Goal: Task Accomplishment & Management: Manage account settings

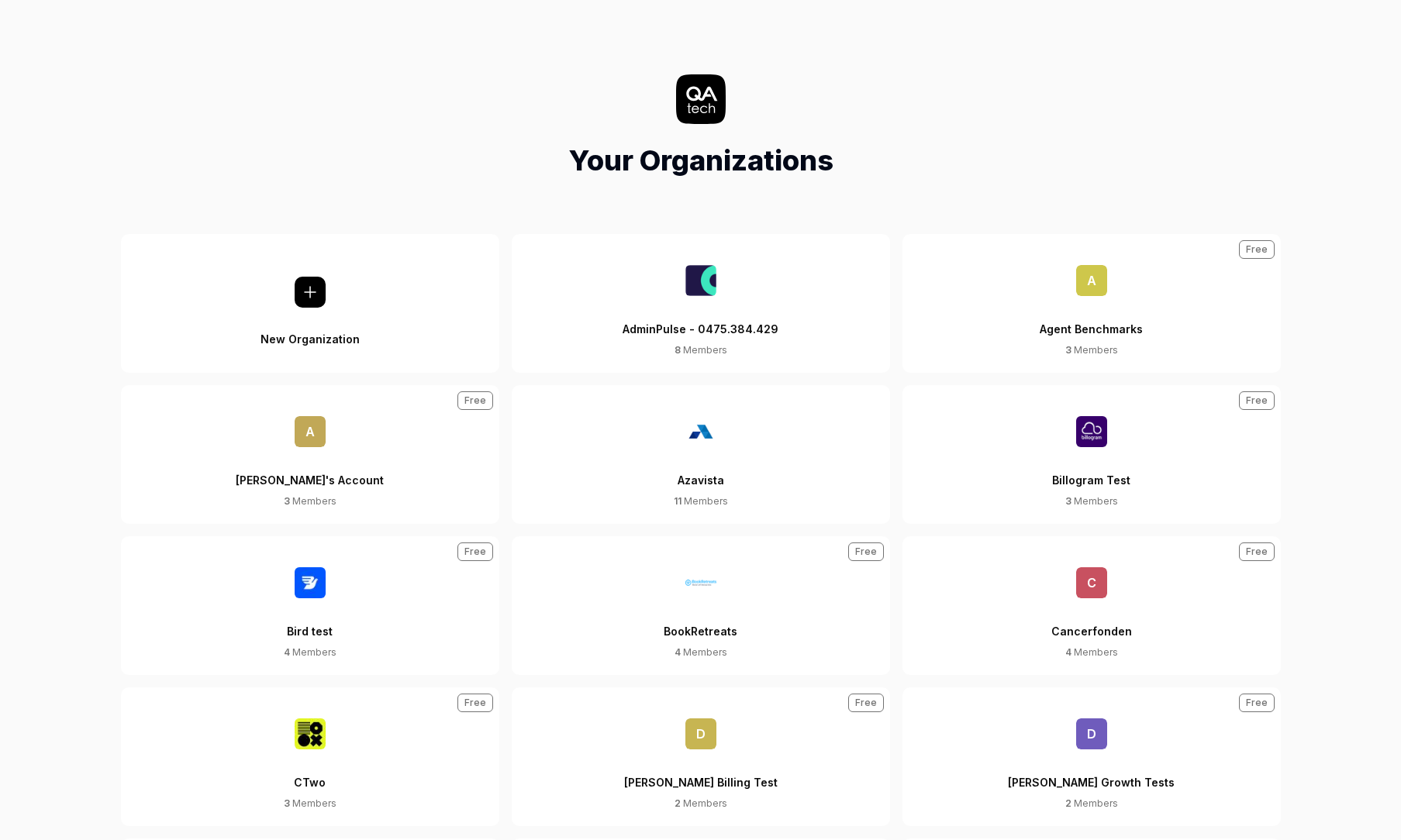
click at [725, 305] on div "AdminPulse - 0475.384.429" at bounding box center [700, 319] width 156 height 47
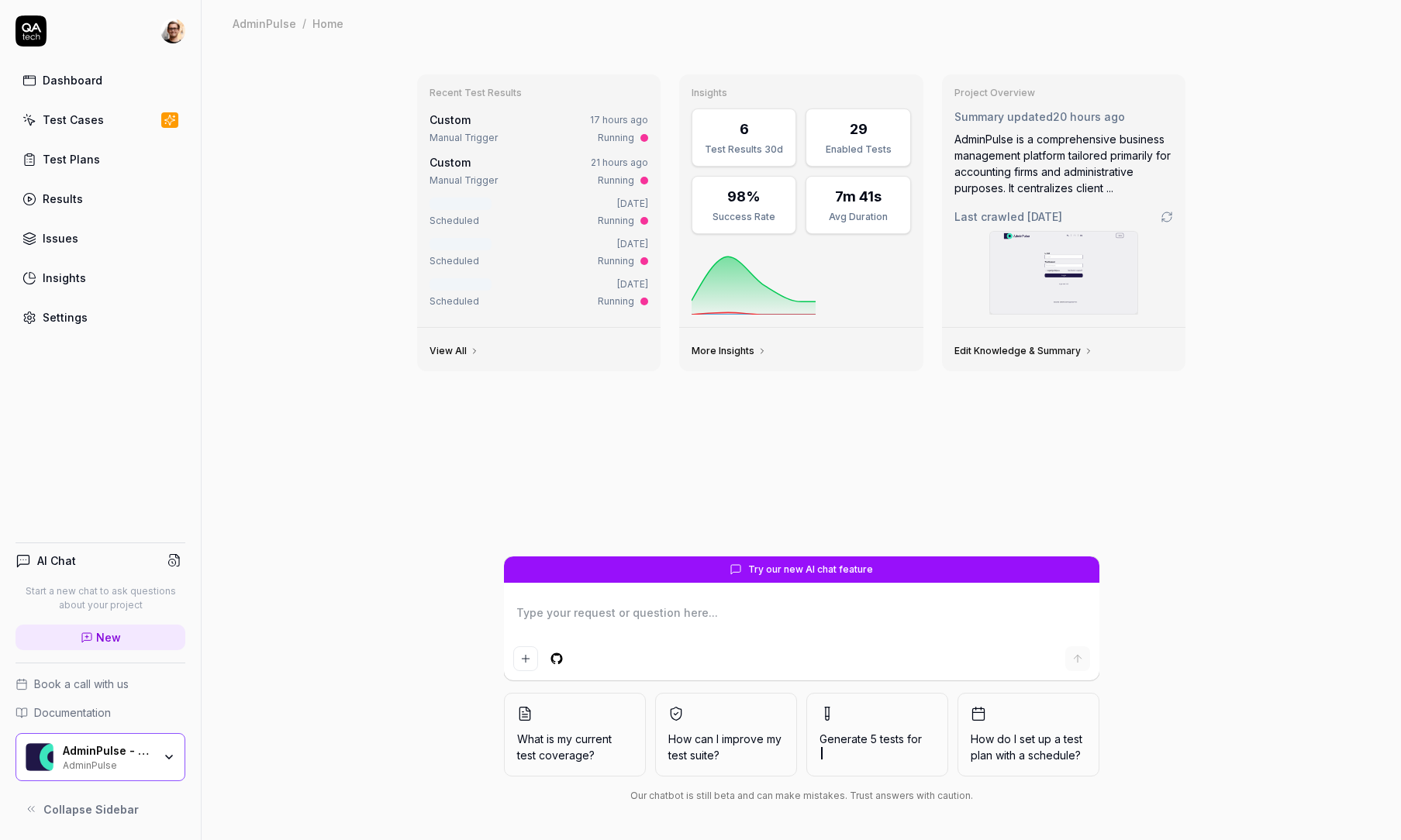
type textarea "*"
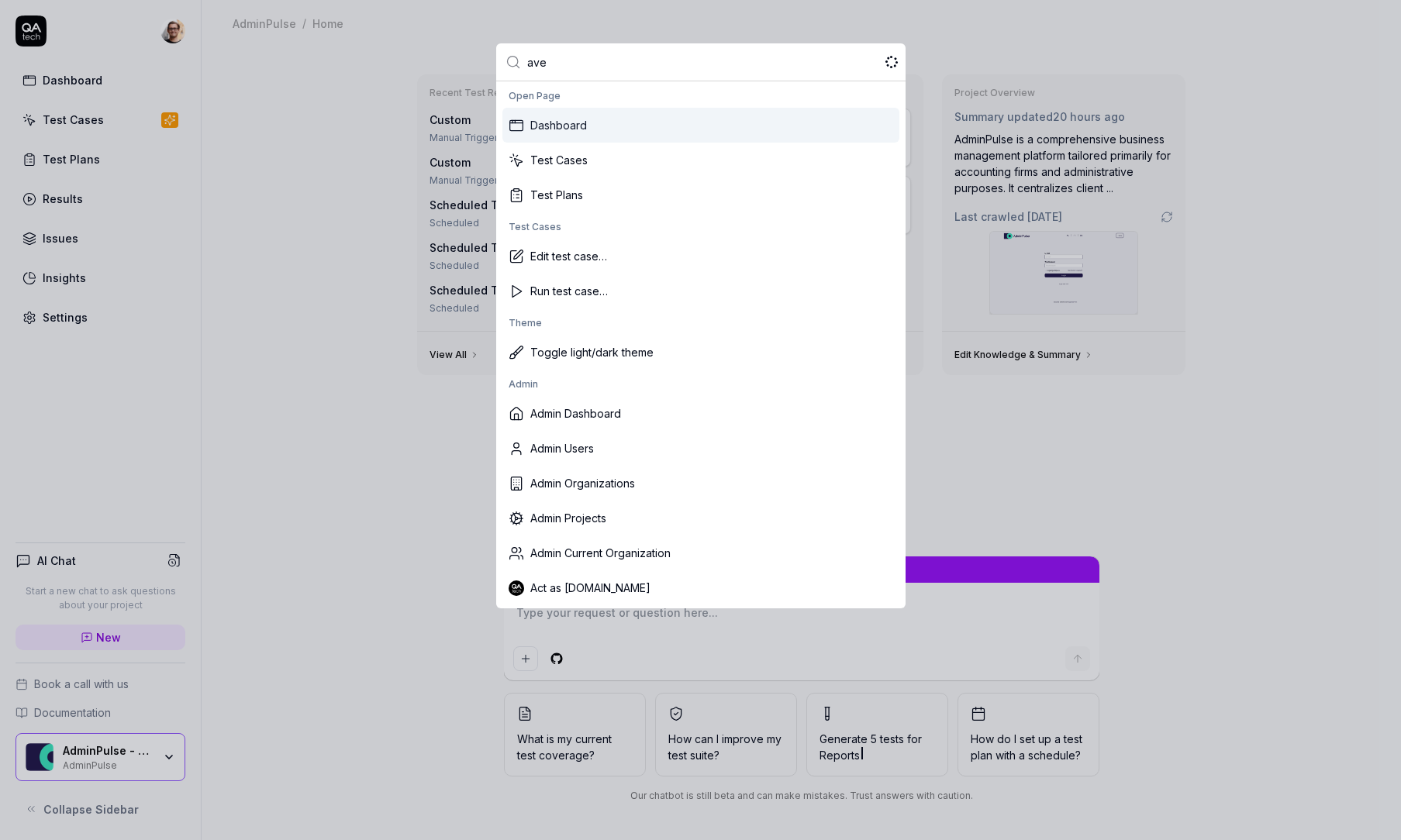
type input "aver"
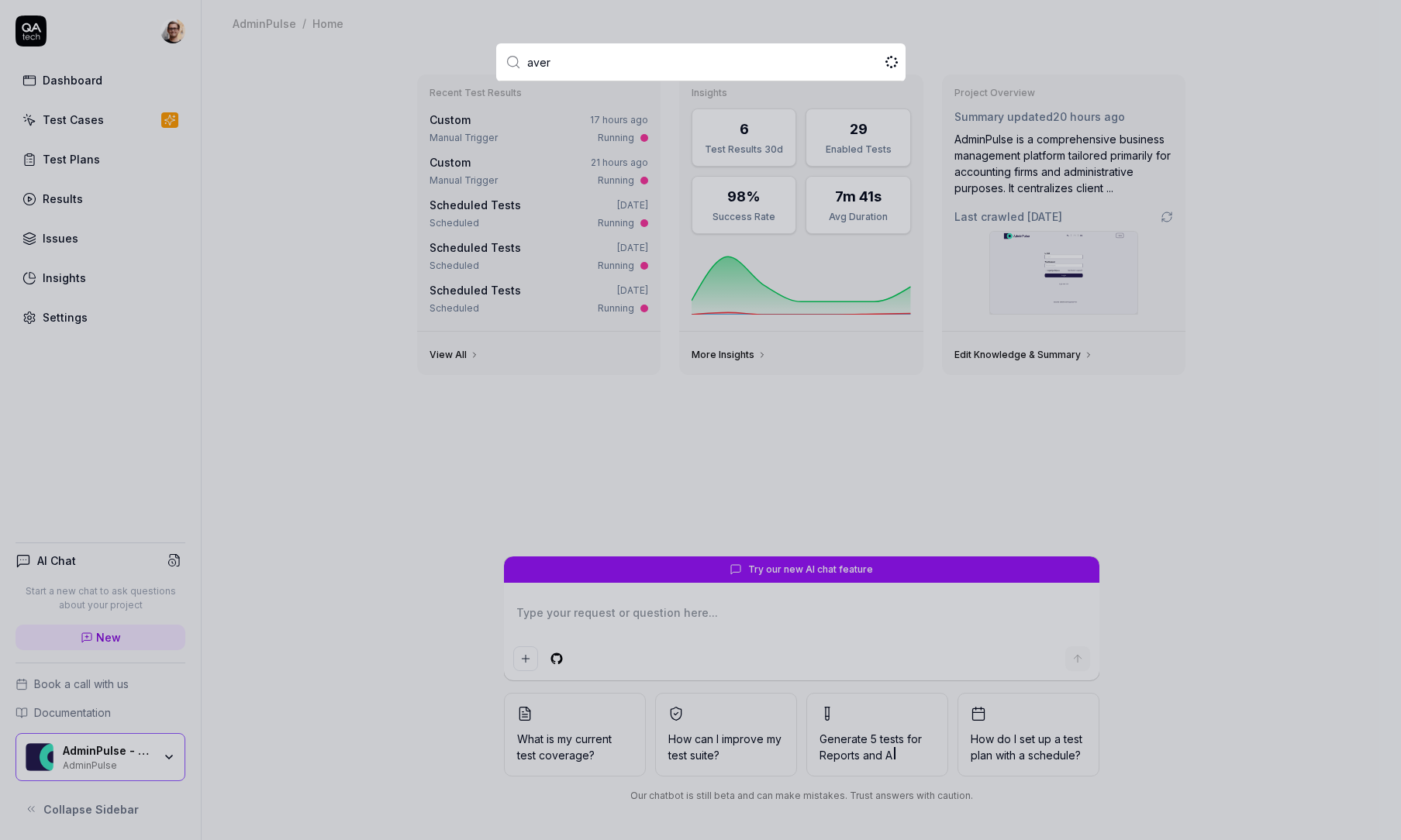
type textarea "*"
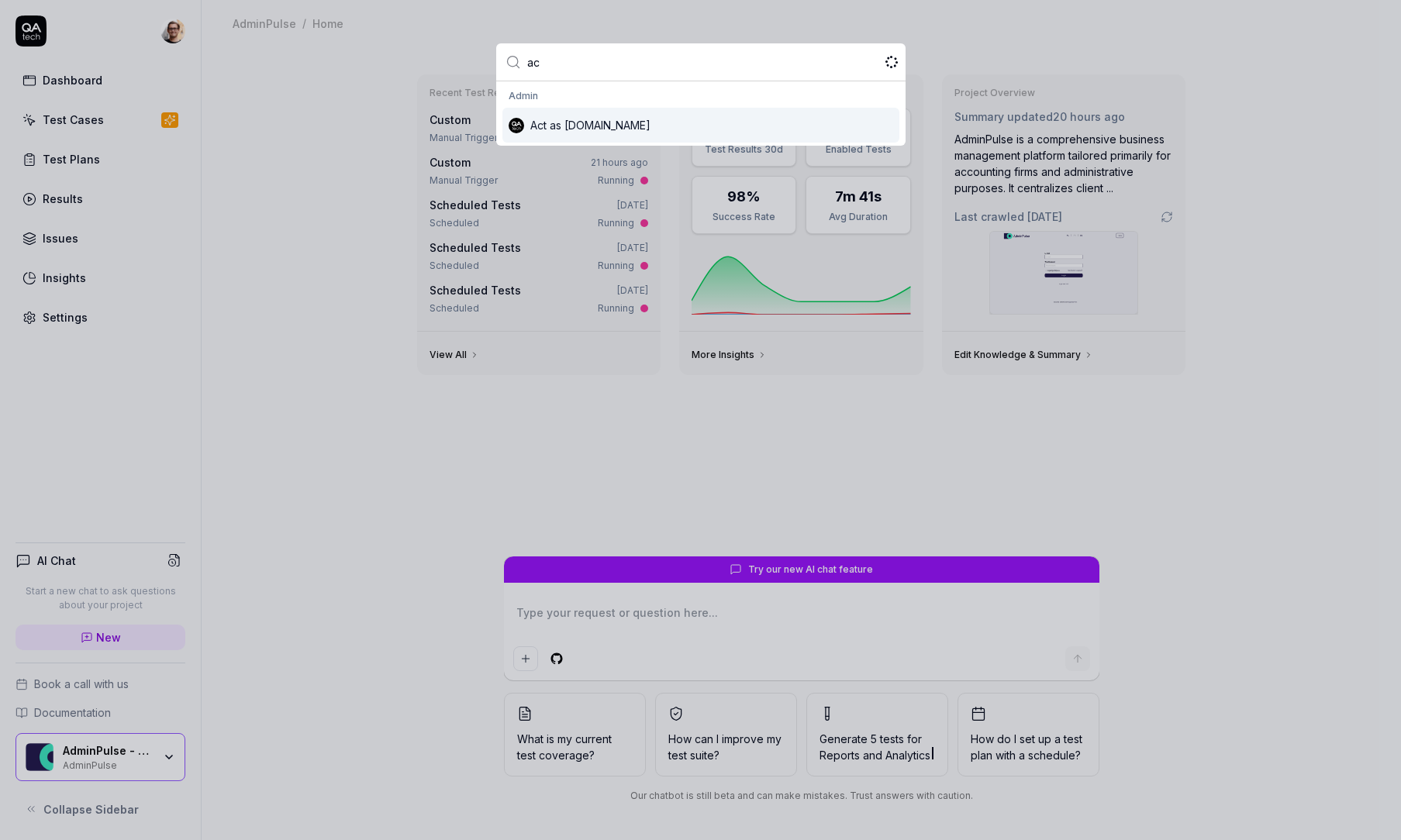
type input "act"
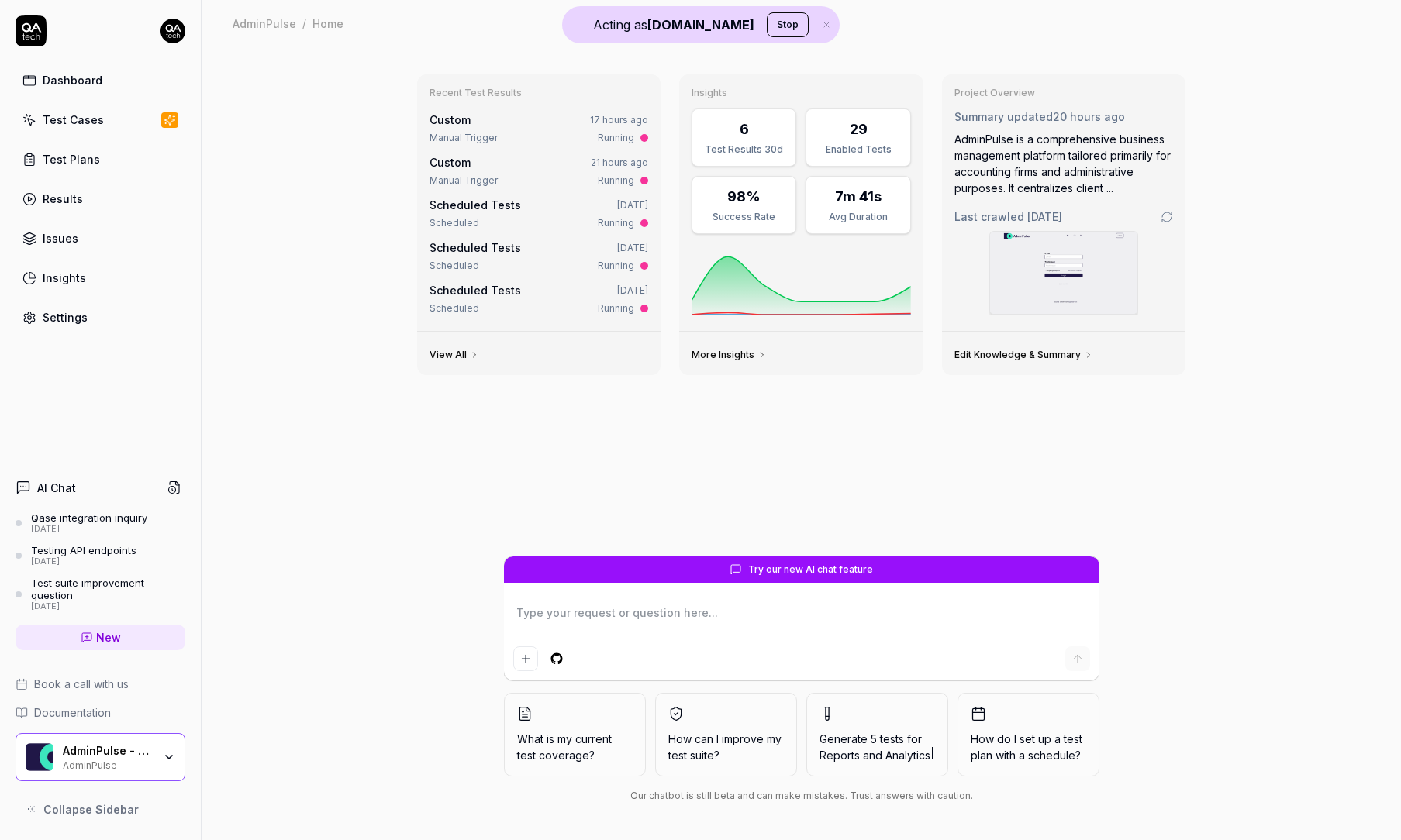
type textarea "*"
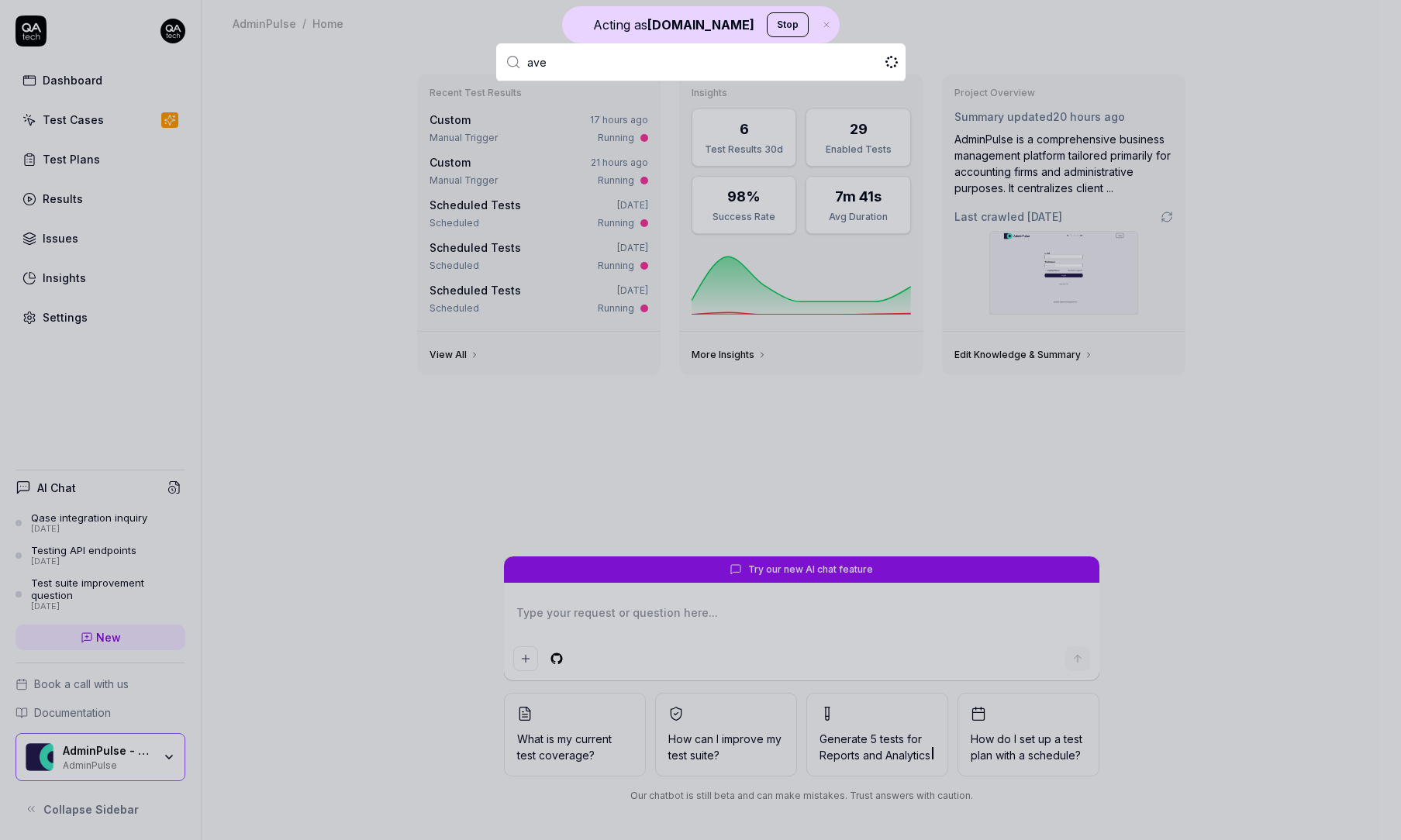
type input "aver"
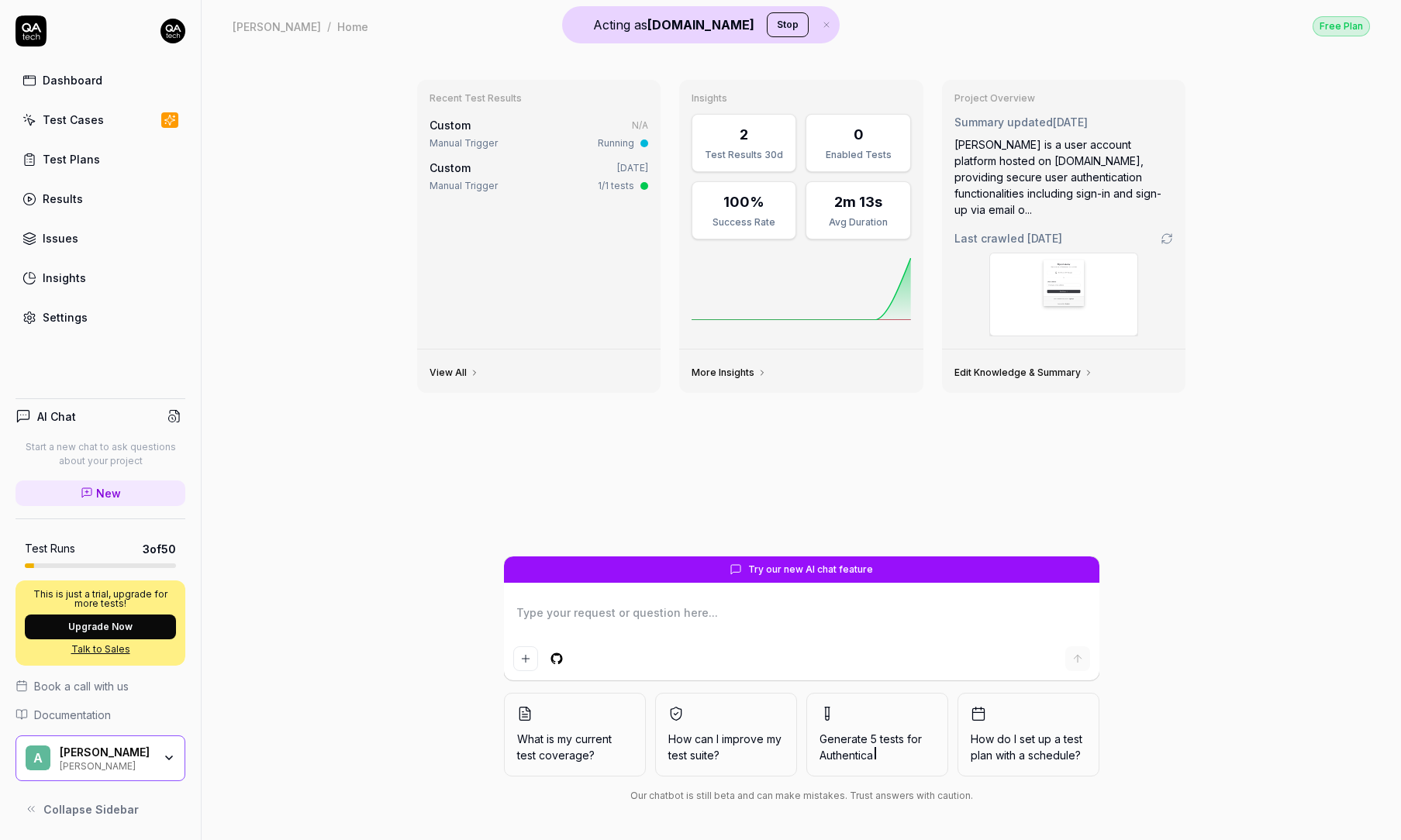
click at [1068, 277] on img at bounding box center [1064, 294] width 147 height 82
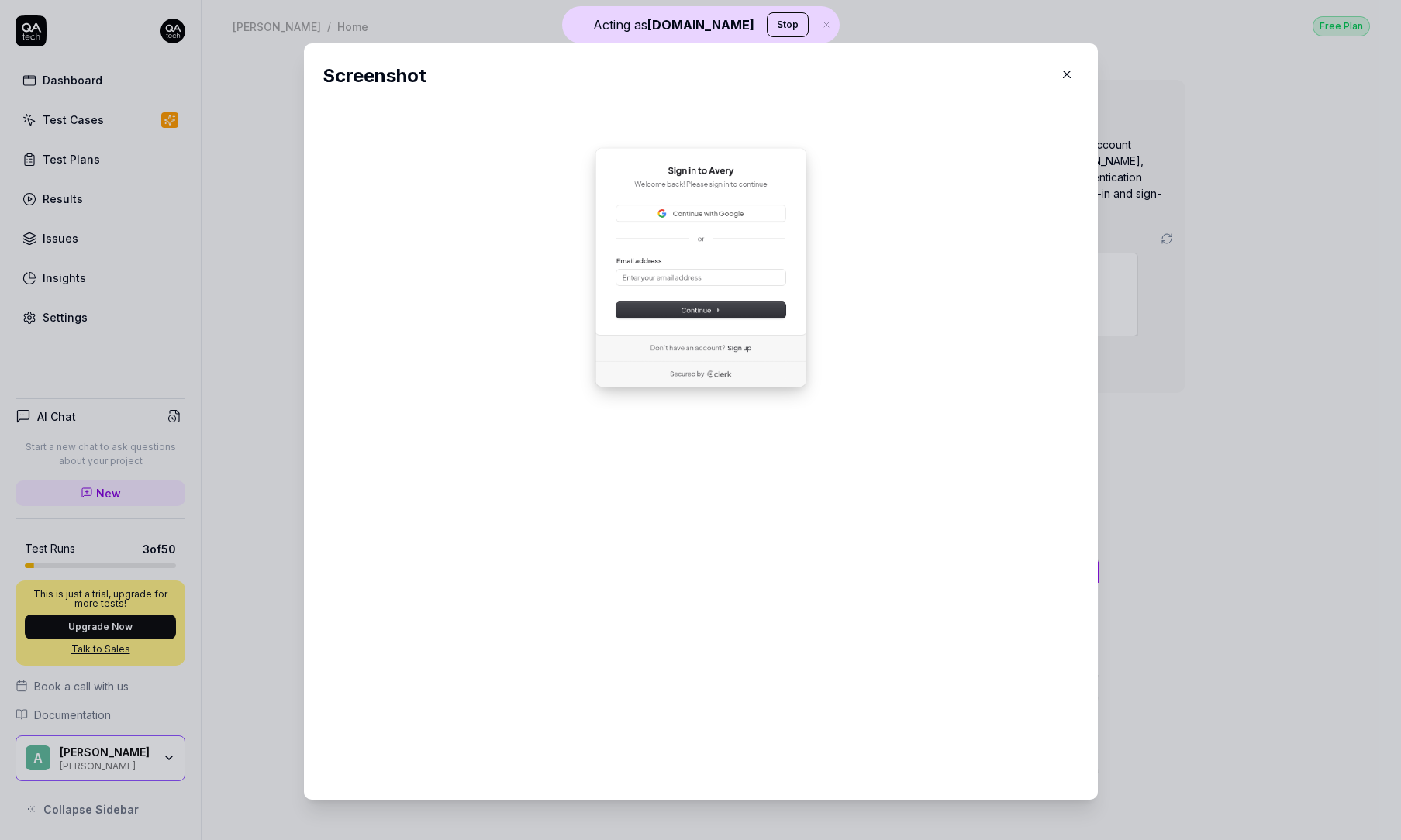
click at [1068, 79] on icon "button" at bounding box center [1066, 74] width 14 height 14
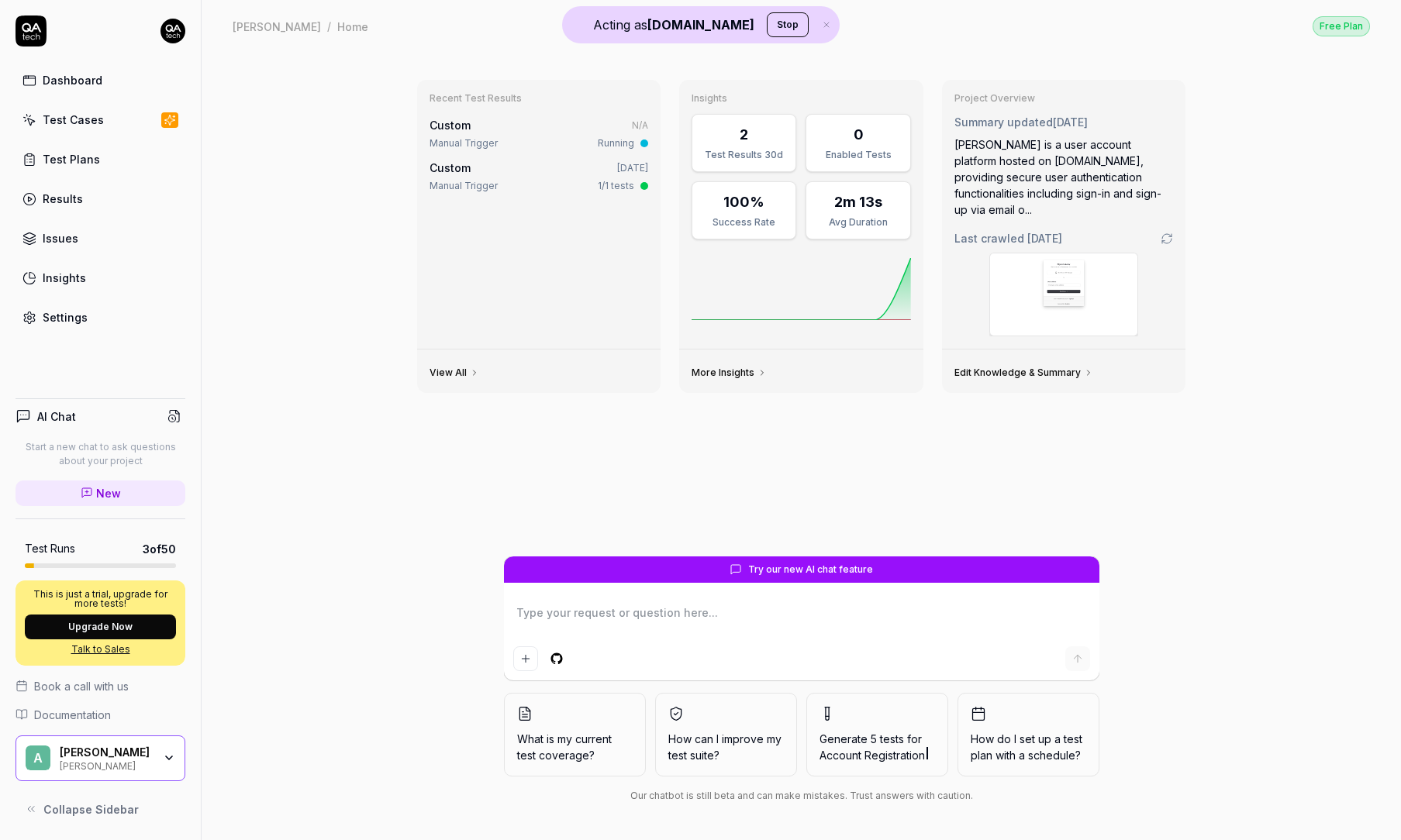
click at [873, 446] on div "Recent Test Results Custom N/A Manual Trigger Running Custom Yesterday Manual T…" at bounding box center [802, 311] width 794 height 489
click at [102, 115] on link "Test Cases" at bounding box center [100, 119] width 170 height 31
type textarea "*"
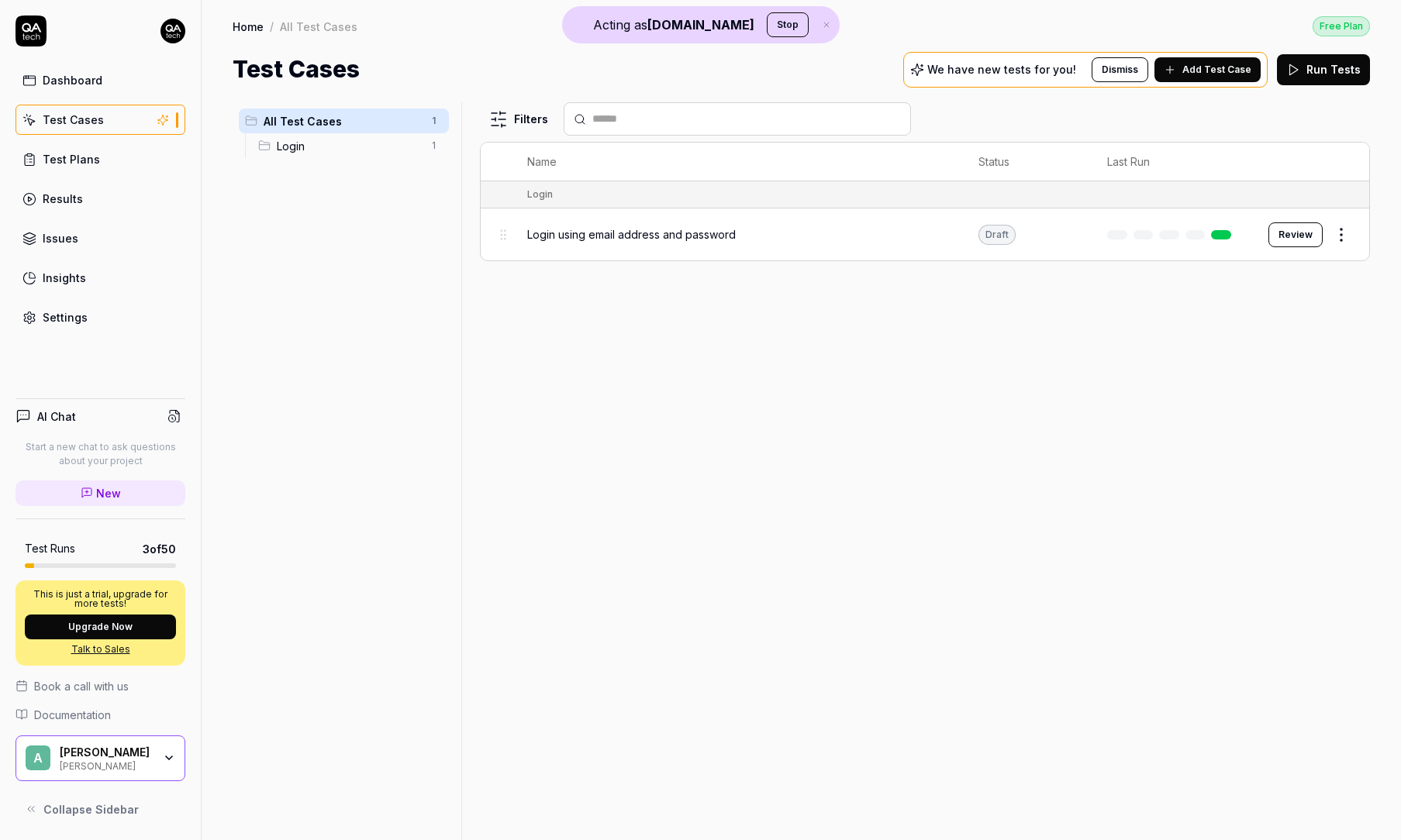
click at [136, 195] on link "Results" at bounding box center [100, 199] width 170 height 31
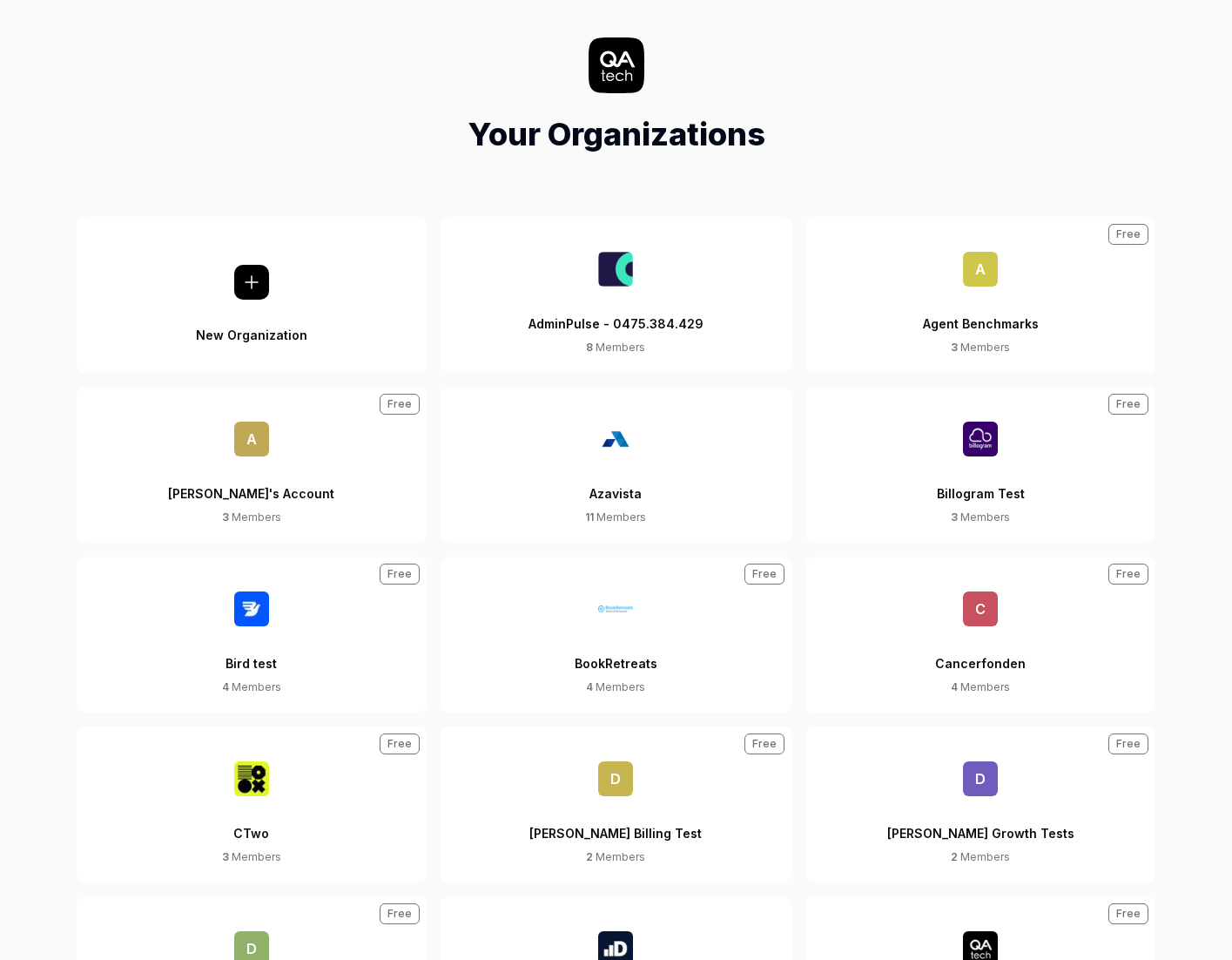
scroll to position [55, 0]
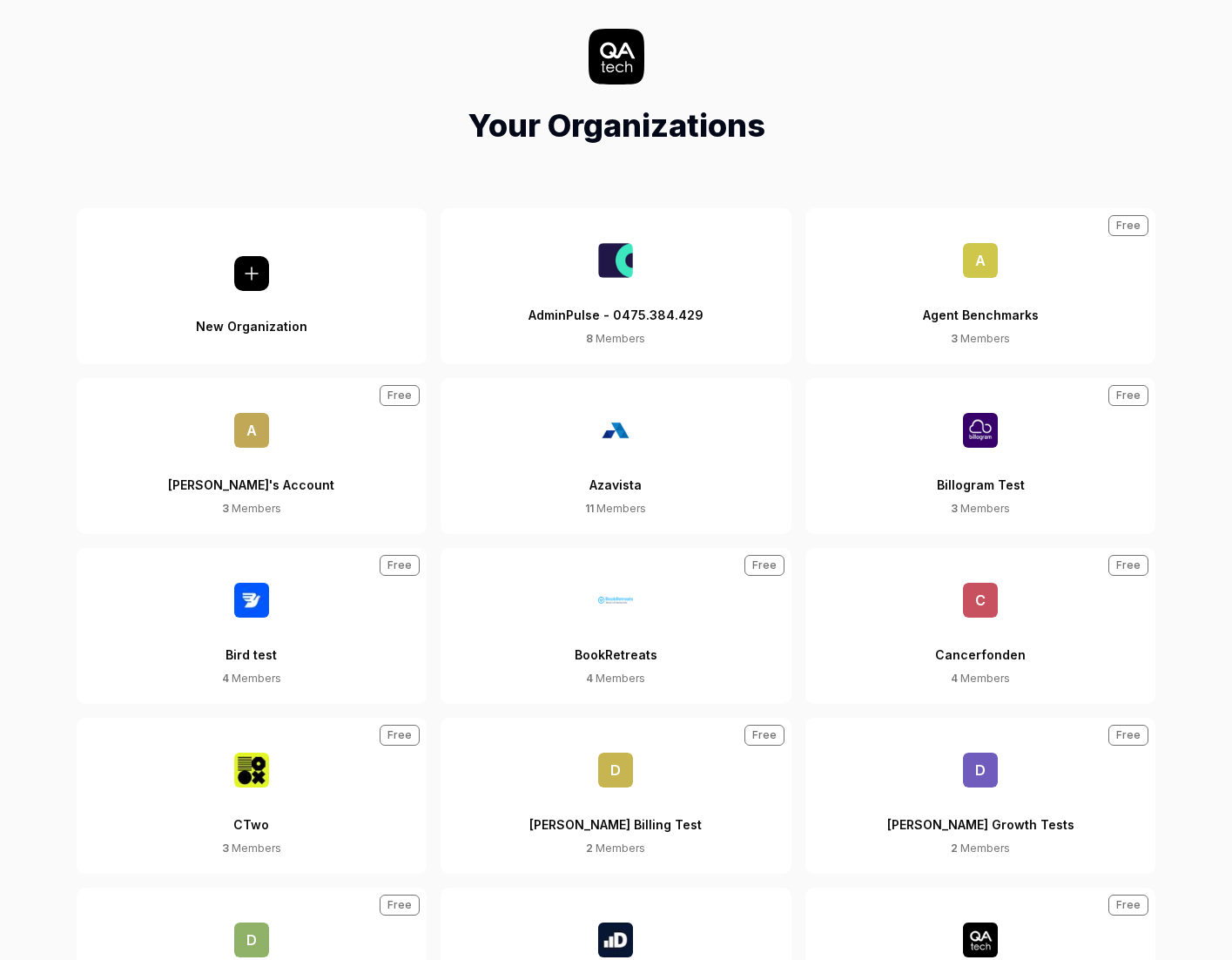
click at [641, 283] on div "AdminPulse - 0475.384.429" at bounding box center [616, 304] width 175 height 53
click at [605, 267] on img at bounding box center [615, 260] width 34 height 34
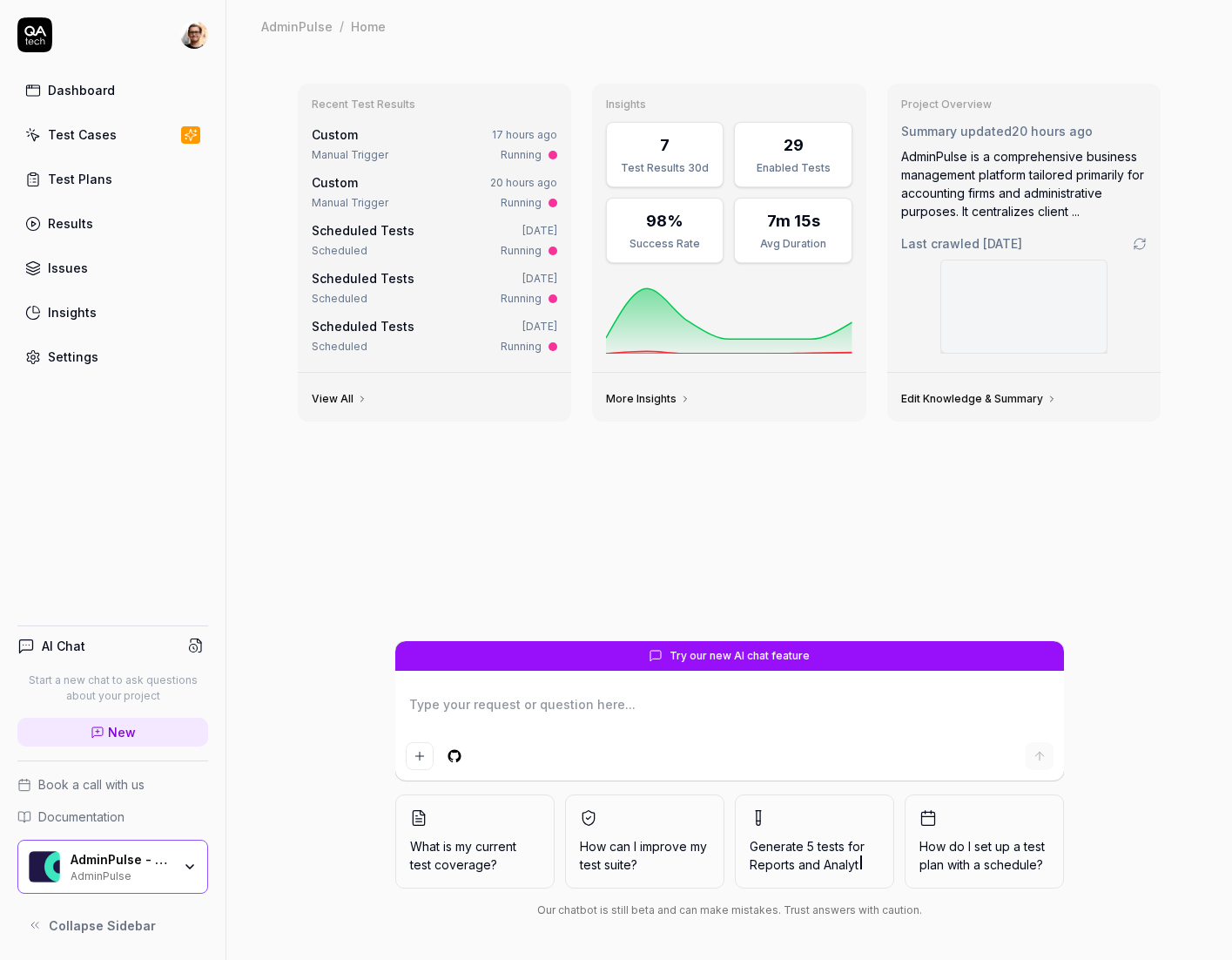
type textarea "*"
click at [202, 30] on html "Dashboard Test Cases Test Plans Results Issues Insights Settings AI Chat Start …" at bounding box center [616, 480] width 1232 height 960
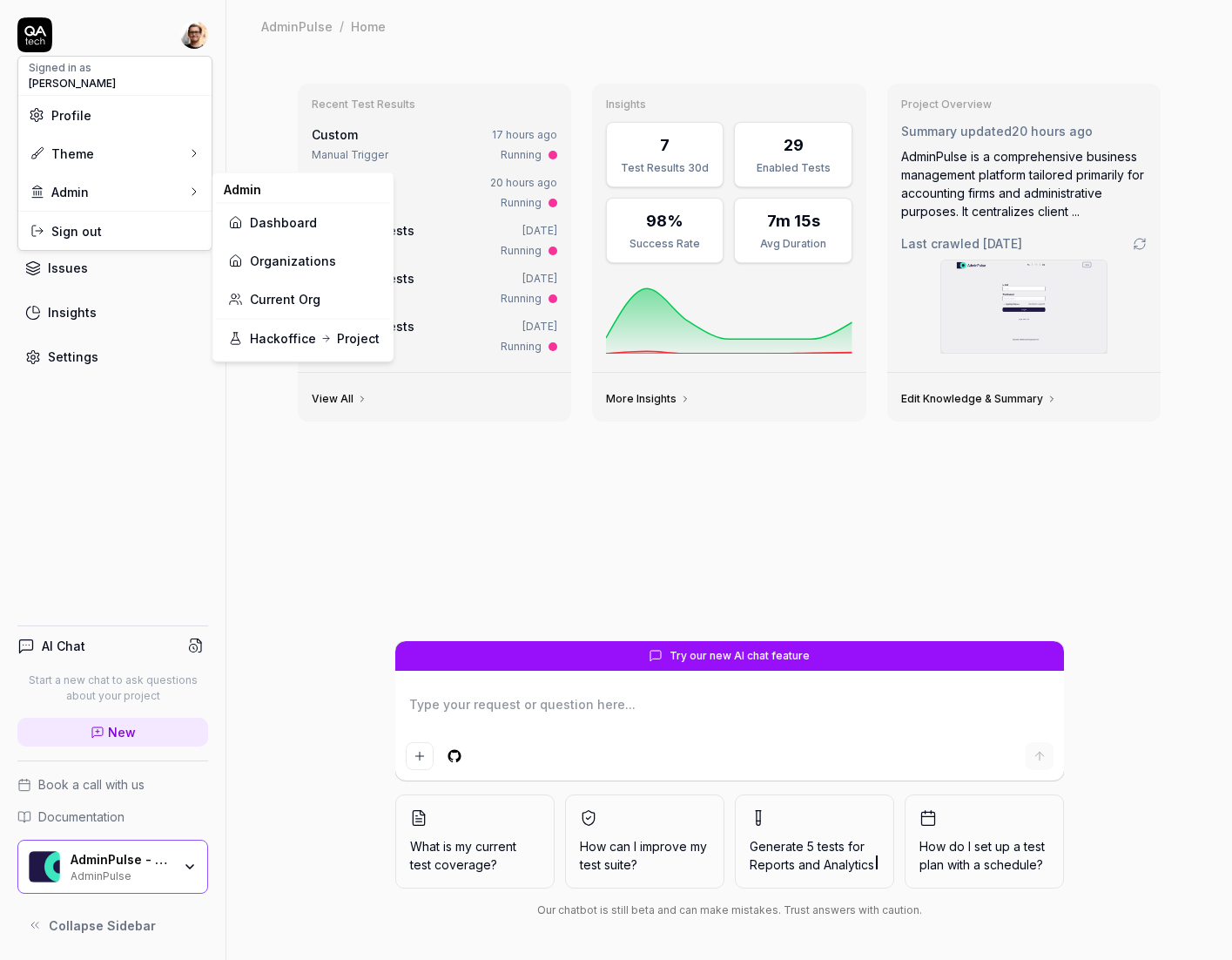
click at [298, 267] on link "Organizations" at bounding box center [303, 260] width 152 height 38
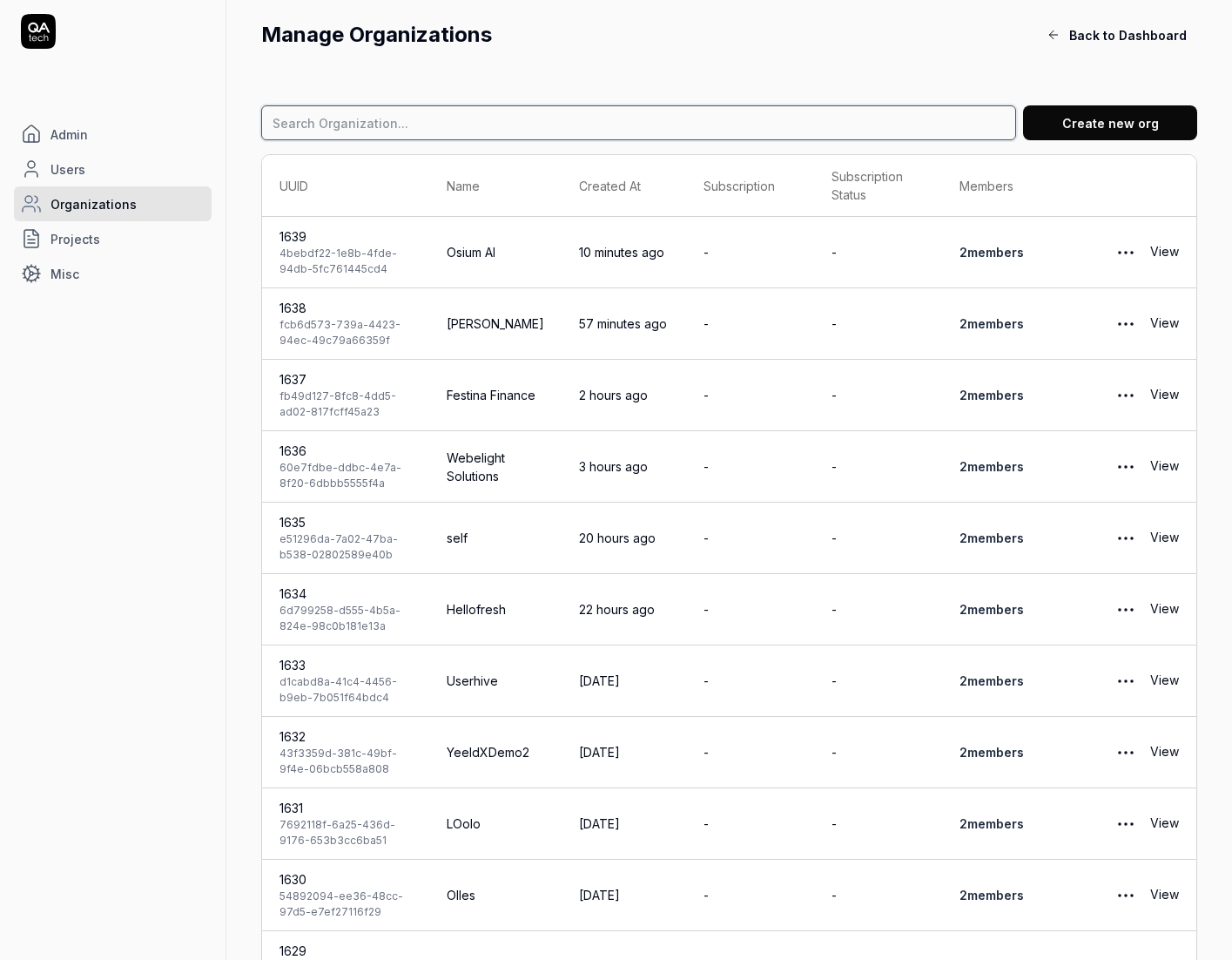
click at [407, 109] on input at bounding box center [639, 122] width 755 height 34
type input "getavery"
click at [402, 118] on input "getavery" at bounding box center [639, 122] width 755 height 34
type input "avery"
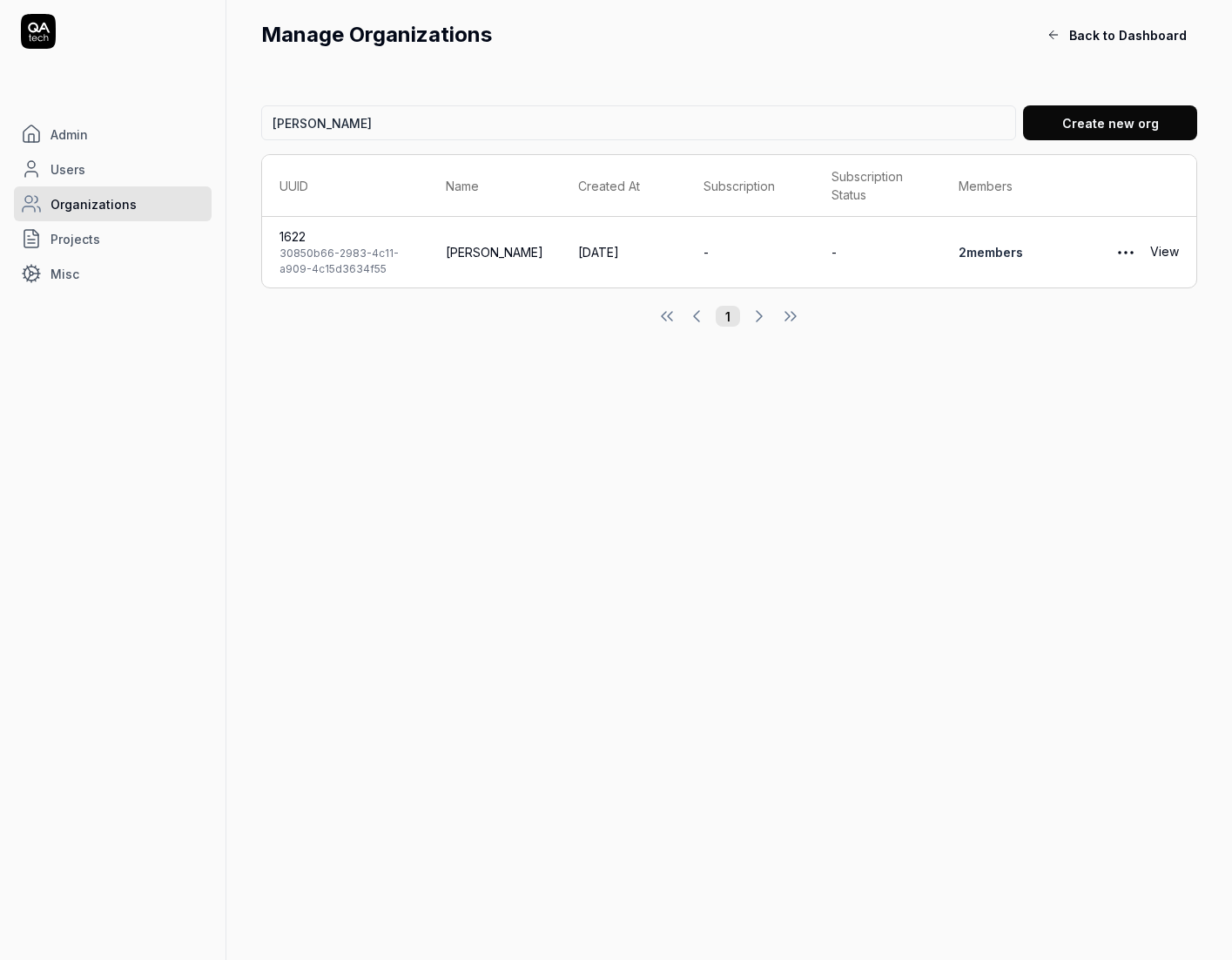
click at [1166, 247] on link "View" at bounding box center [1164, 252] width 29 height 34
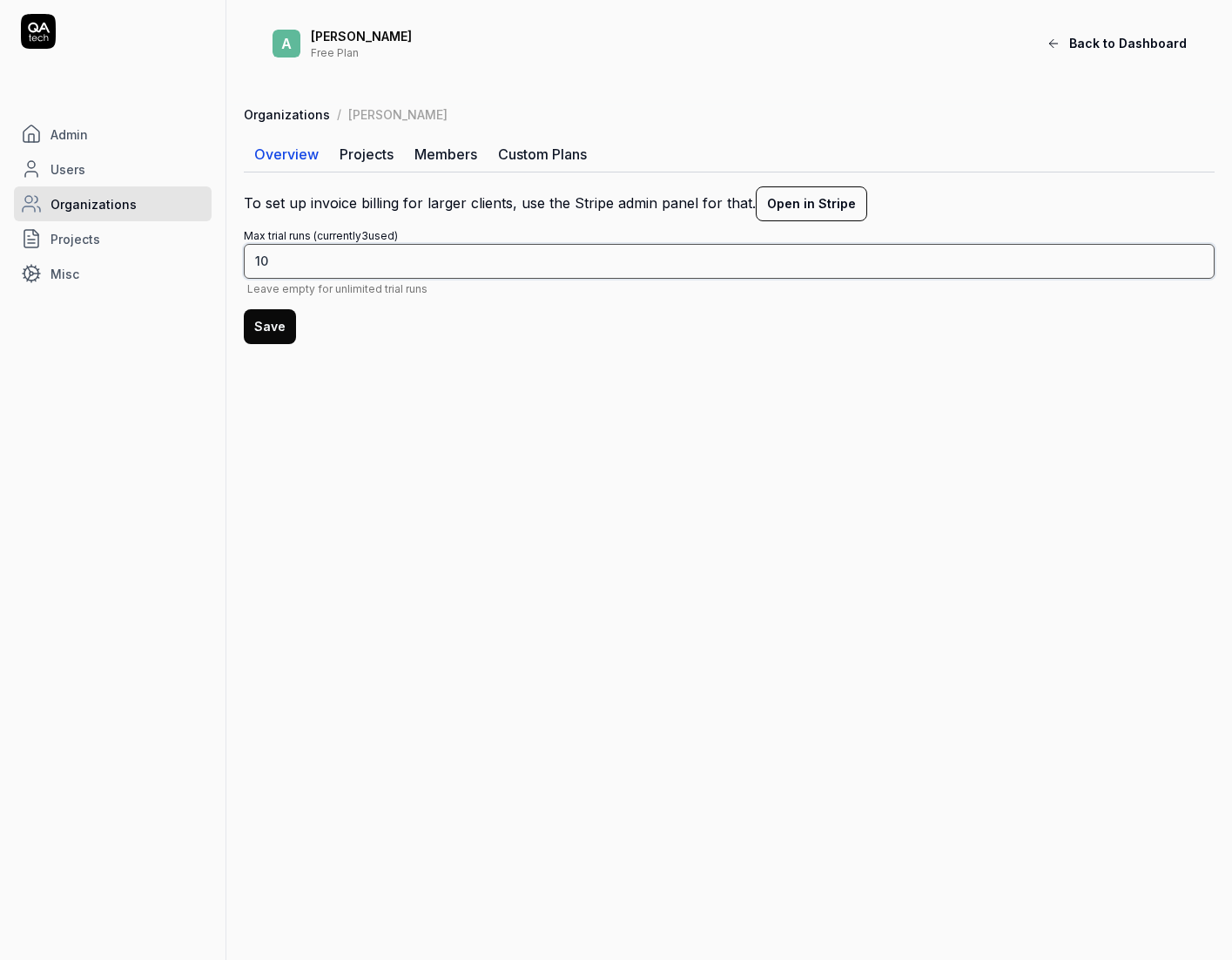
click at [323, 268] on input "10" at bounding box center [729, 260] width 971 height 34
type input "5"
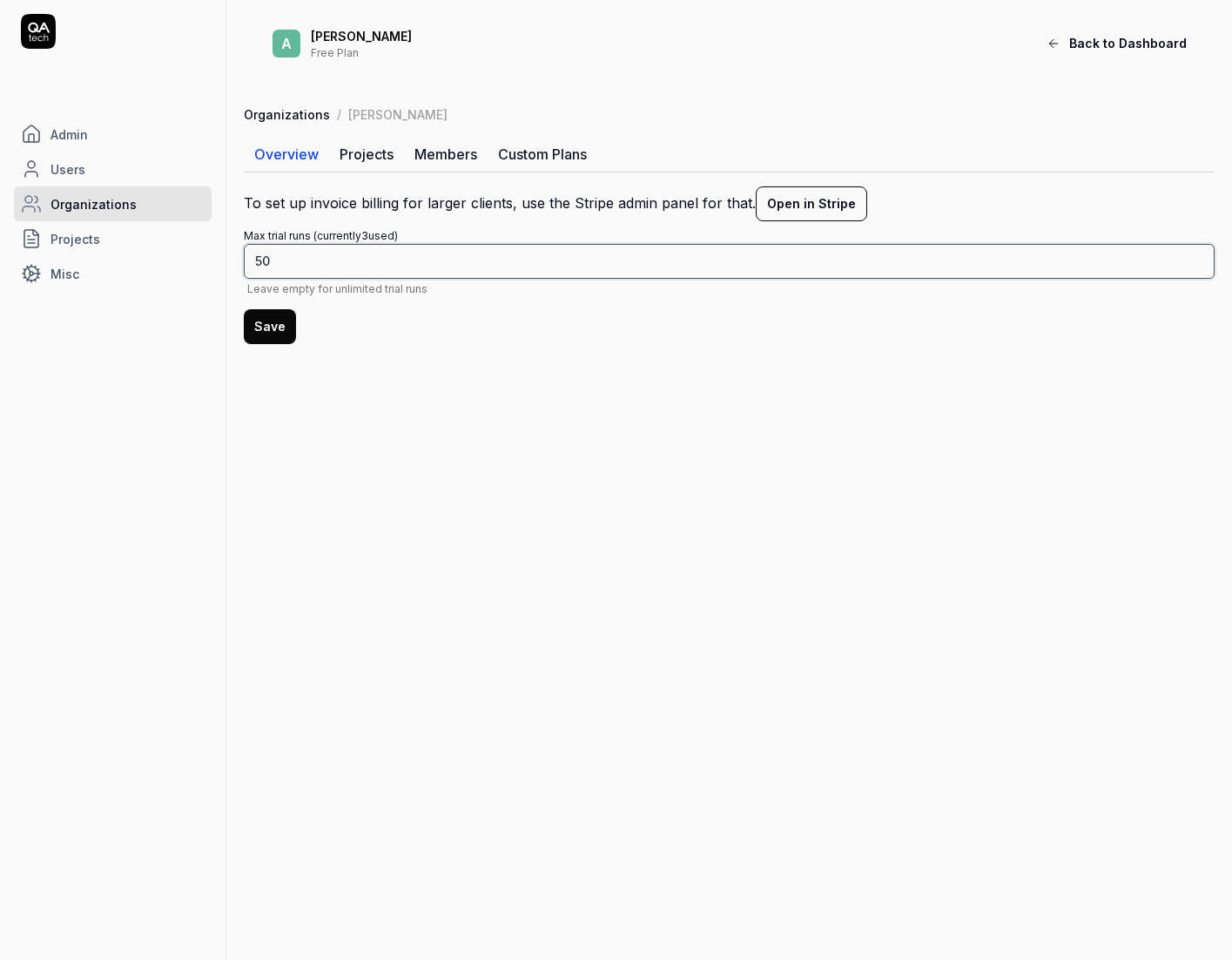
type input "50"
click at [244, 309] on button "Save" at bounding box center [270, 326] width 52 height 34
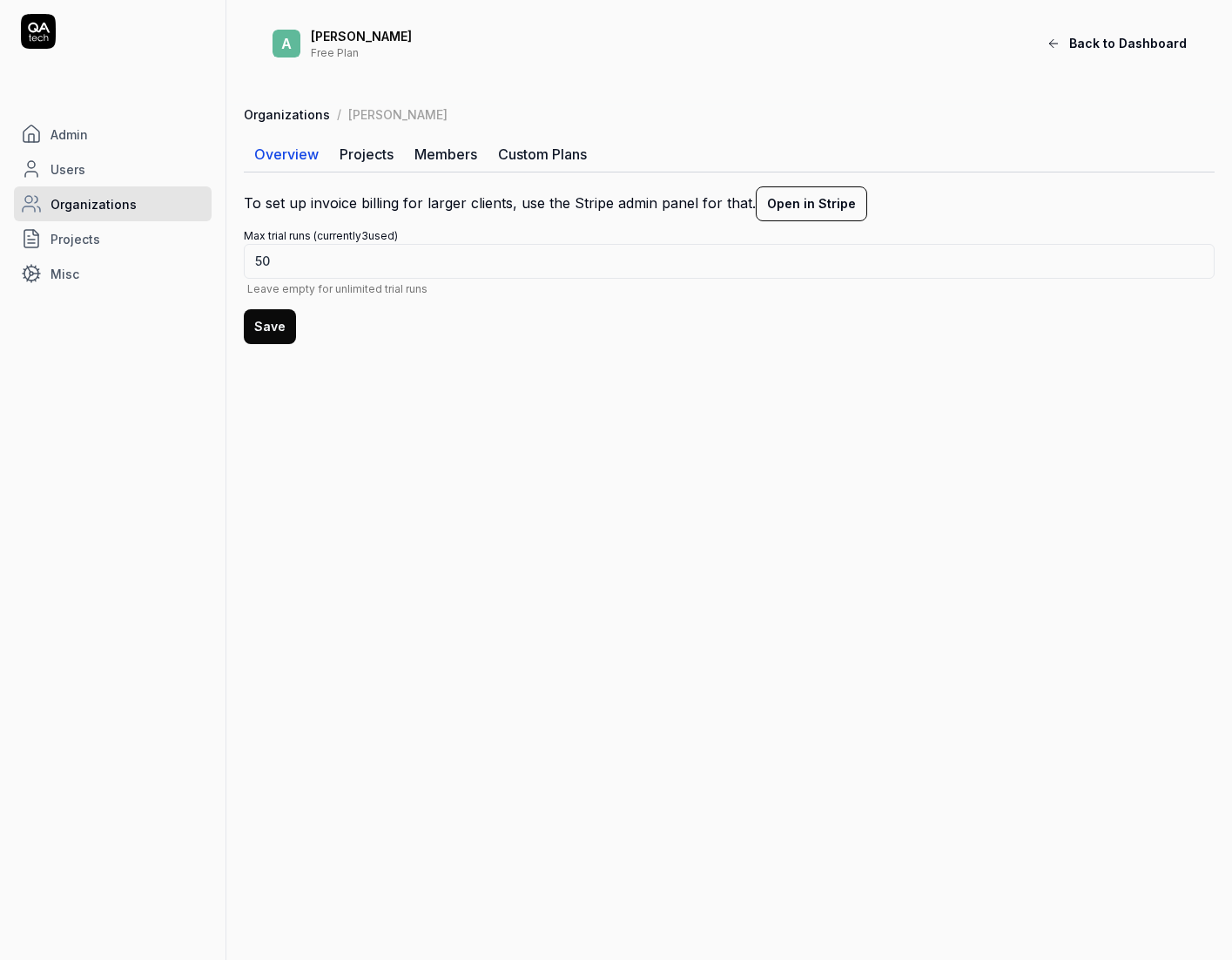
click at [36, 28] on icon at bounding box center [38, 27] width 21 height 10
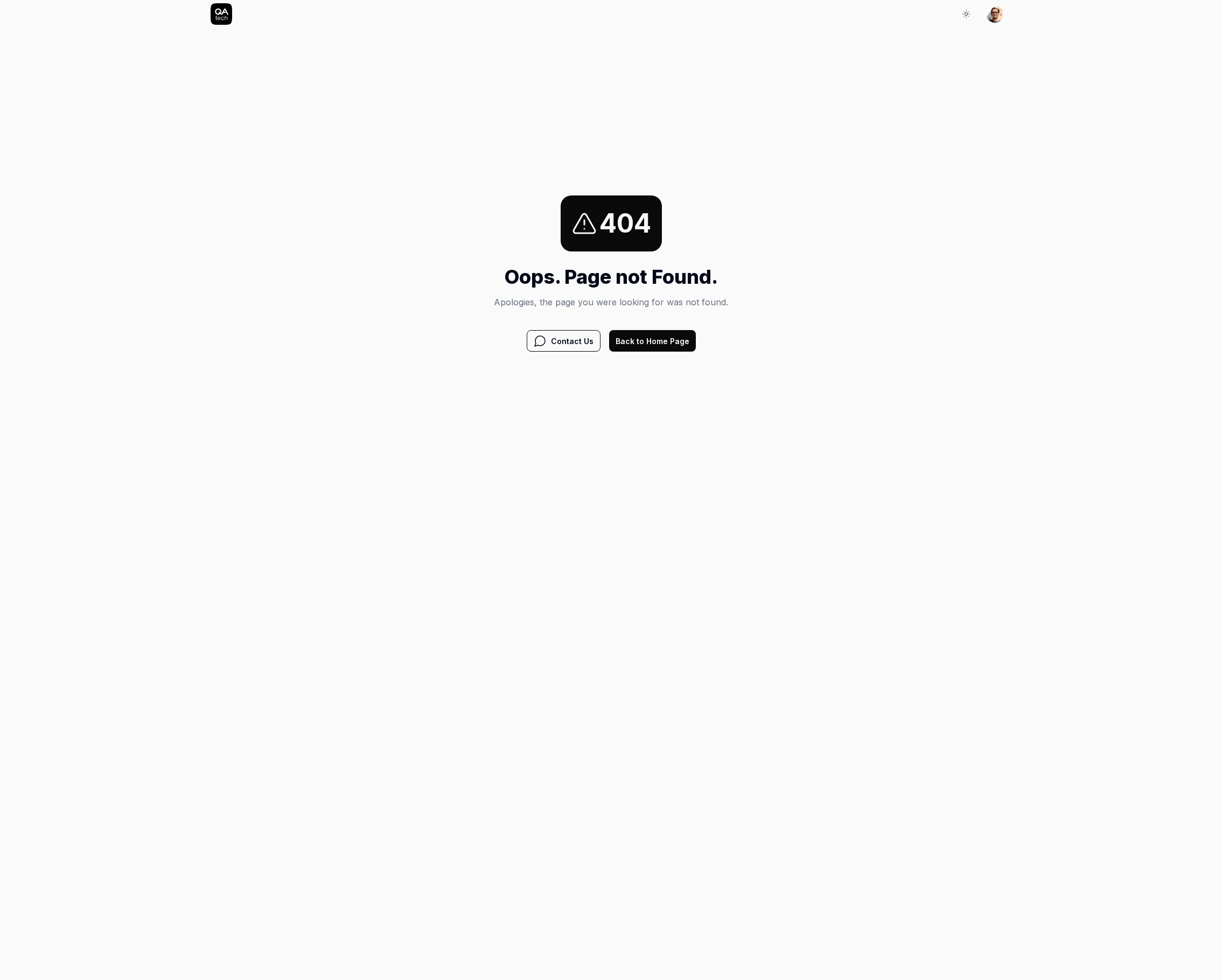
click at [658, 335] on button "Back to Home Page" at bounding box center [652, 340] width 87 height 21
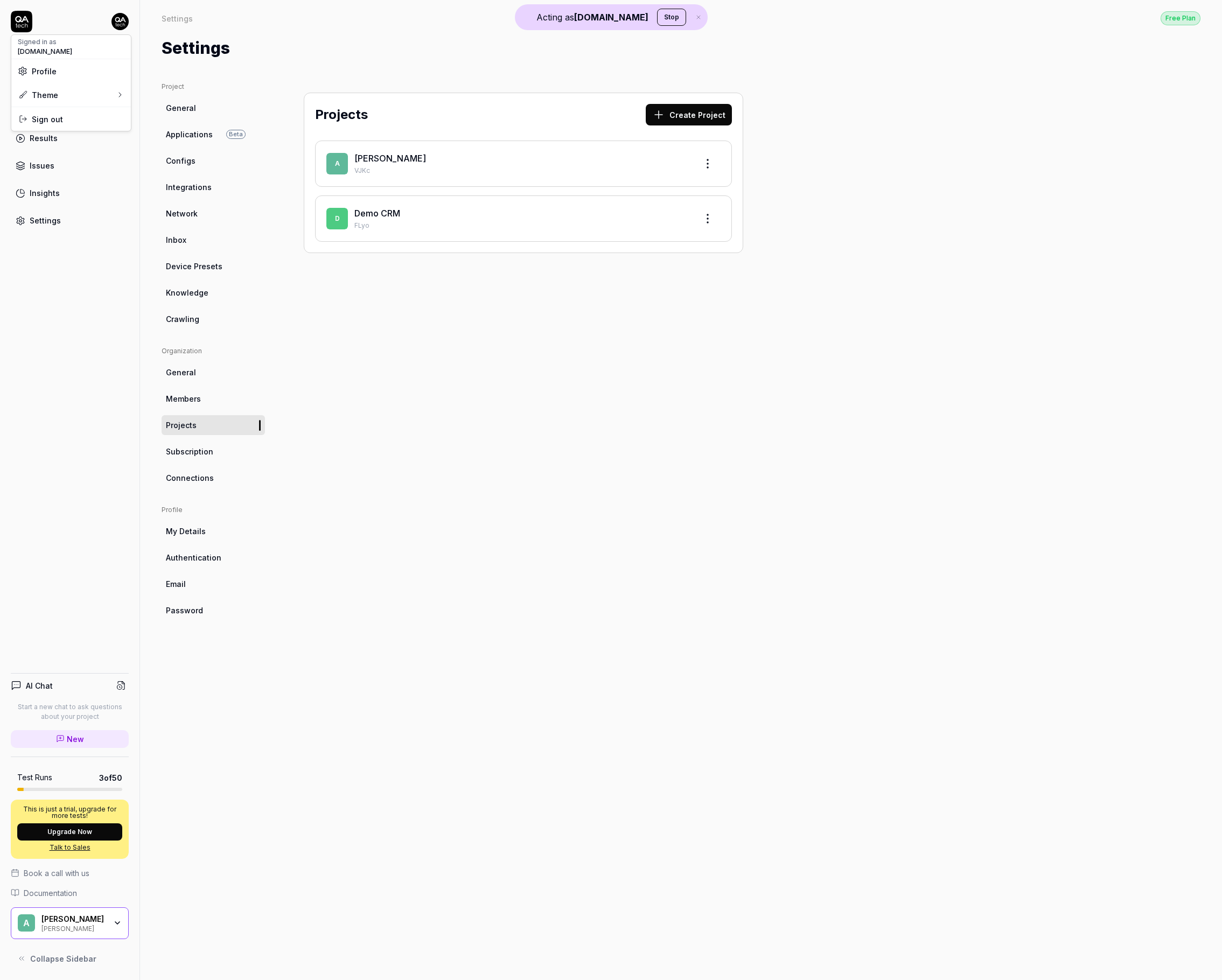
click at [122, 26] on html "Acting as QA.tech Stop Dashboard Test Cases Test Plans Results Issues Insights …" at bounding box center [611, 490] width 1222 height 980
click at [657, 11] on button "Stop" at bounding box center [671, 17] width 29 height 17
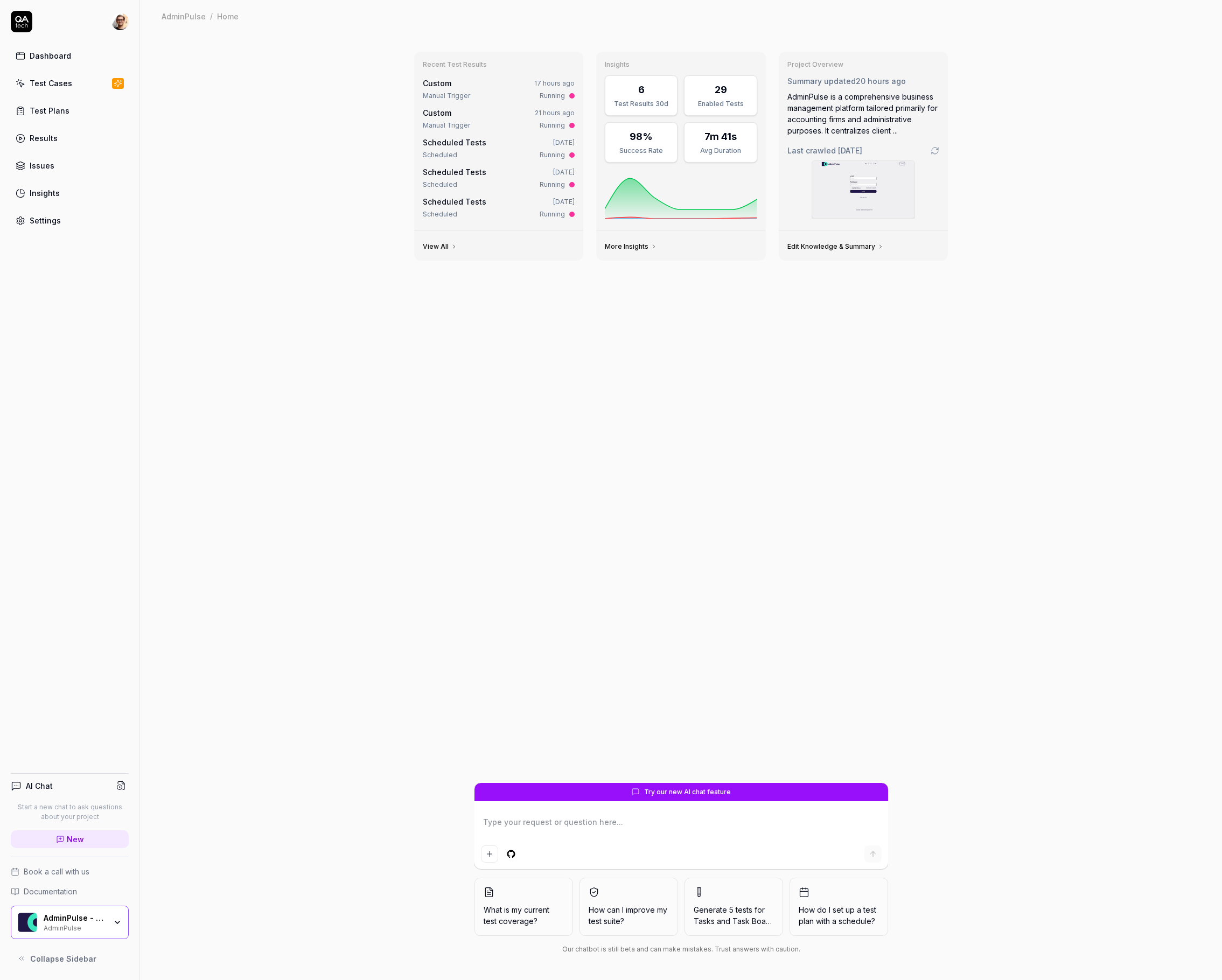
click at [120, 17] on html "Dashboard Test Cases Test Plans Results Issues Insights Settings AI Chat Start …" at bounding box center [611, 490] width 1222 height 980
click at [208, 168] on link "Organizations" at bounding box center [187, 161] width 94 height 24
type textarea "*"
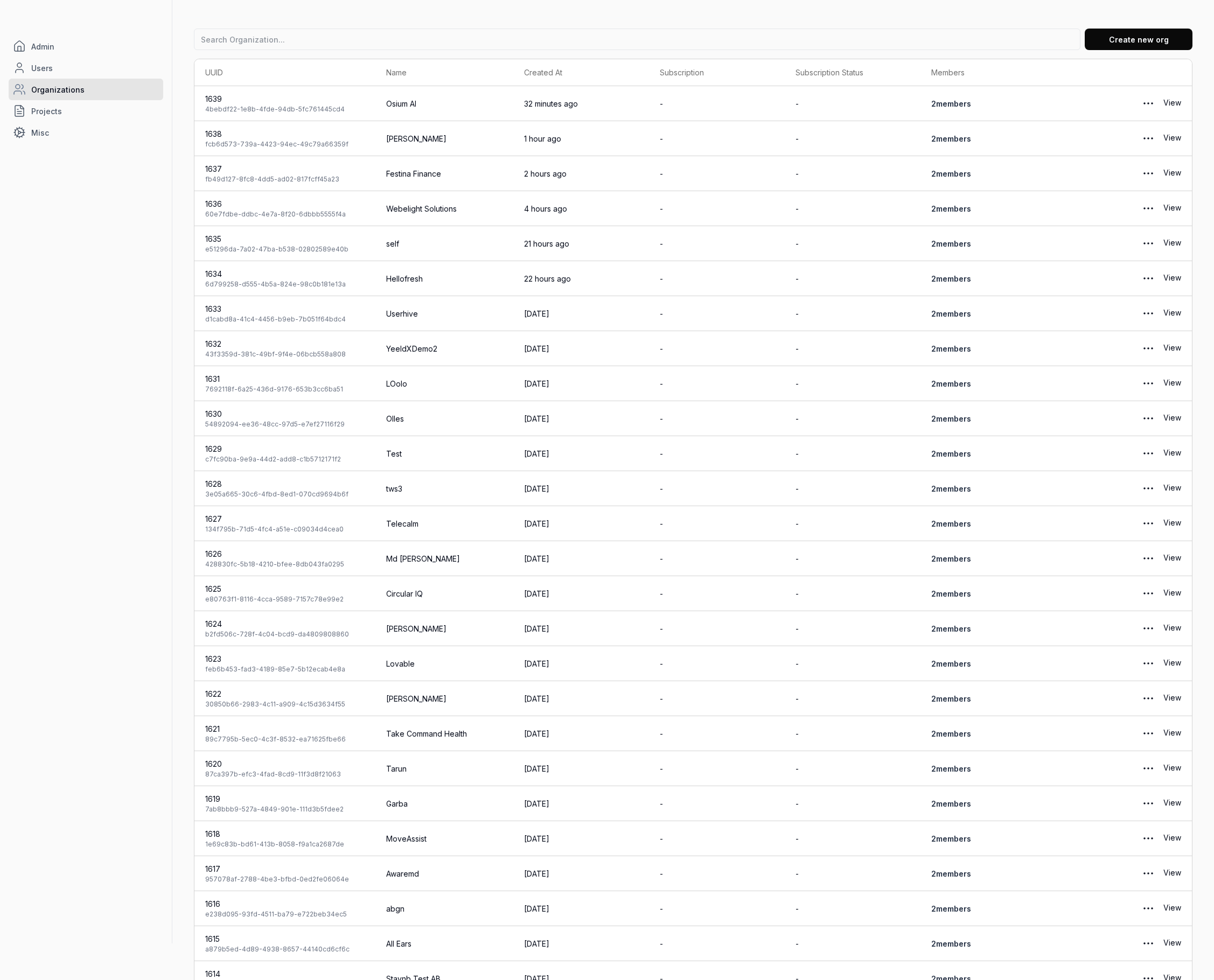
scroll to position [38, 0]
click at [1172, 276] on link "View" at bounding box center [1172, 277] width 18 height 21
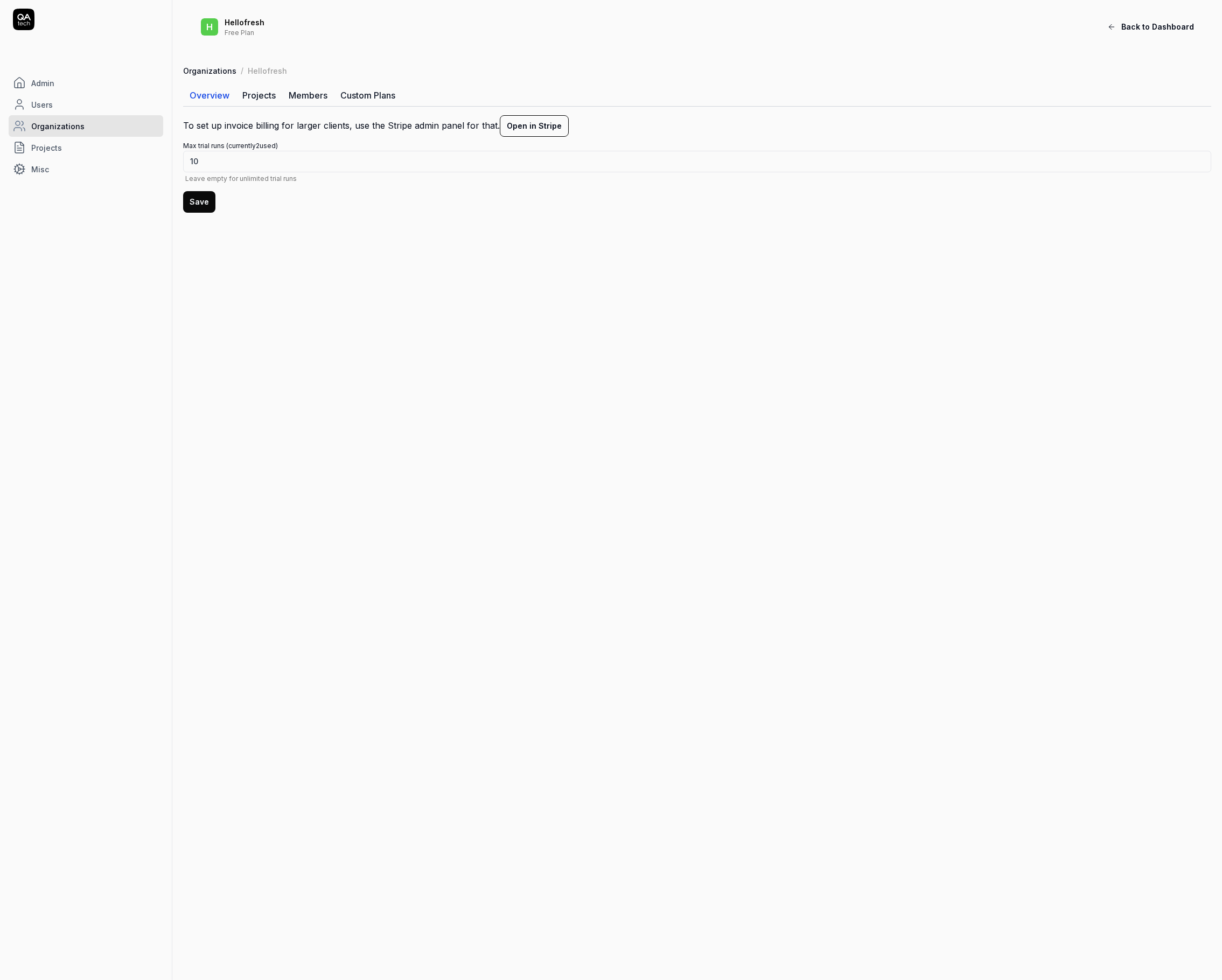
click at [310, 96] on link "Members" at bounding box center [308, 95] width 52 height 21
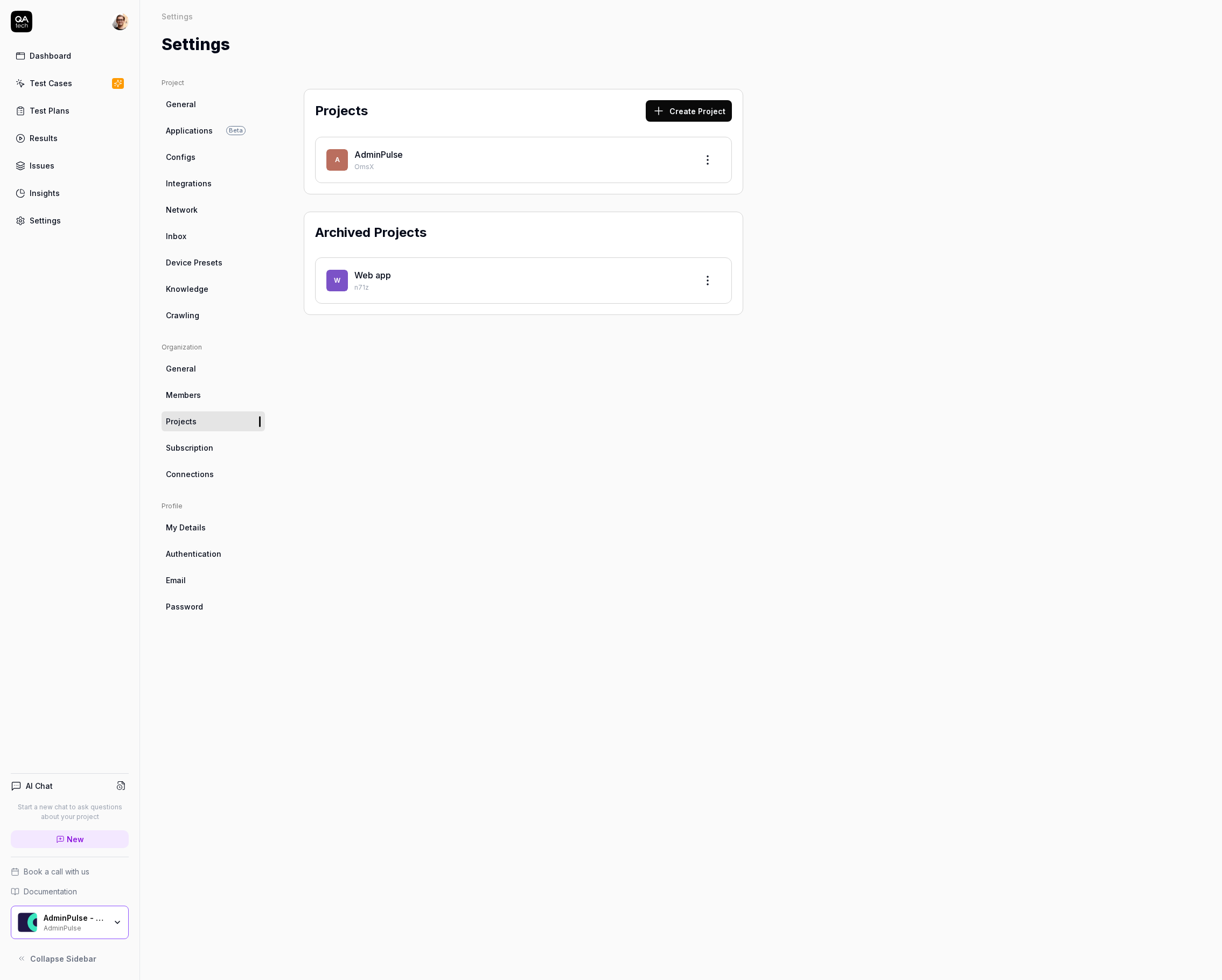
drag, startPoint x: 861, startPoint y: 970, endPoint x: 860, endPoint y: 960, distance: 10.0
click at [861, 962] on div "Project General Applications Beta Configs Integrations Network Inbox Device Pre…" at bounding box center [680, 518] width 1082 height 924
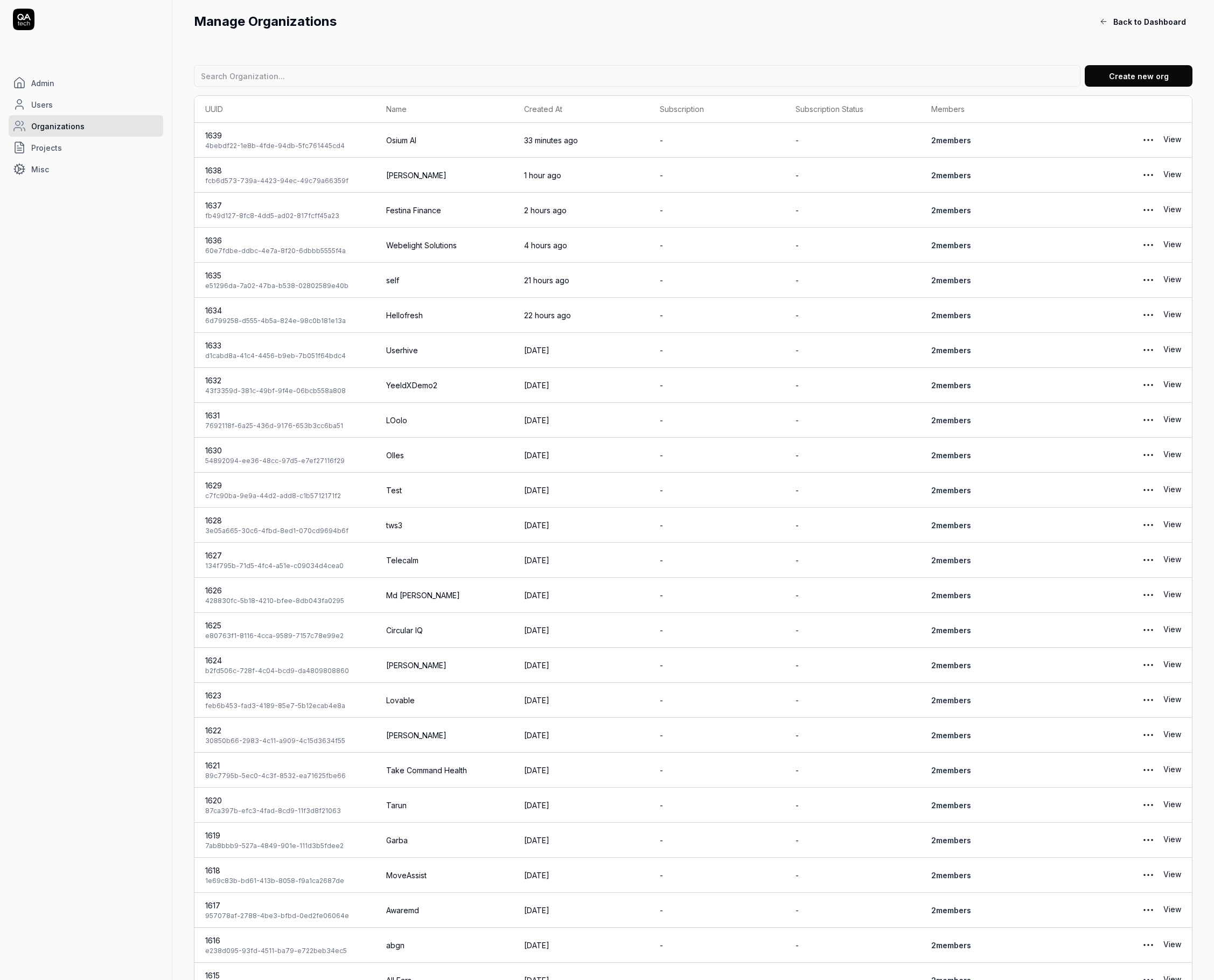
click at [1179, 171] on link "View" at bounding box center [1172, 175] width 18 height 21
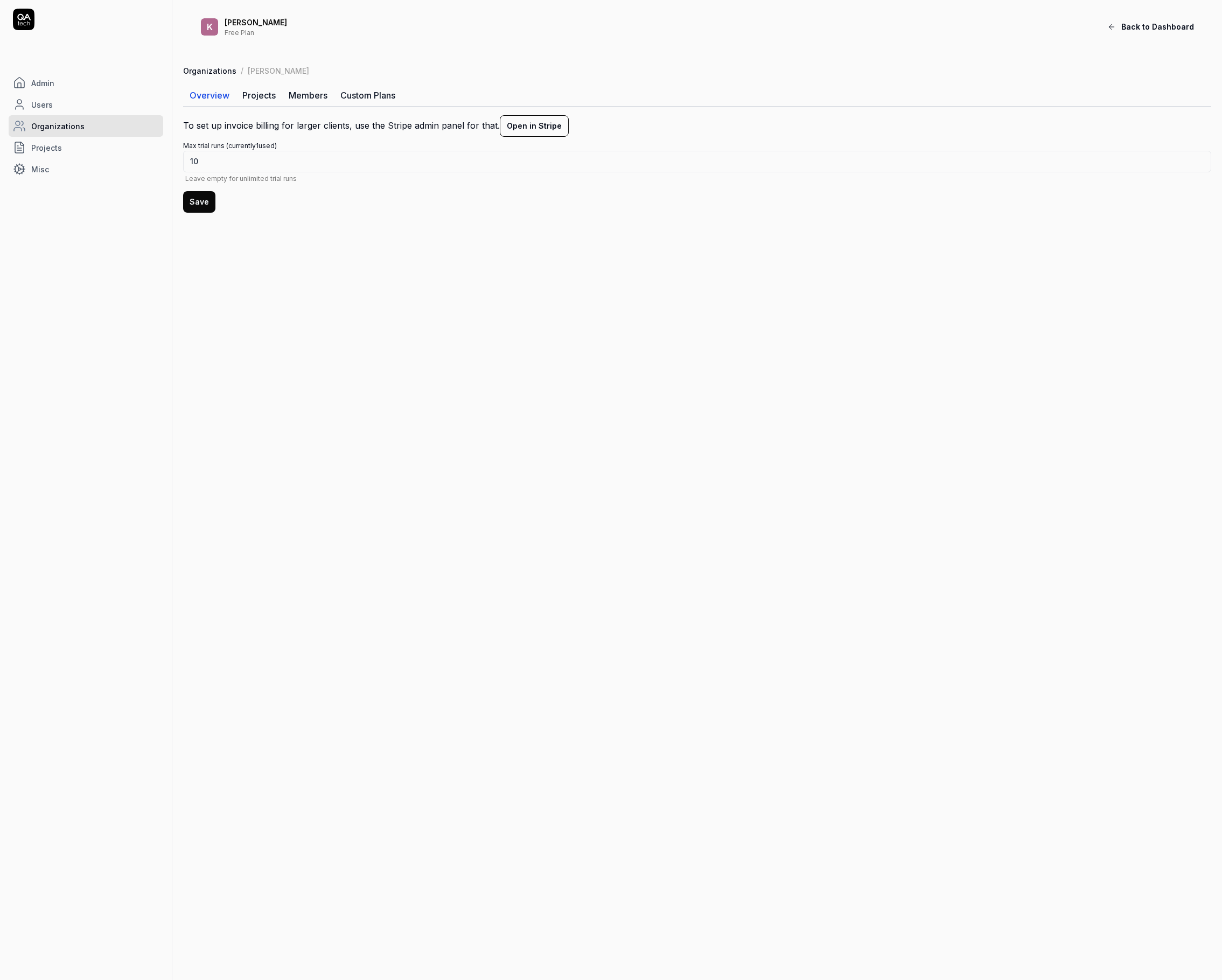
click at [325, 110] on div "Organizations / Kasper Overview Projects Members Custom Plans To set up invoice…" at bounding box center [697, 143] width 1049 height 156
click at [323, 102] on link "Members" at bounding box center [308, 95] width 52 height 21
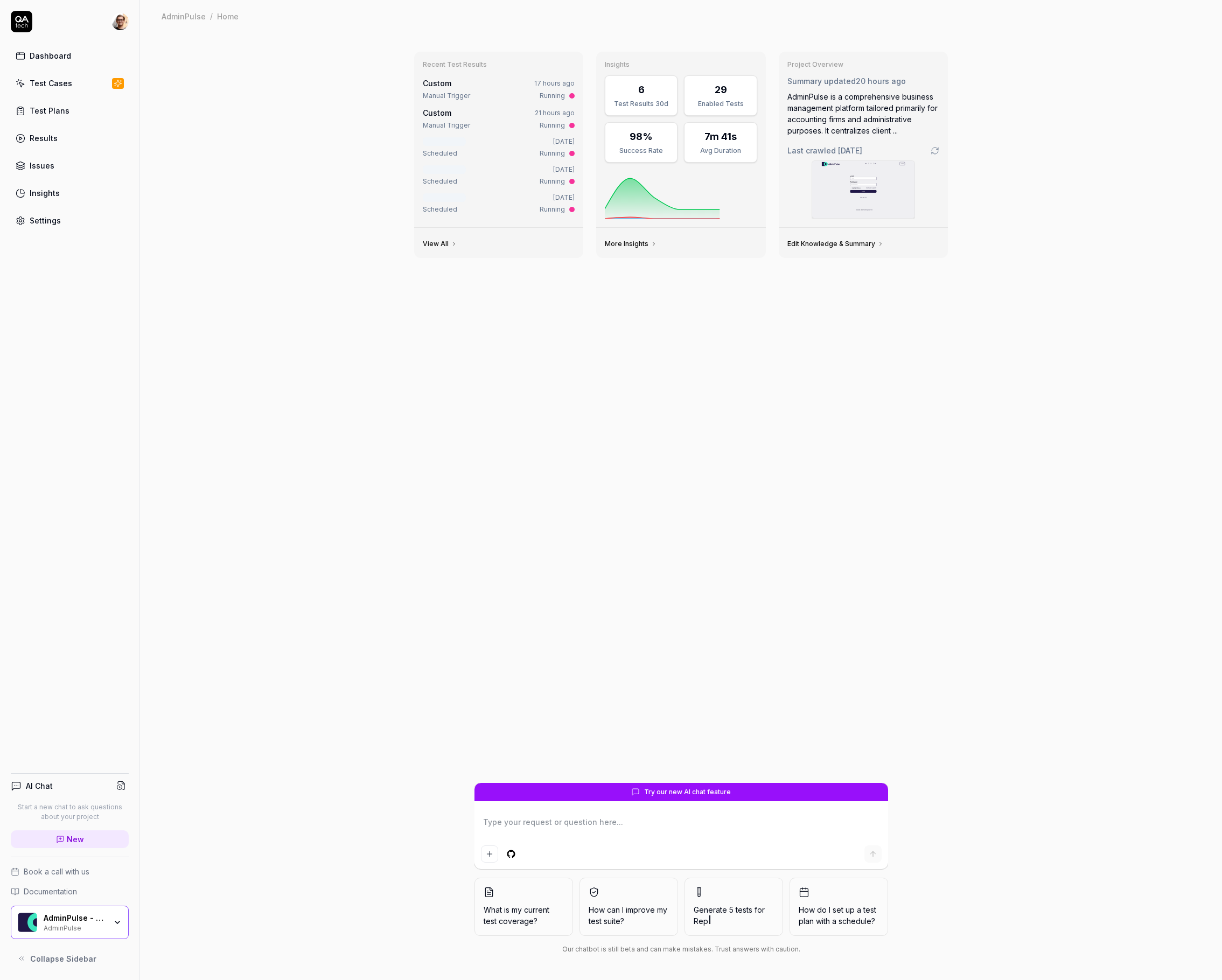
type textarea "*"
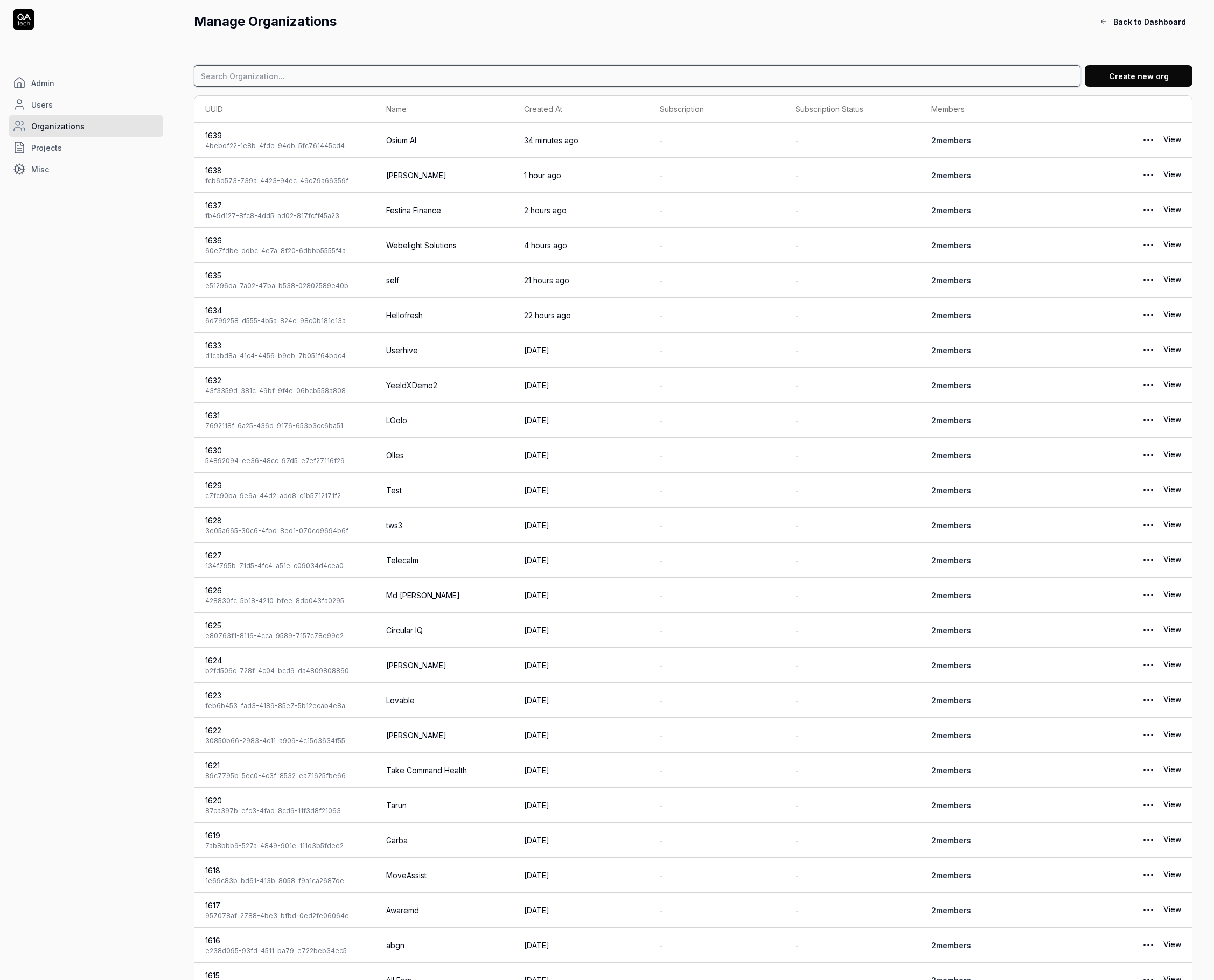
click at [430, 81] on input at bounding box center [637, 75] width 886 height 21
type input "sambla"
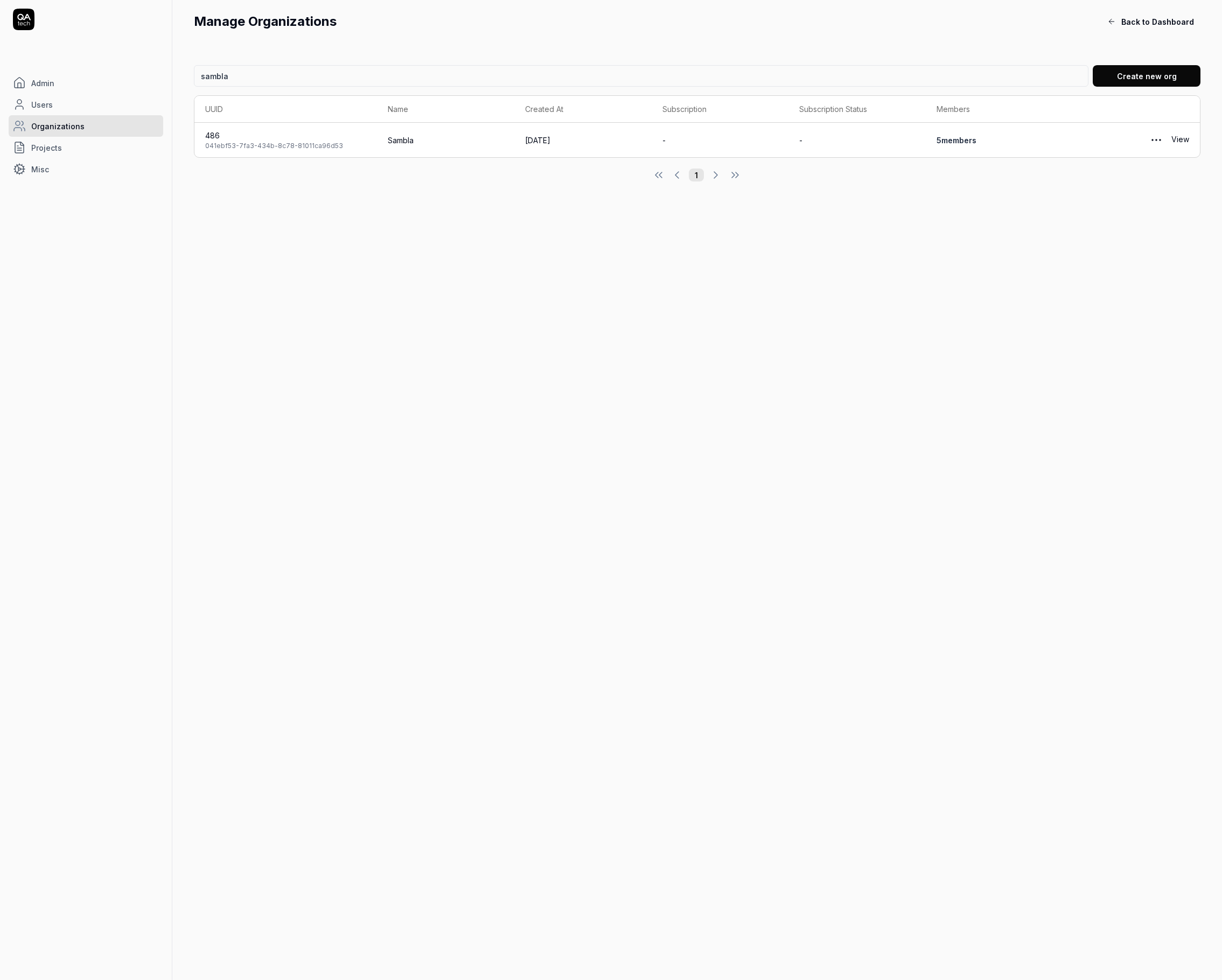
click at [1182, 139] on link "View" at bounding box center [1180, 140] width 18 height 21
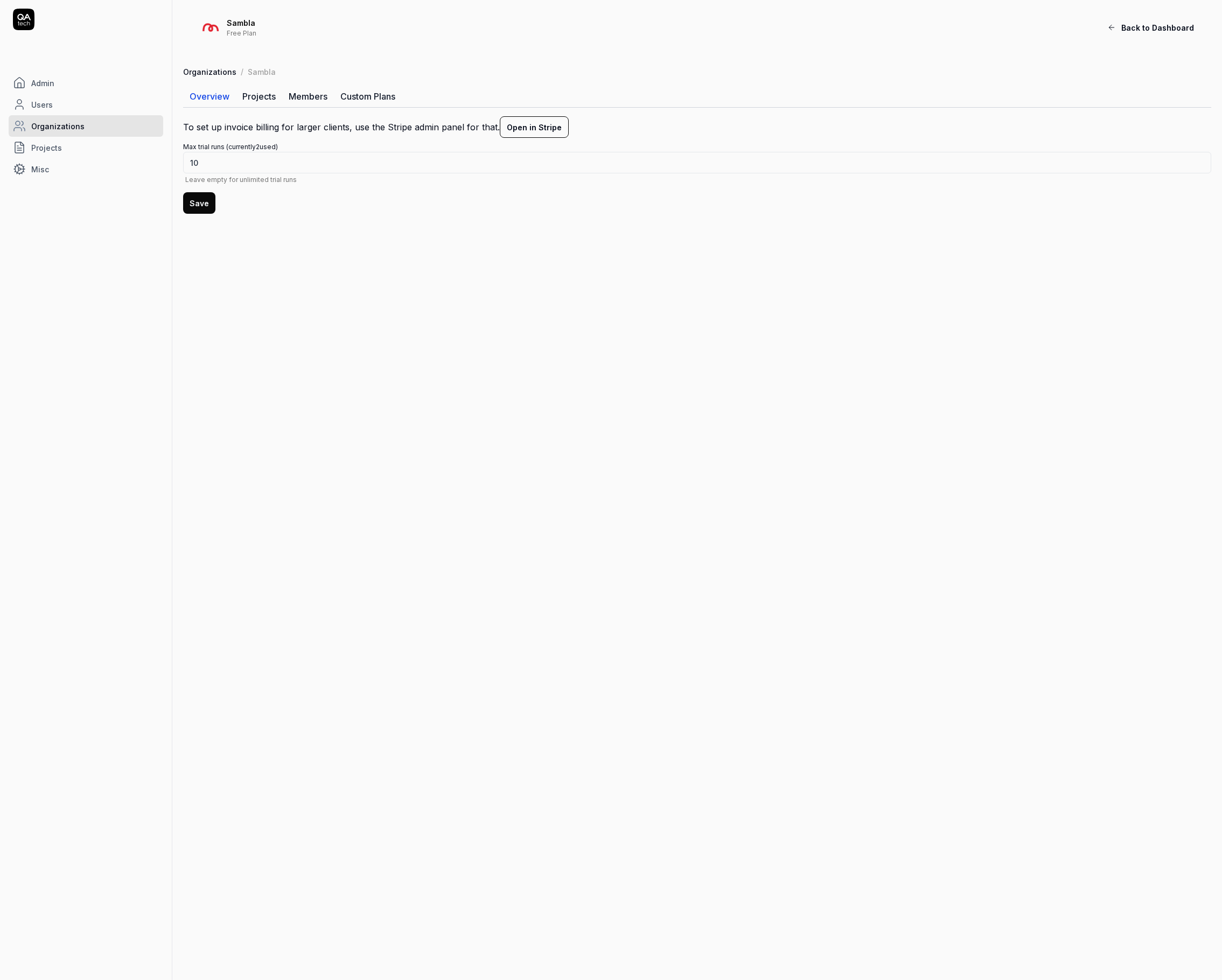
drag, startPoint x: 239, startPoint y: 98, endPoint x: 286, endPoint y: 99, distance: 47.0
click at [239, 98] on link "Projects" at bounding box center [259, 96] width 47 height 21
click at [301, 99] on link "Members" at bounding box center [308, 96] width 52 height 21
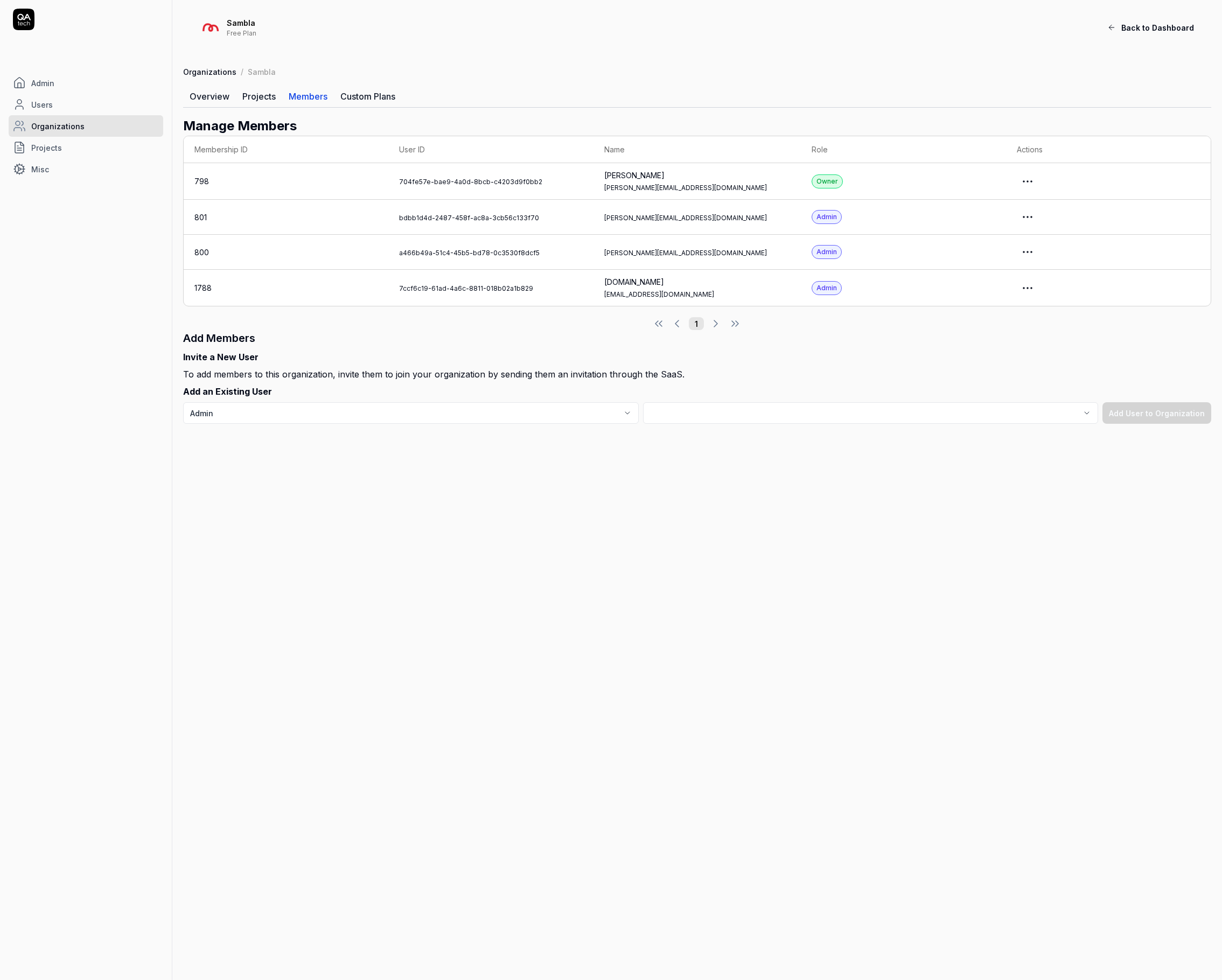
click at [1045, 221] on html "Admin Users Organizations Projects Misc Sambla Free Plan Back to Dashboard Orga…" at bounding box center [611, 490] width 1222 height 980
click at [856, 392] on html "Admin Users Organizations Projects Misc Sambla Free Plan Back to Dashboard Orga…" at bounding box center [611, 490] width 1222 height 980
click at [842, 220] on div "Admin" at bounding box center [826, 217] width 30 height 14
click at [1049, 223] on html "Admin Users Organizations Projects Misc Sambla Free Plan Back to Dashboard Orga…" at bounding box center [611, 490] width 1222 height 980
click at [960, 154] on html "Admin Users Organizations Projects Misc Sambla Free Plan Back to Dashboard Orga…" at bounding box center [611, 490] width 1222 height 980
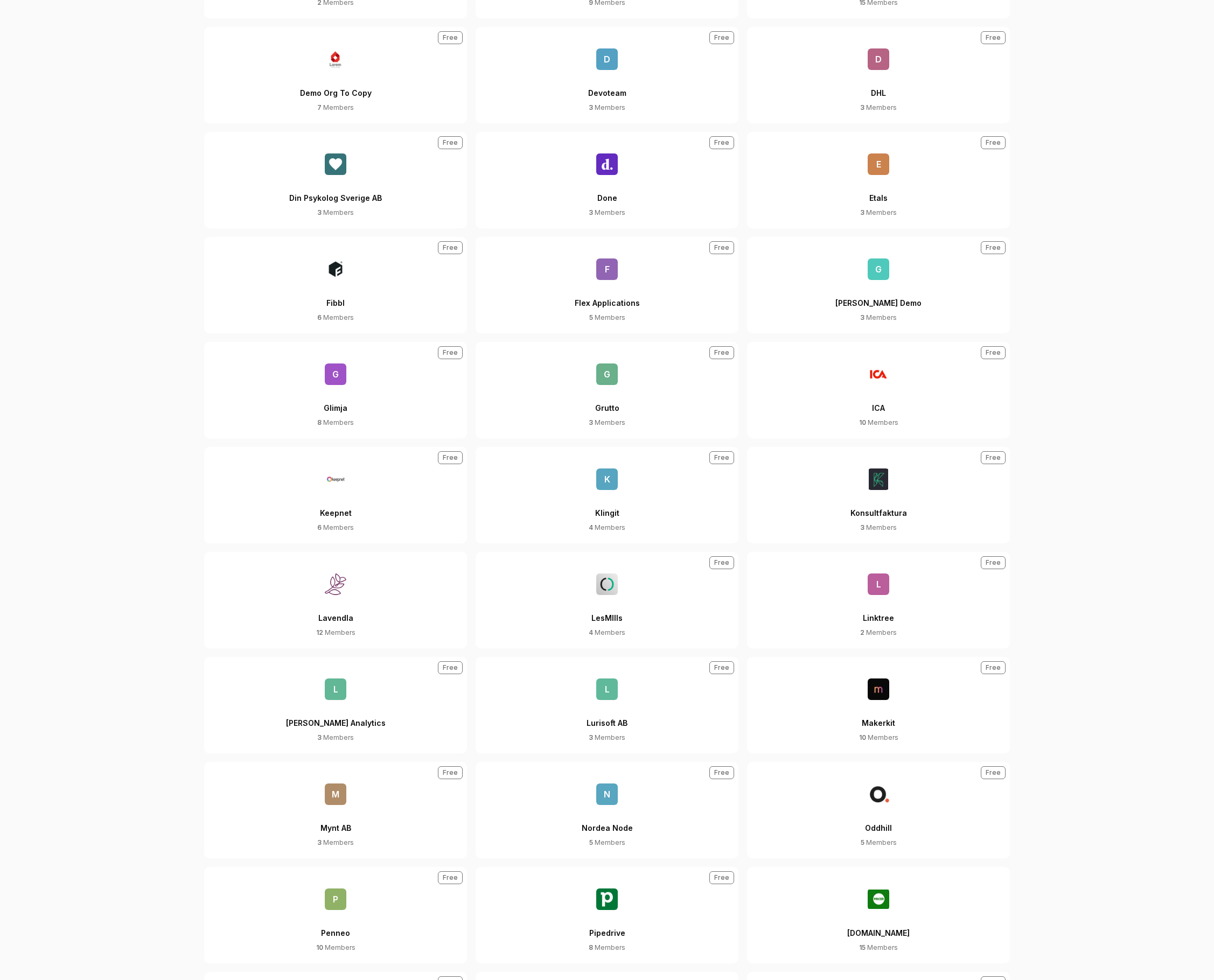
scroll to position [1103, 0]
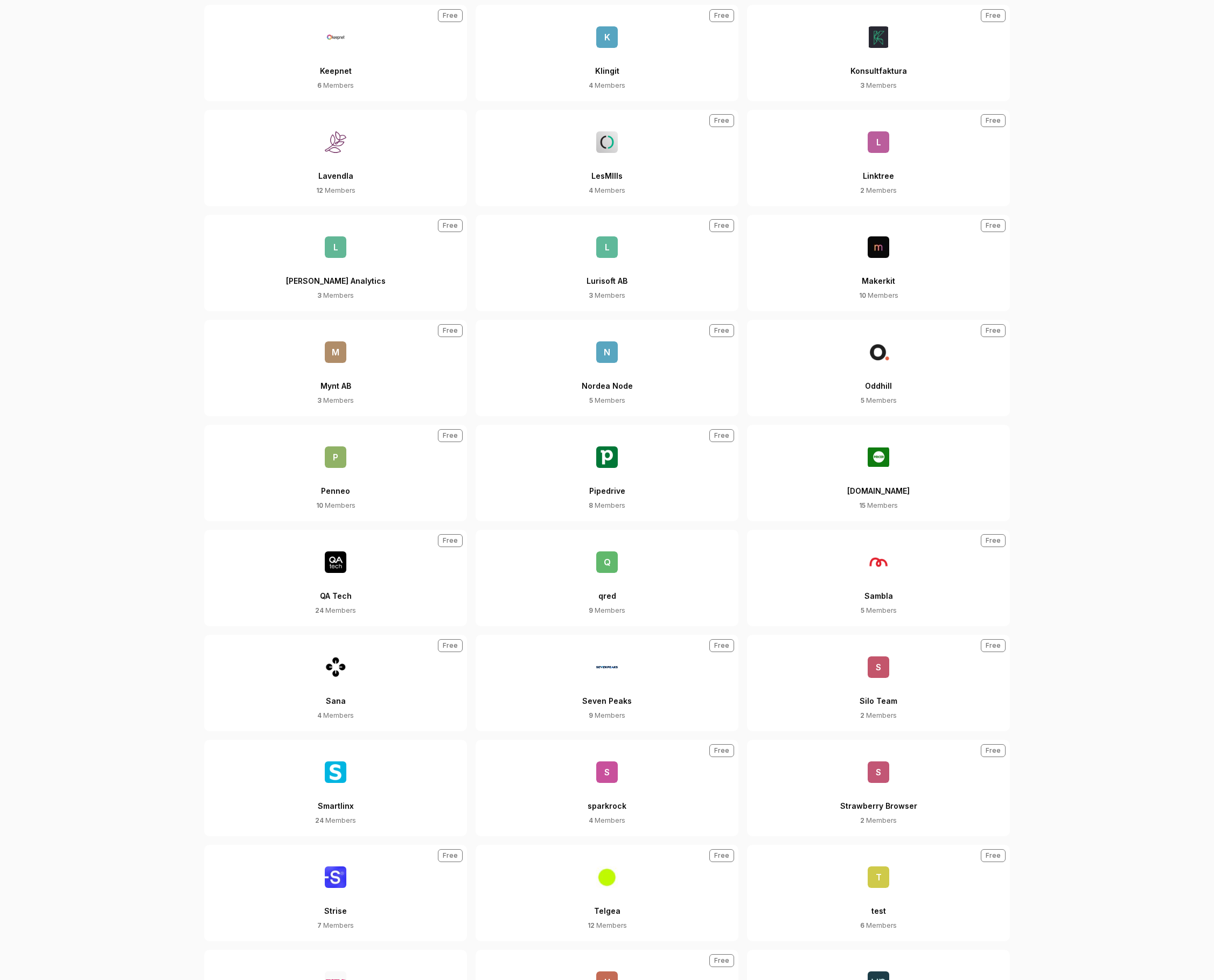
click at [847, 558] on button "Sambla 5 Members Free" at bounding box center [878, 578] width 263 height 97
click at [873, 554] on img at bounding box center [878, 562] width 21 height 21
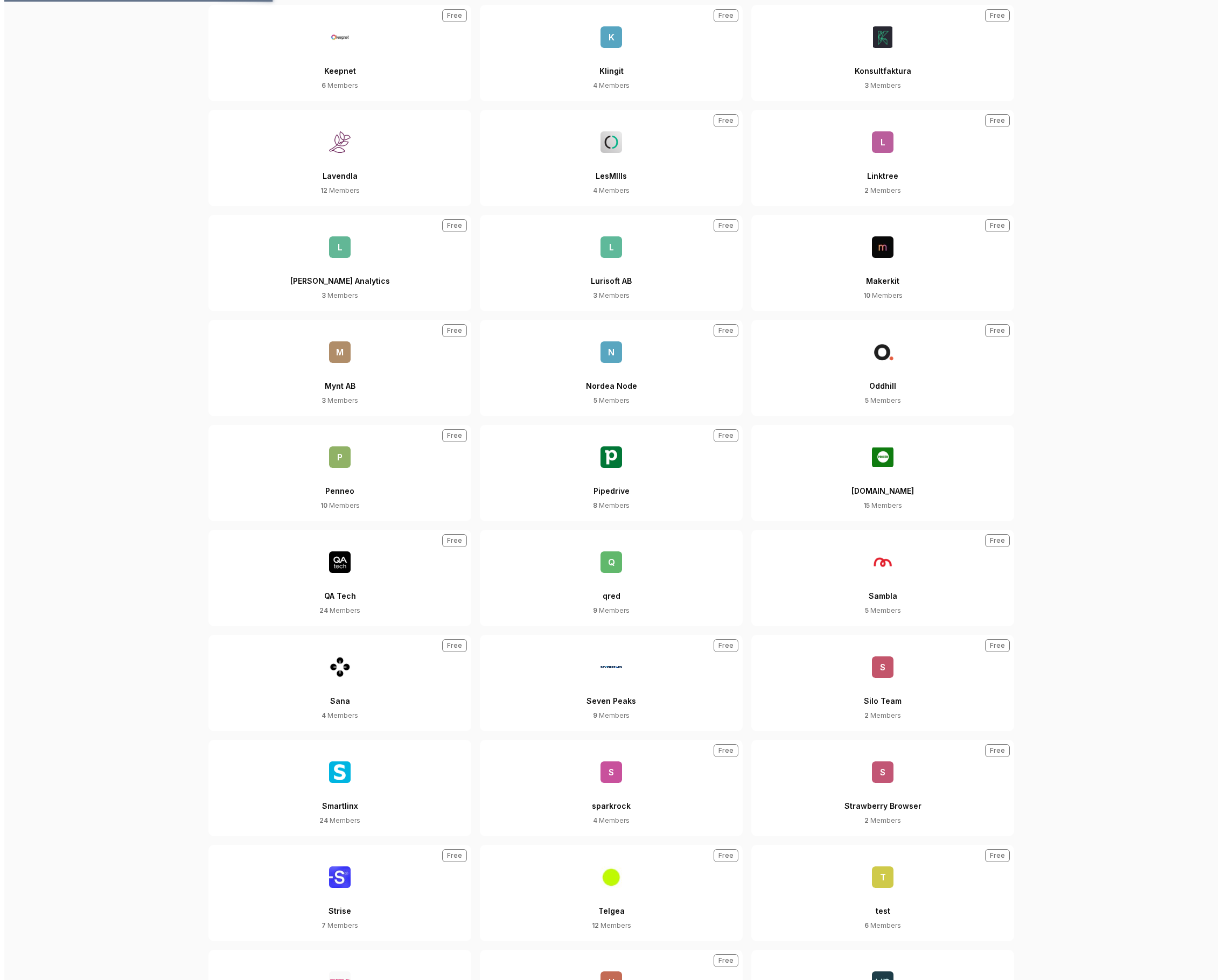
scroll to position [25, 0]
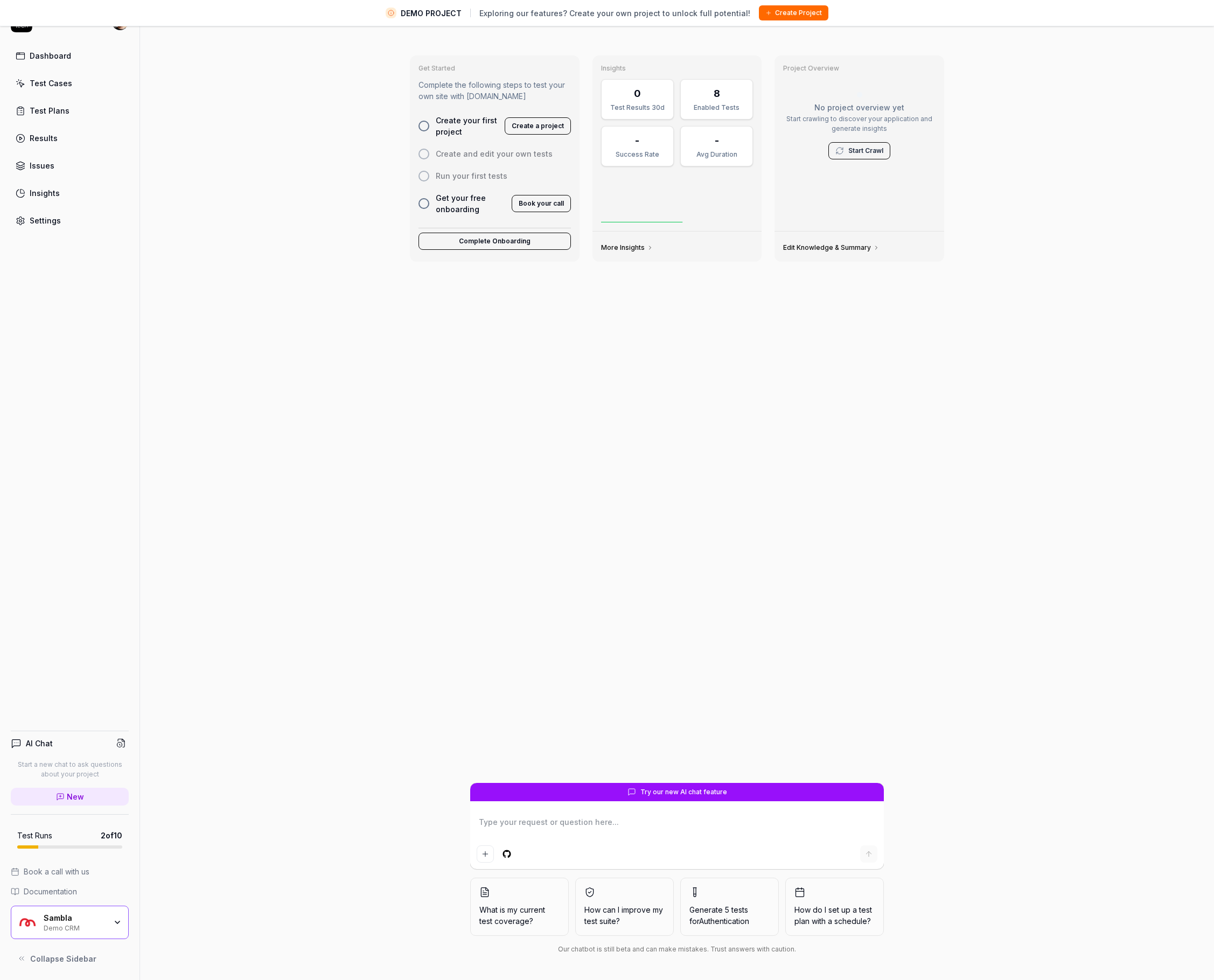
type textarea "*"
click at [87, 219] on link "Settings" at bounding box center [70, 220] width 118 height 21
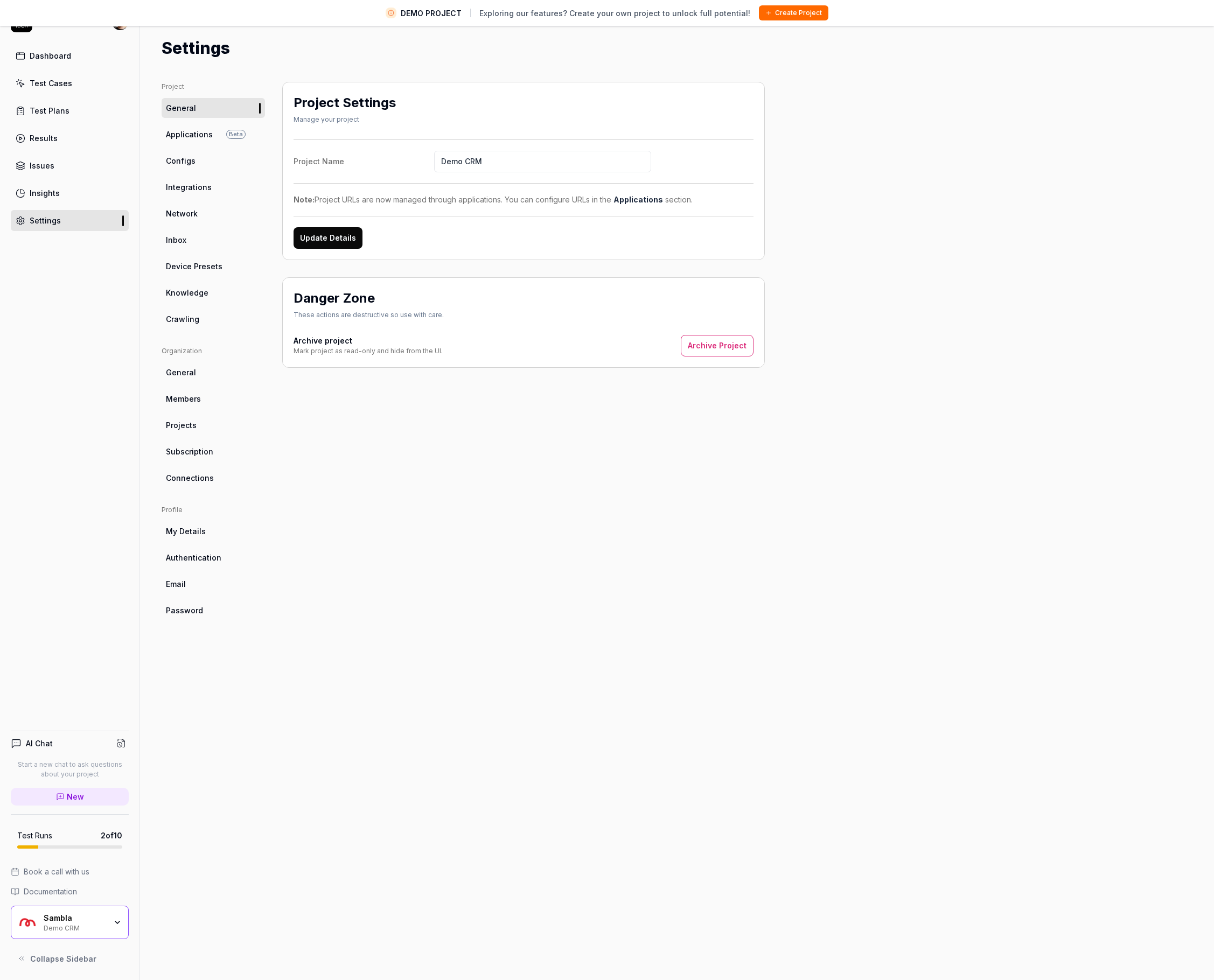
click at [199, 401] on span "Members" at bounding box center [183, 399] width 35 height 12
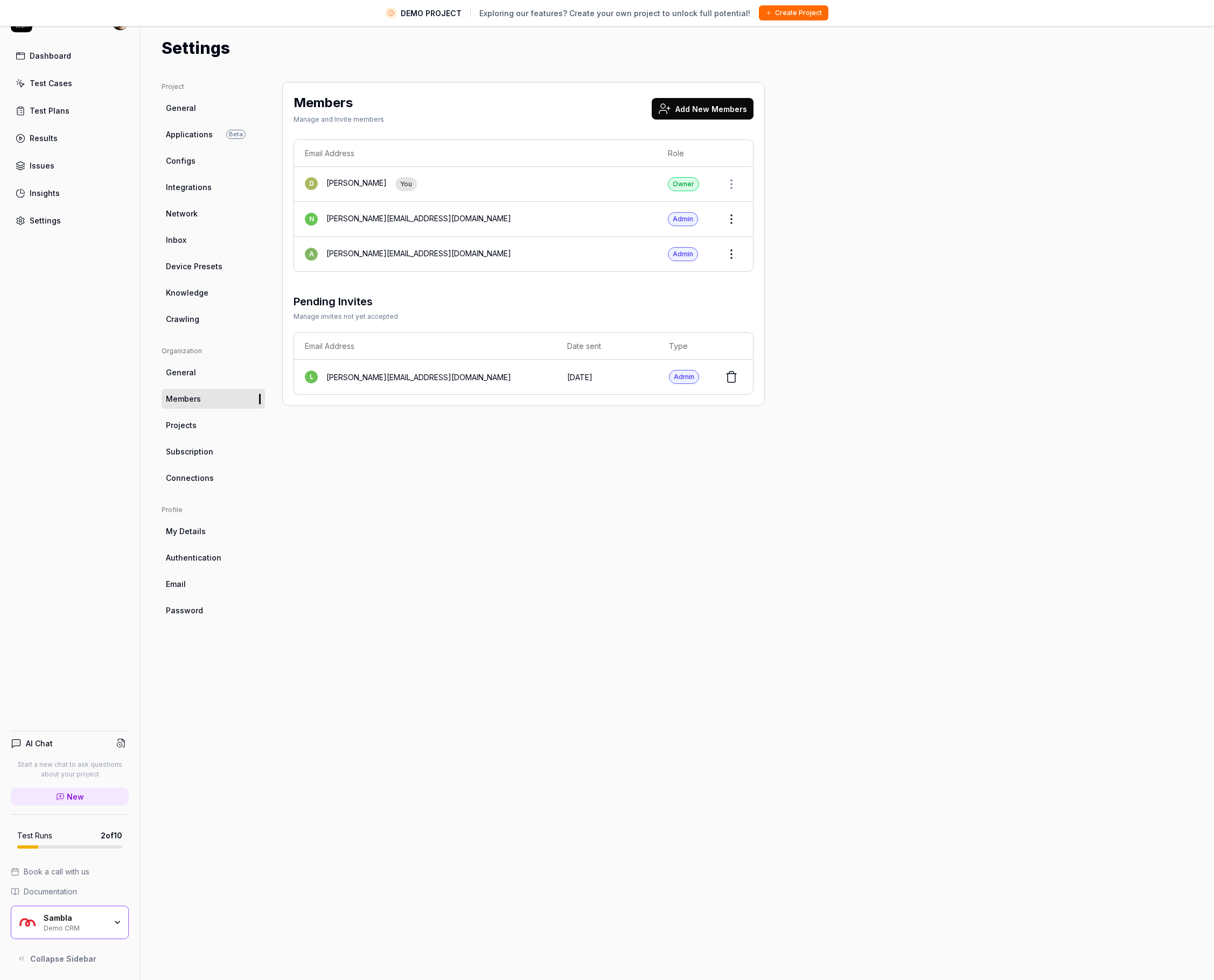
click at [727, 255] on html "DEMO PROJECT Exploring our features? Create your own project to unlock full pot…" at bounding box center [607, 477] width 1214 height 1005
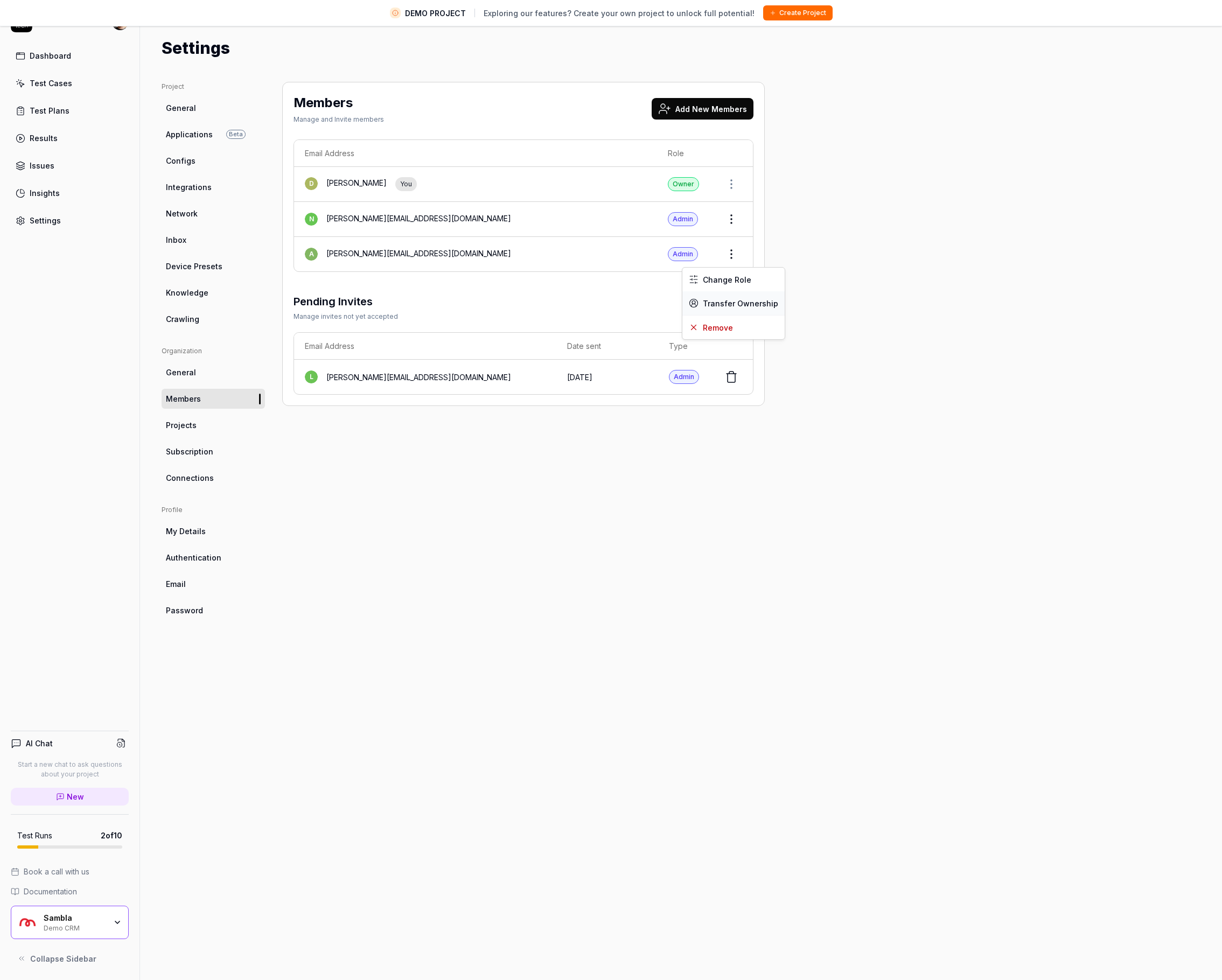
click at [746, 298] on span "Transfer Ownership" at bounding box center [740, 304] width 75 height 12
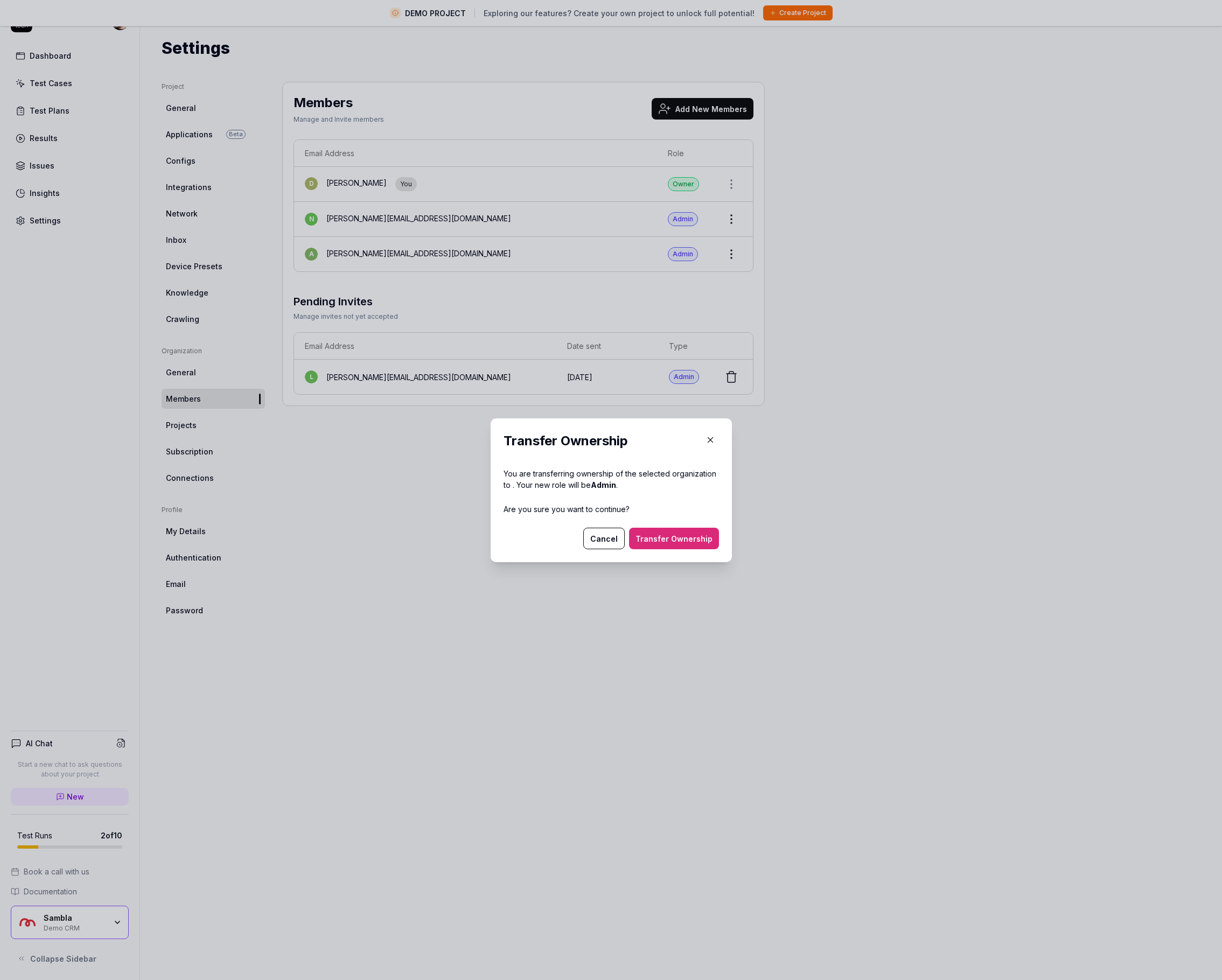
click at [697, 541] on button "Transfer Ownership" at bounding box center [674, 538] width 90 height 21
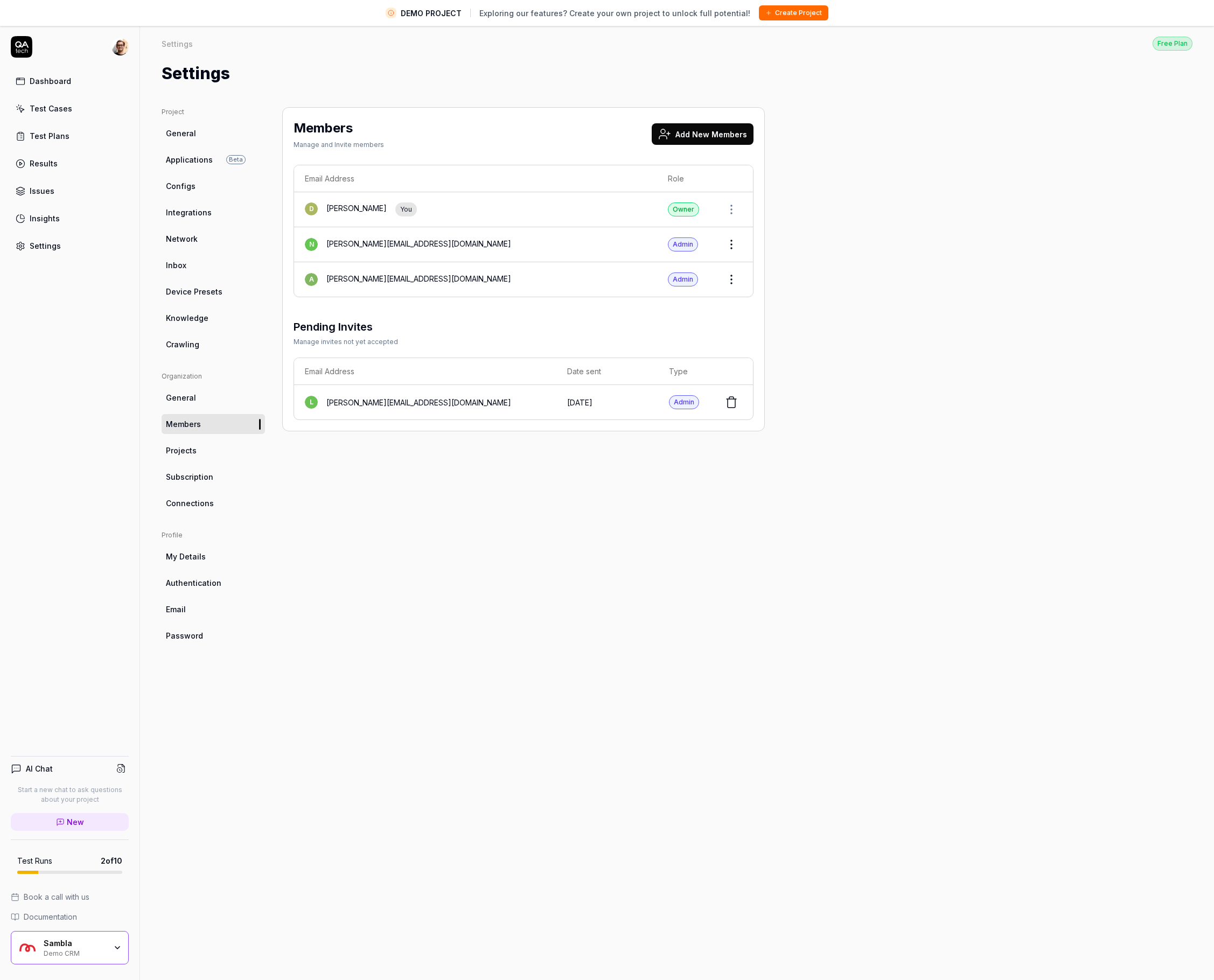
click at [729, 279] on html "DEMO PROJECT Exploring our features? Create your own project to unlock full pot…" at bounding box center [607, 503] width 1214 height 1005
click at [737, 629] on html "DEMO PROJECT Exploring our features? Create your own project to unlock full pot…" at bounding box center [607, 503] width 1214 height 1005
click at [732, 405] on icon at bounding box center [731, 402] width 13 height 13
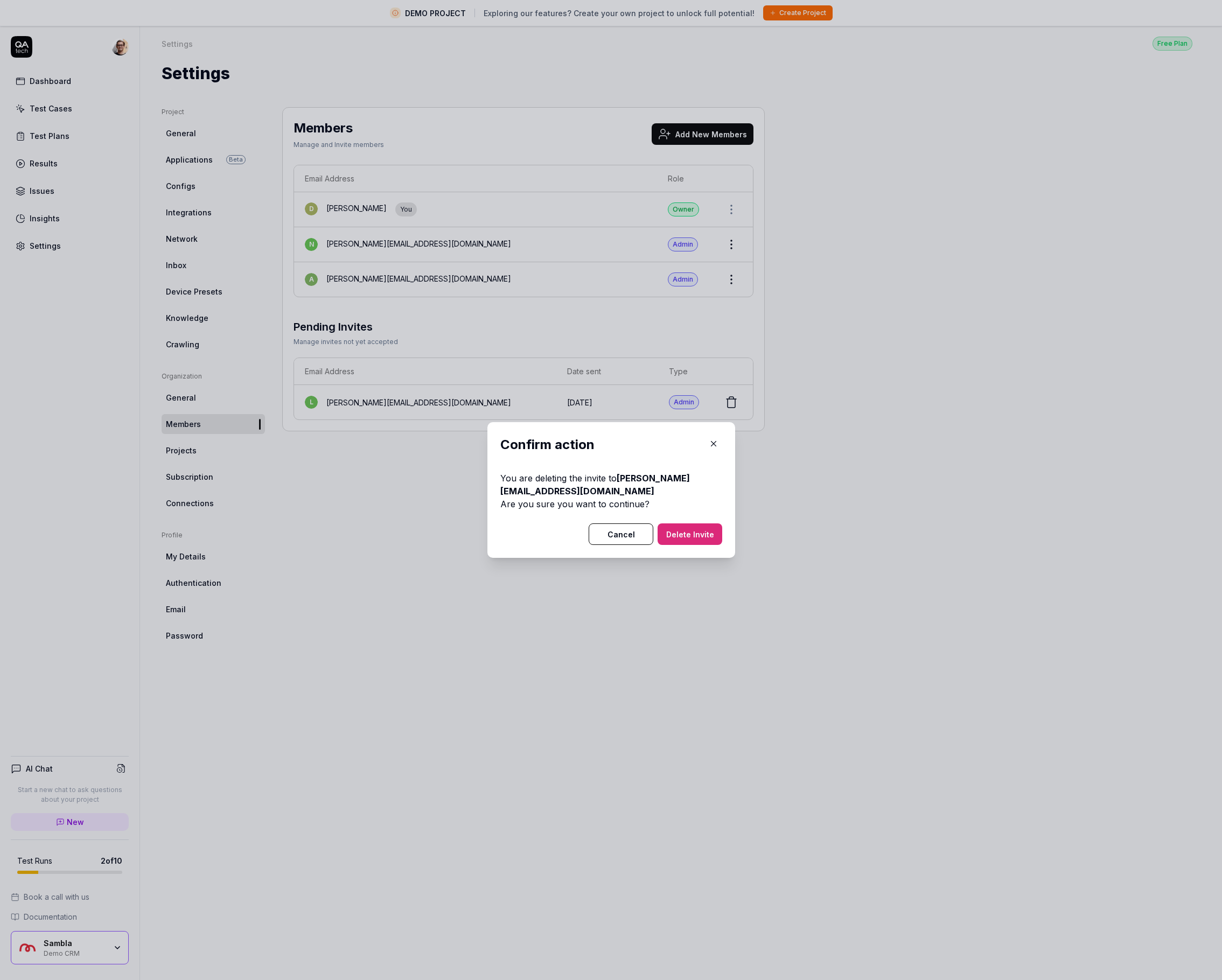
click at [673, 496] on p "You are deleting the invite to ludvig.wittberger@samblagroup.com" at bounding box center [611, 484] width 222 height 26
click at [636, 492] on b "ludvig.wittberger@samblagroup.com" at bounding box center [595, 484] width 190 height 24
copy b "com"
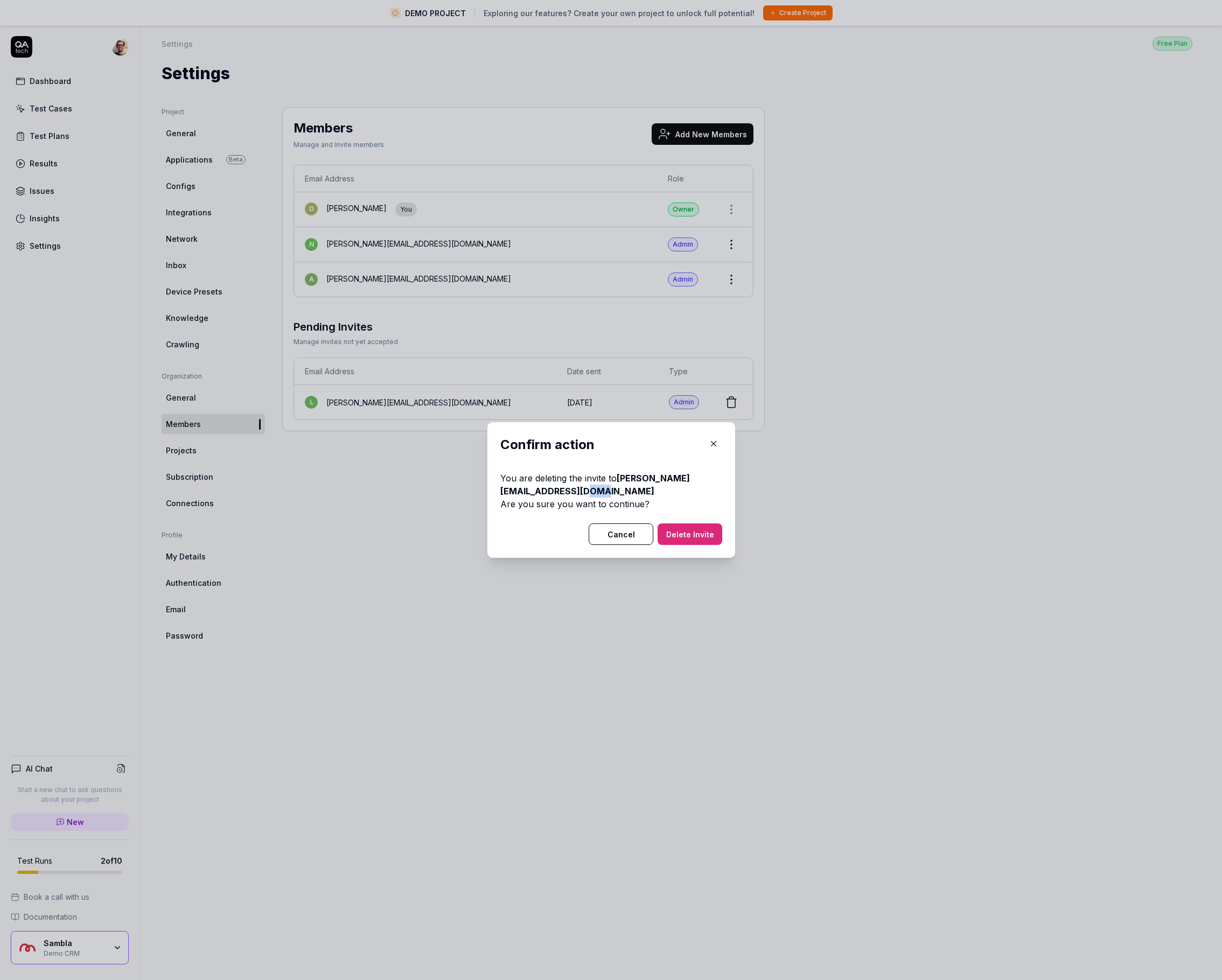
click at [647, 491] on b "ludvig.wittberger@samblagroup.com" at bounding box center [595, 484] width 190 height 24
drag, startPoint x: 647, startPoint y: 491, endPoint x: 664, endPoint y: 531, distance: 43.5
click at [502, 494] on b "ludvig.wittberger@samblagroup.com" at bounding box center [595, 484] width 190 height 24
click at [691, 533] on button "Delete Invite" at bounding box center [689, 534] width 64 height 21
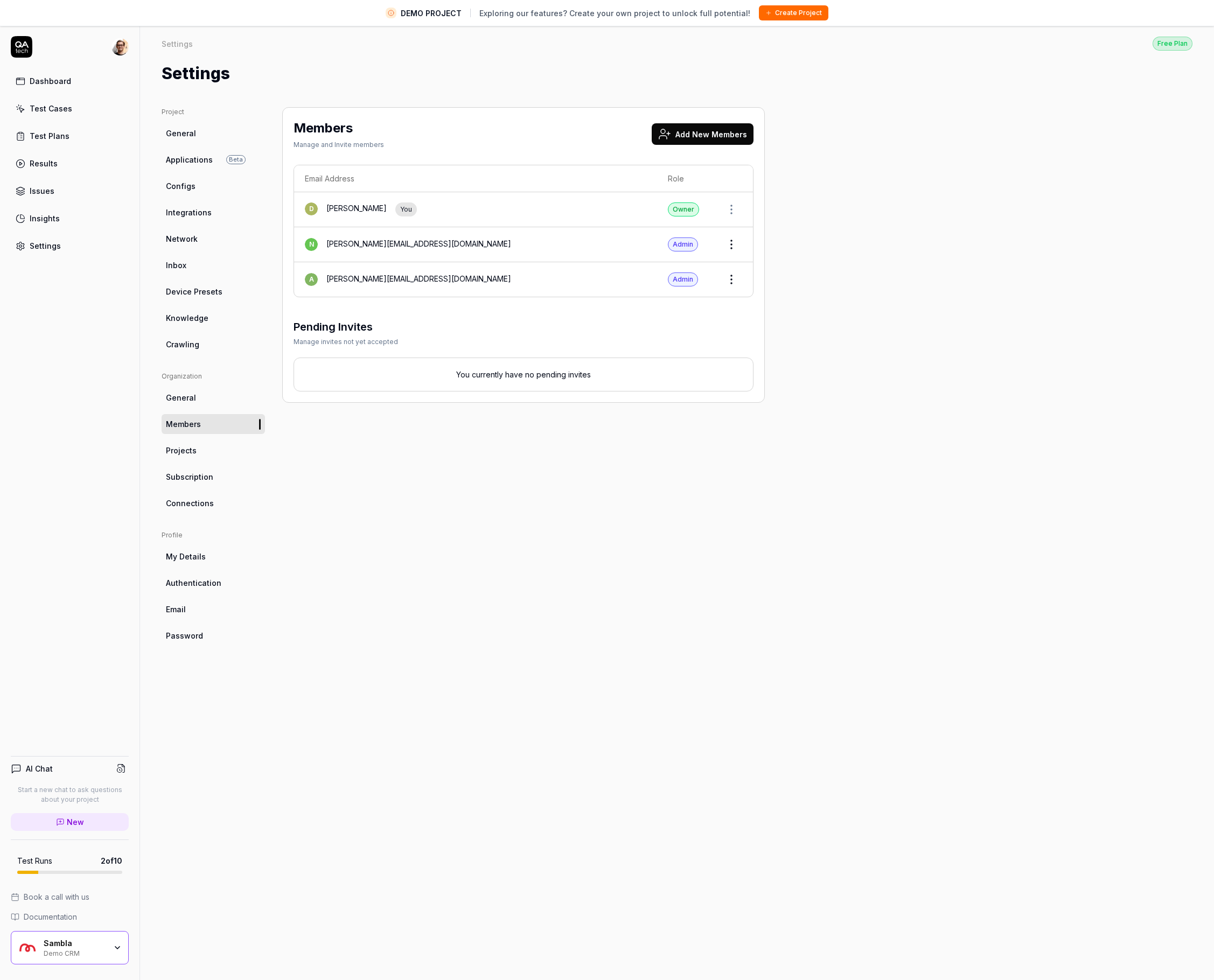
click at [691, 137] on button "Add New Members" at bounding box center [702, 133] width 102 height 21
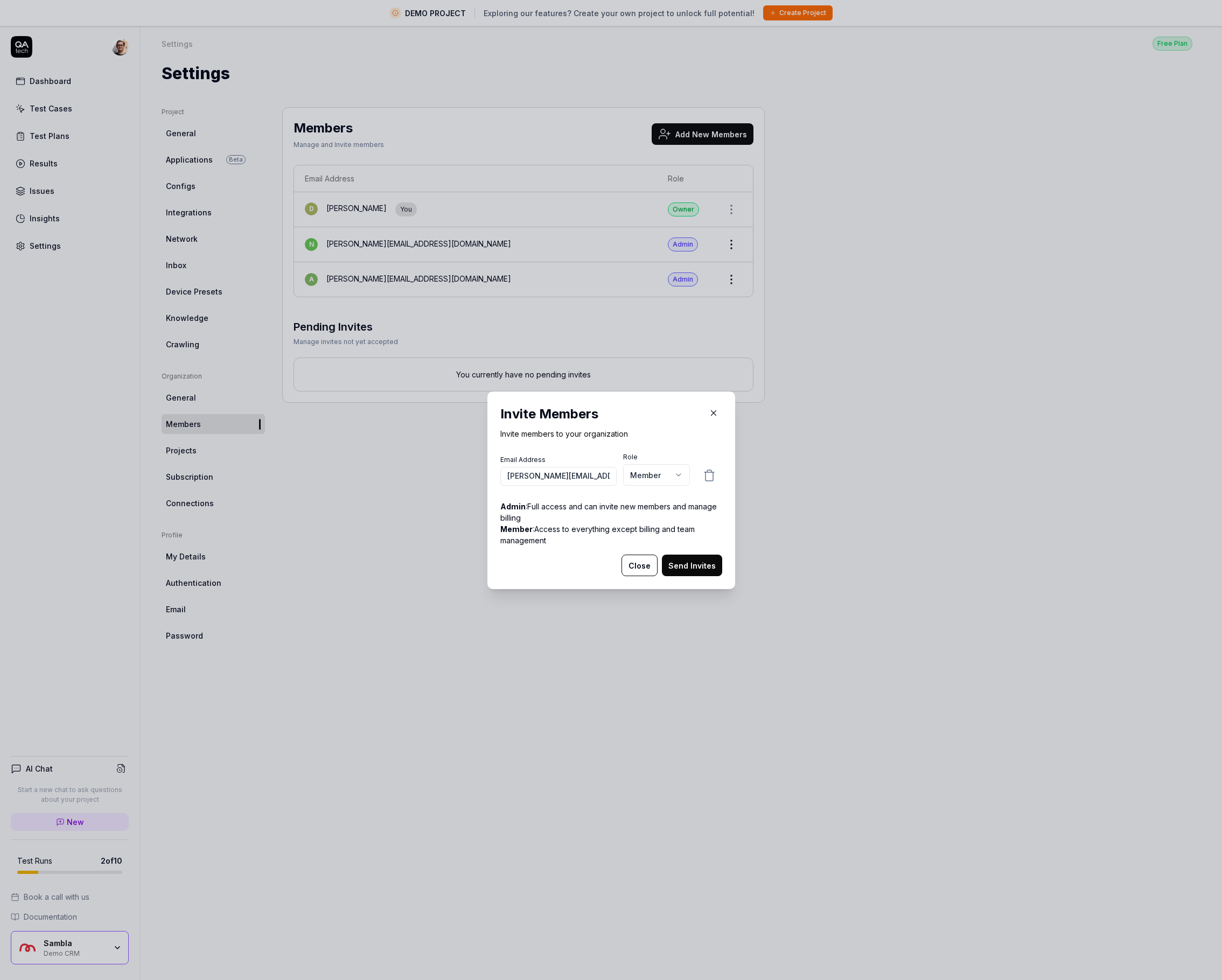
scroll to position [0, 30]
type input "ludvig.wittberger@samblagroup.com"
click at [669, 478] on body "DEMO PROJECT Exploring our features? Create your own project to unlock full pot…" at bounding box center [607, 503] width 1214 height 1005
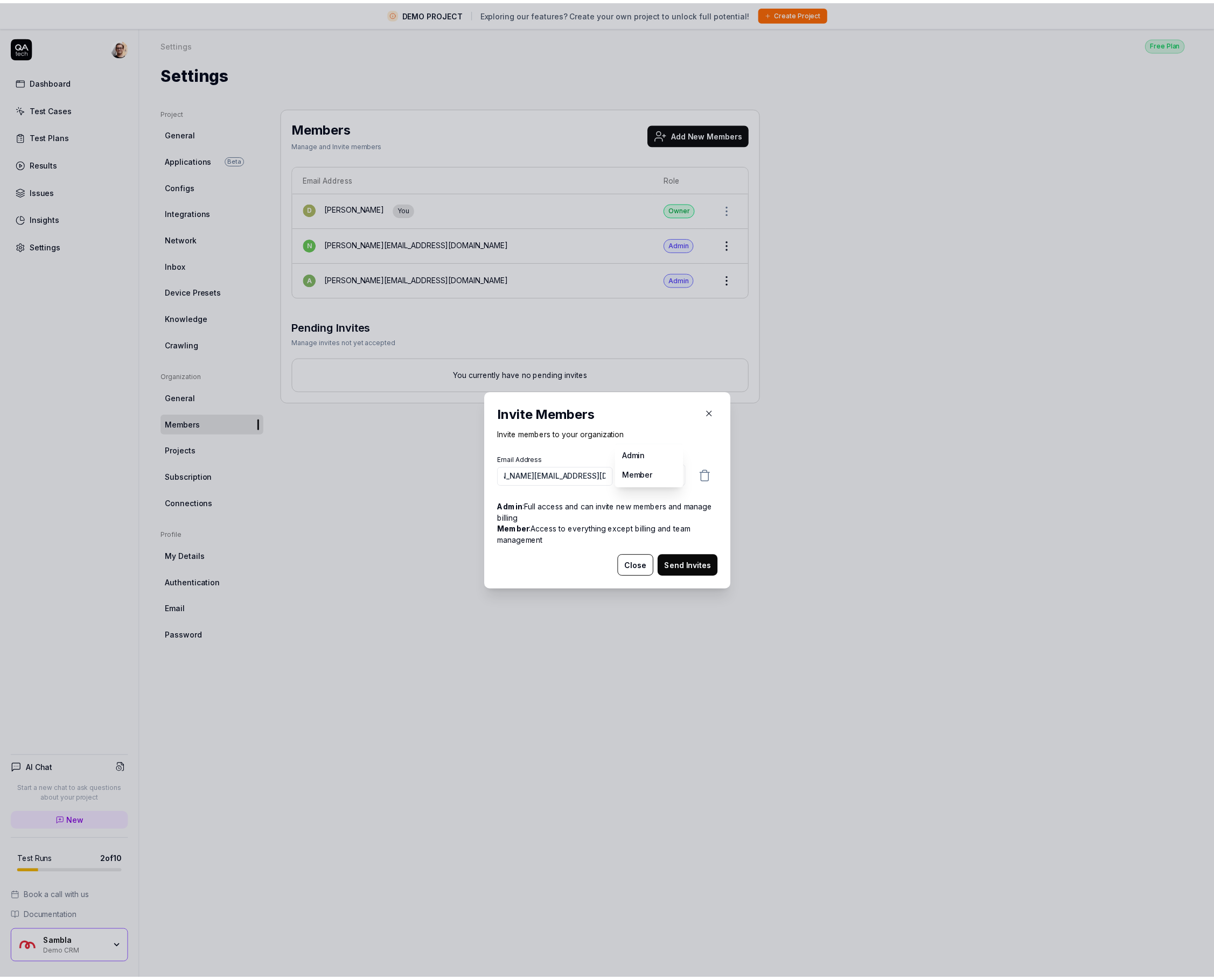
scroll to position [0, 0]
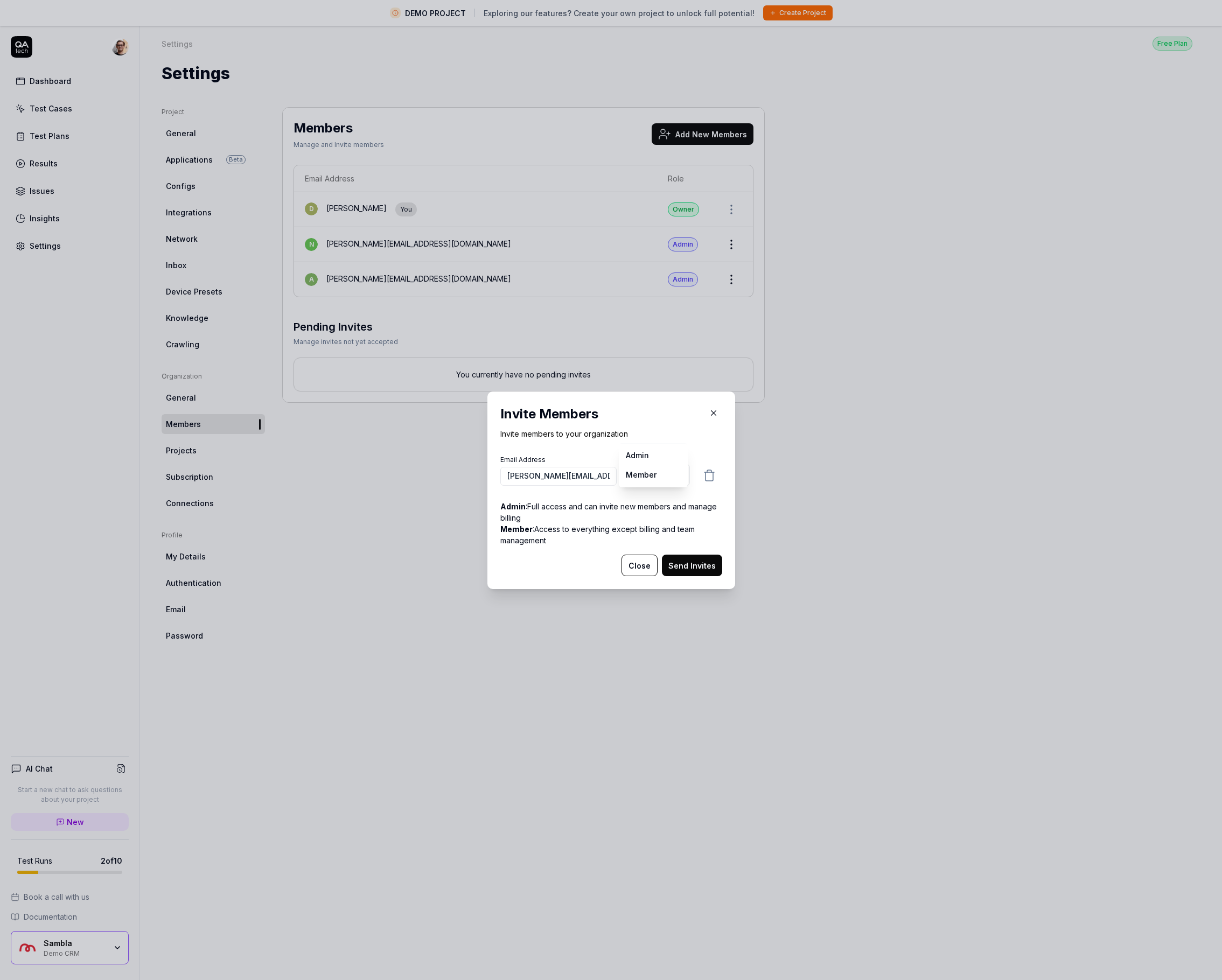
select select "*"
click at [693, 563] on button "Send Invites" at bounding box center [692, 565] width 60 height 21
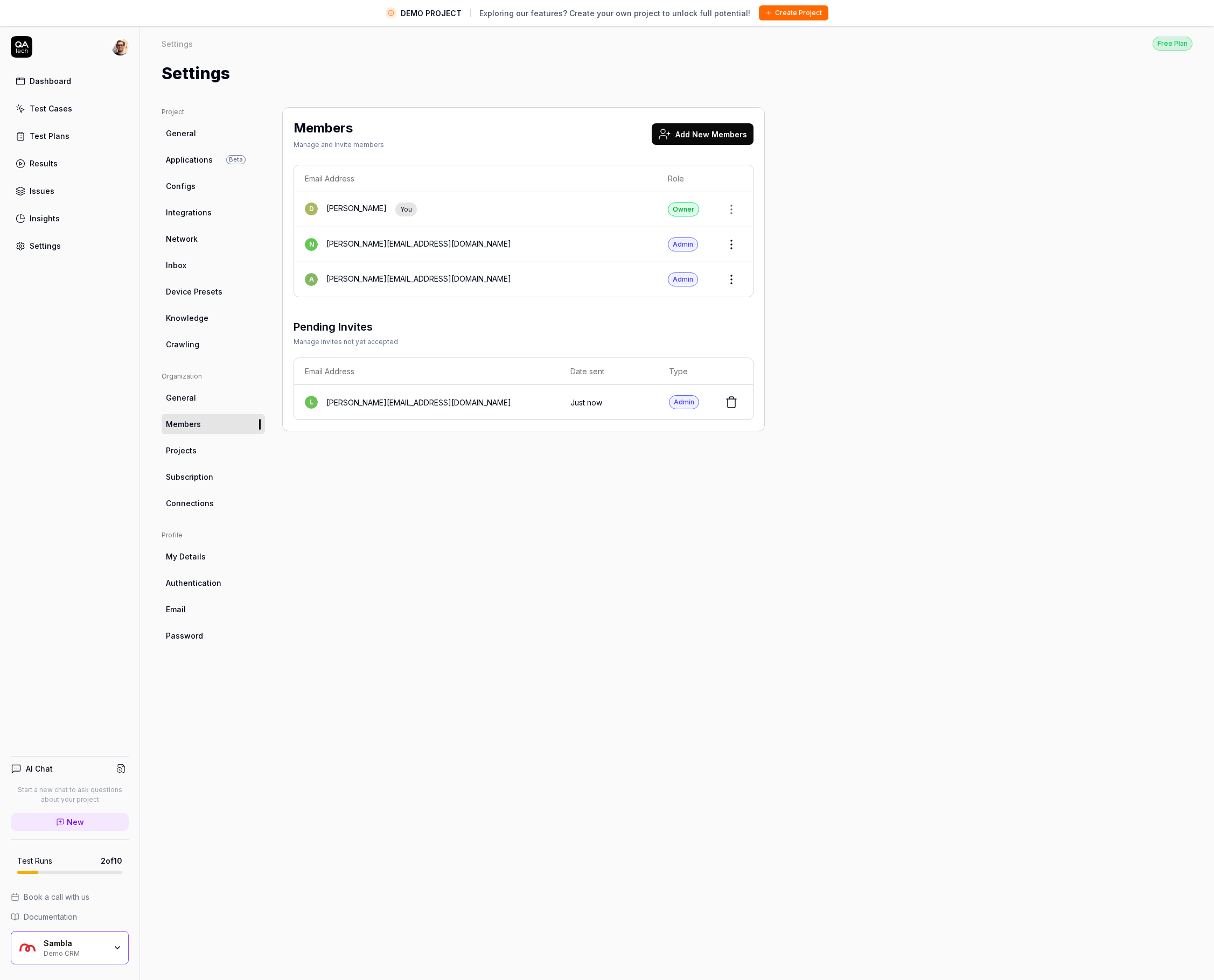
click at [726, 284] on html "DEMO PROJECT Exploring our features? Create your own project to unlock full pot…" at bounding box center [607, 503] width 1214 height 1005
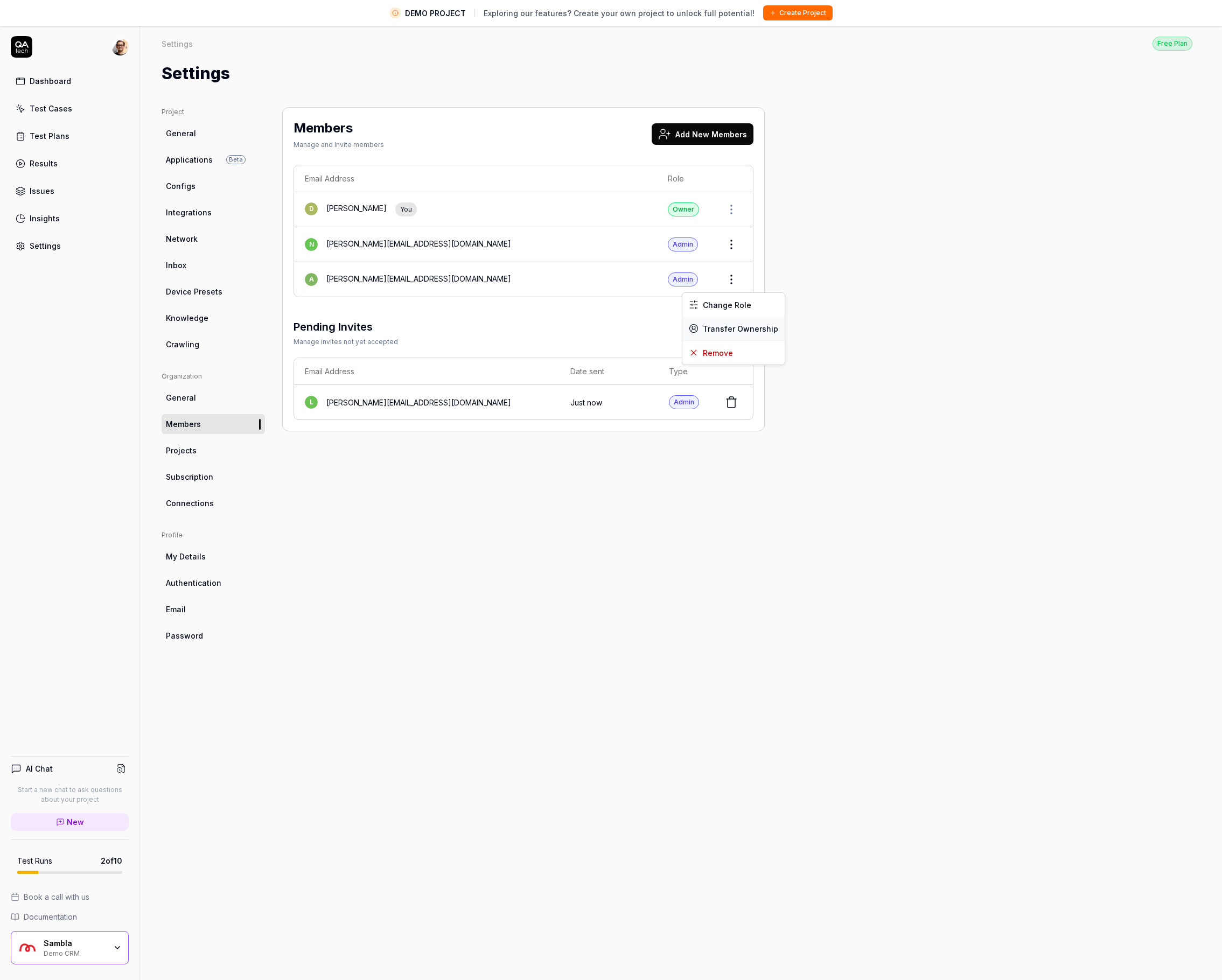
click at [729, 328] on span "Transfer Ownership" at bounding box center [740, 329] width 75 height 12
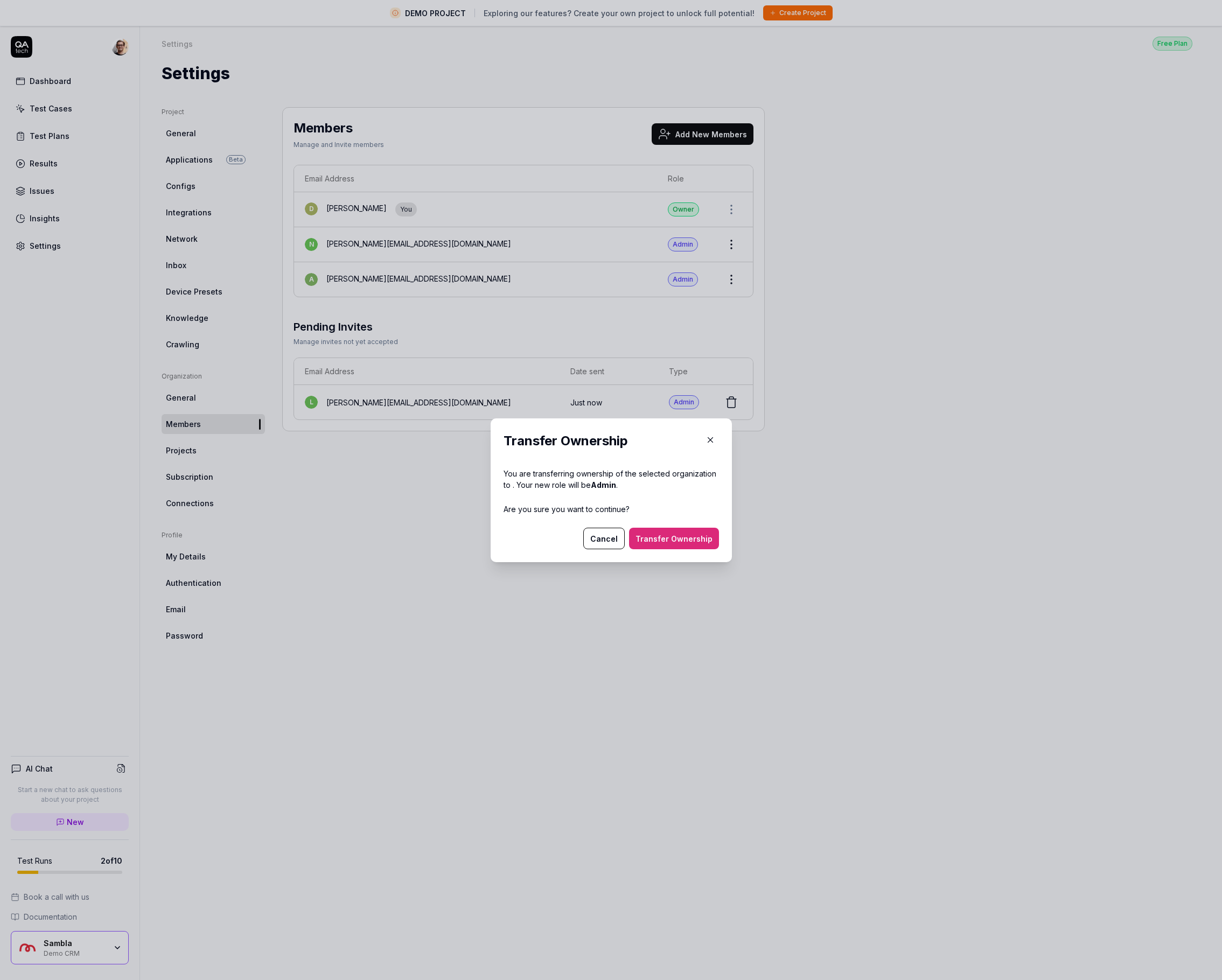
click at [685, 547] on button "Transfer Ownership" at bounding box center [674, 538] width 90 height 21
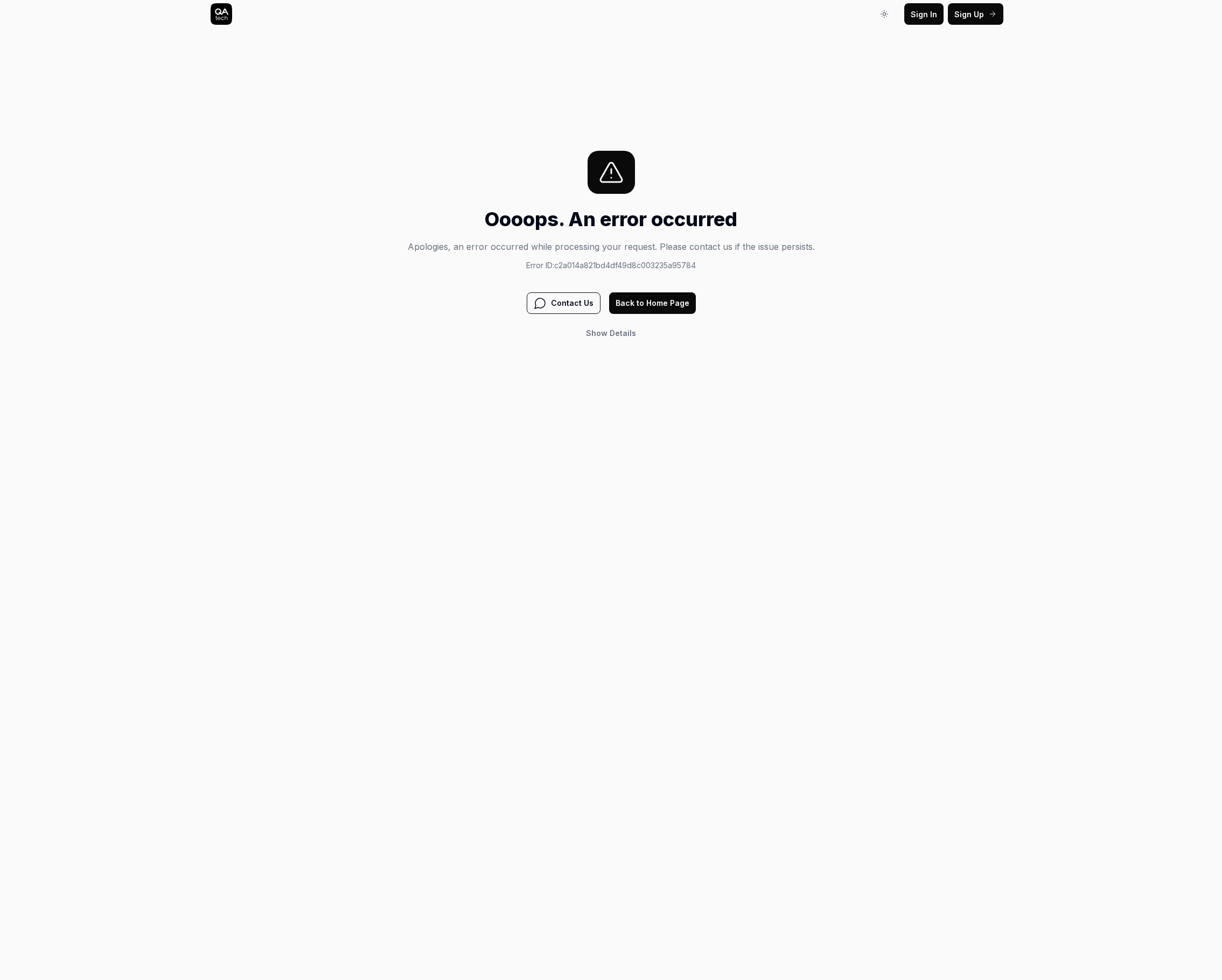
click at [530, 500] on div "Sign In Sign In Sign Up Sign In Oooops. An error occurred Apologies, an error o…" at bounding box center [611, 490] width 1222 height 980
drag, startPoint x: 527, startPoint y: 498, endPoint x: 518, endPoint y: 496, distance: 9.2
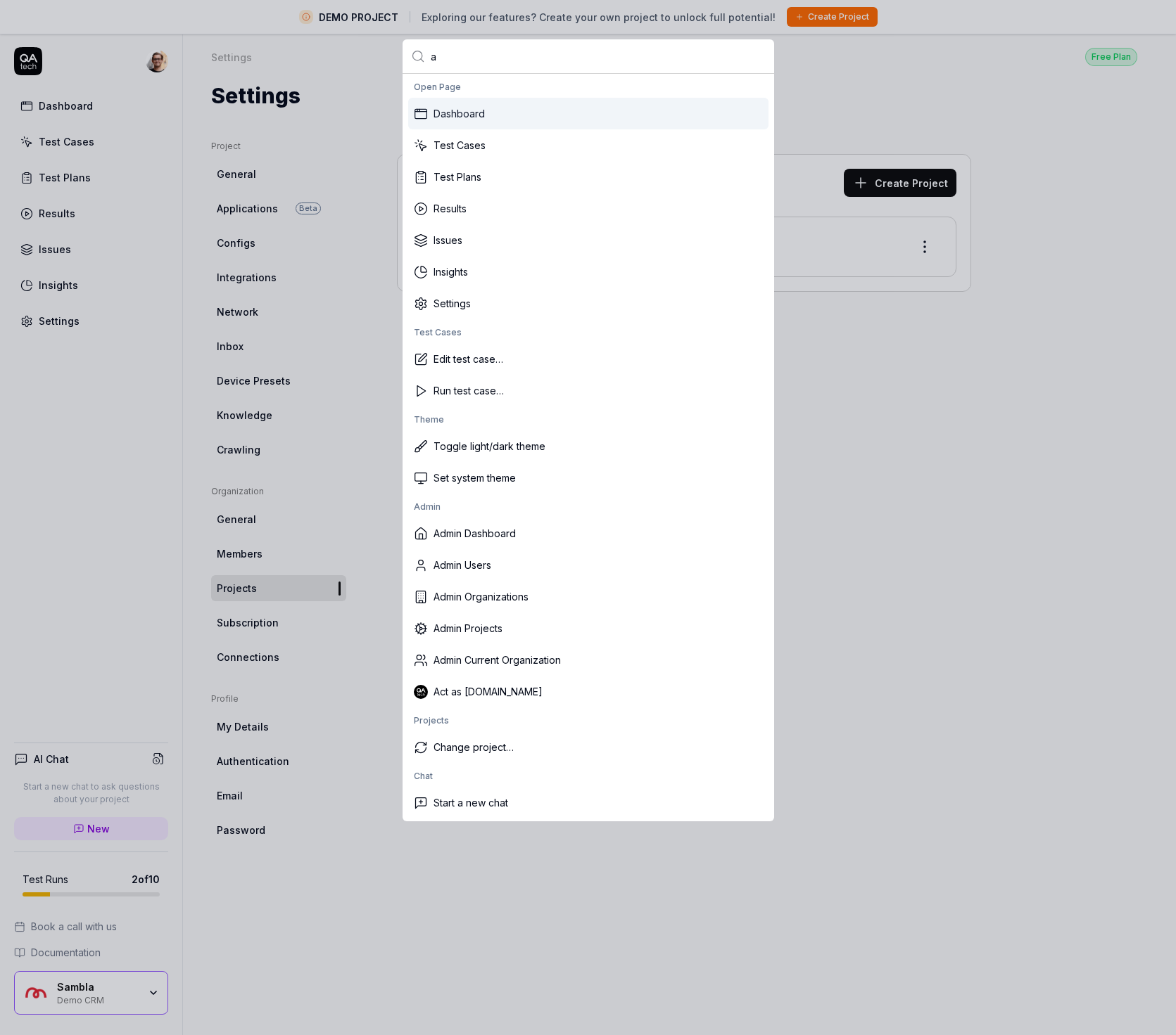
type input "ad"
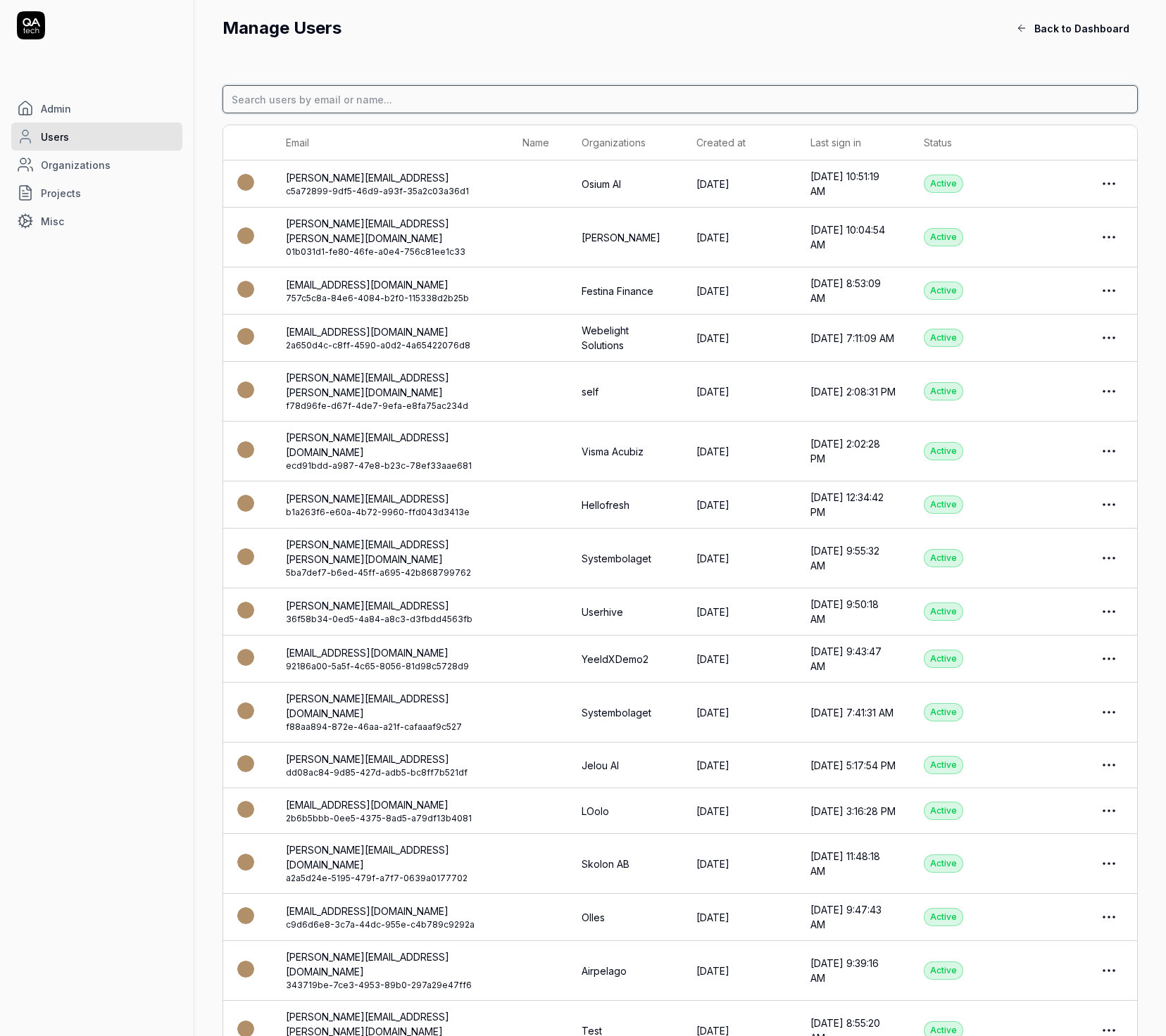
click at [350, 98] on input at bounding box center [680, 98] width 915 height 28
type input "fredrik"
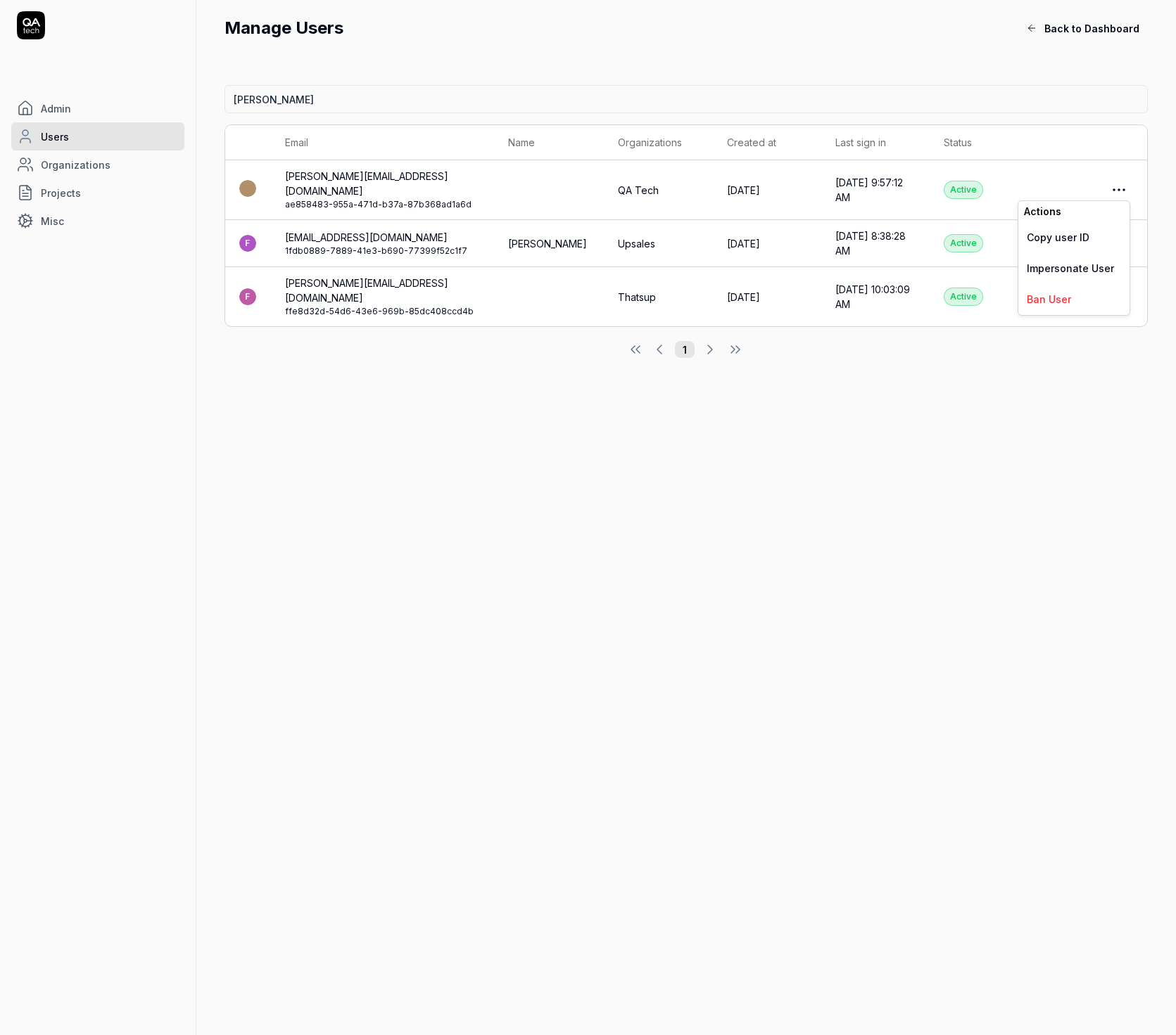
click at [1109, 181] on html "Admin Users Organizations Projects Misc Manage Users Back to Dashboard fredrik …" at bounding box center [588, 518] width 1176 height 1035
click at [407, 134] on html "Admin Users Organizations Projects Misc Manage Users Back to Dashboard fredrik …" at bounding box center [588, 518] width 1176 height 1035
click at [413, 171] on td "fredrik.mellander@qa.tech ae858483-955a-471d-b37a-87b368ad1a6d" at bounding box center [382, 191] width 223 height 60
click at [407, 176] on link "fredrik.mellander@qa.tech" at bounding box center [366, 184] width 163 height 27
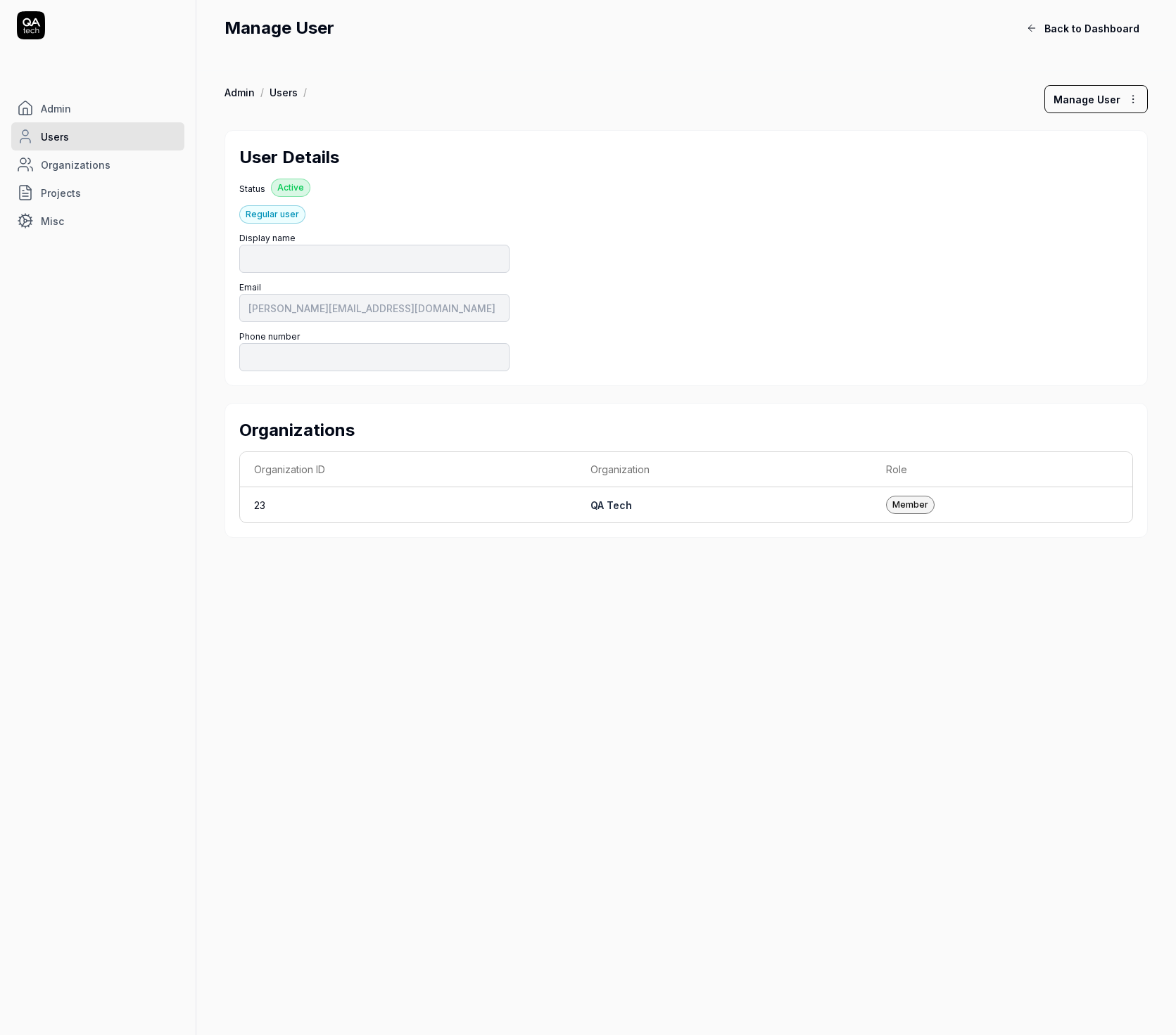
click at [1074, 106] on html "Admin Users Organizations Projects Misc Manage User Back to Dashboard Admin / U…" at bounding box center [588, 518] width 1176 height 1035
click at [1087, 170] on link "Make Admin" at bounding box center [1098, 163] width 111 height 31
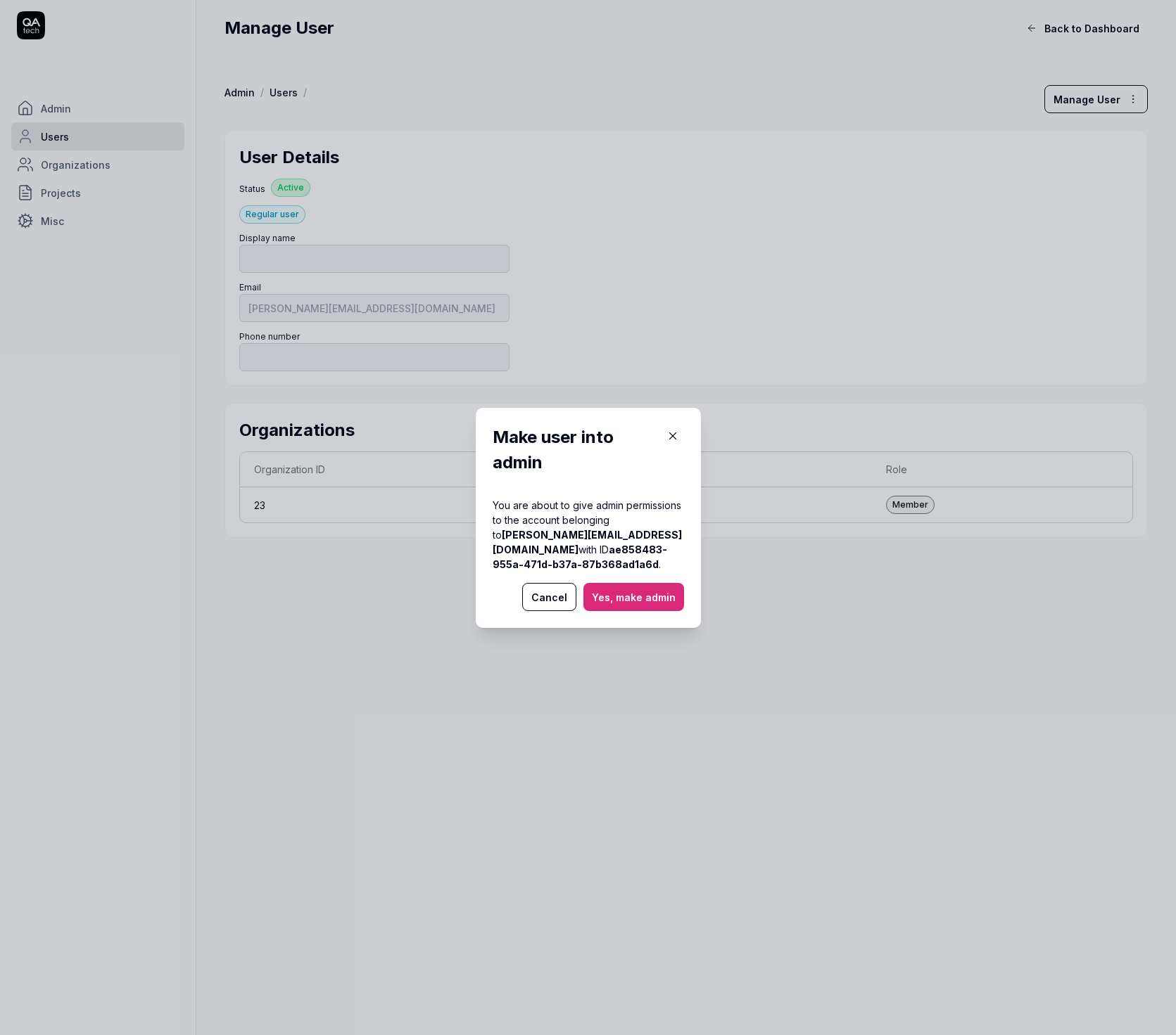
click at [662, 599] on button "Yes, make admin" at bounding box center [633, 596] width 101 height 28
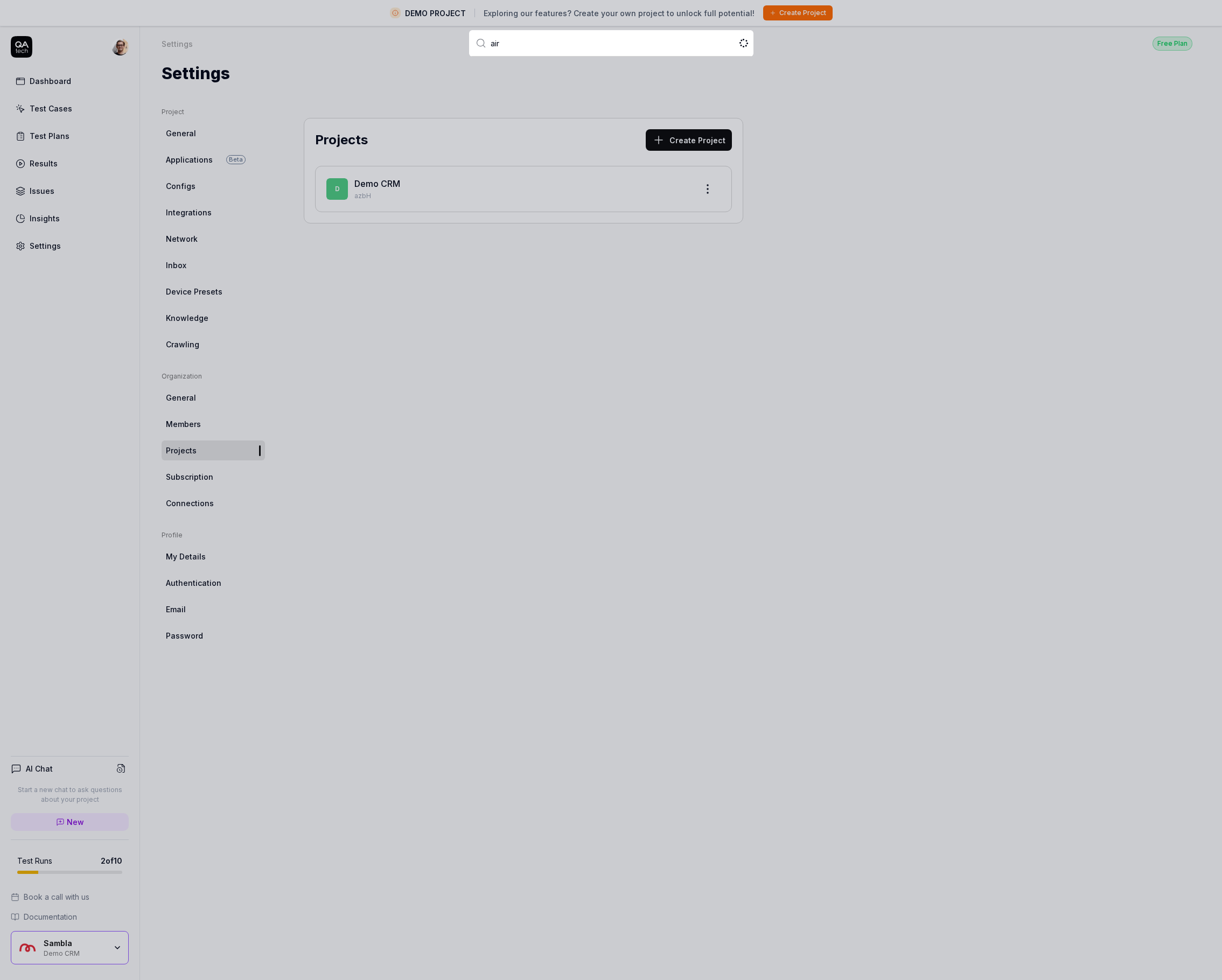
type input "airp"
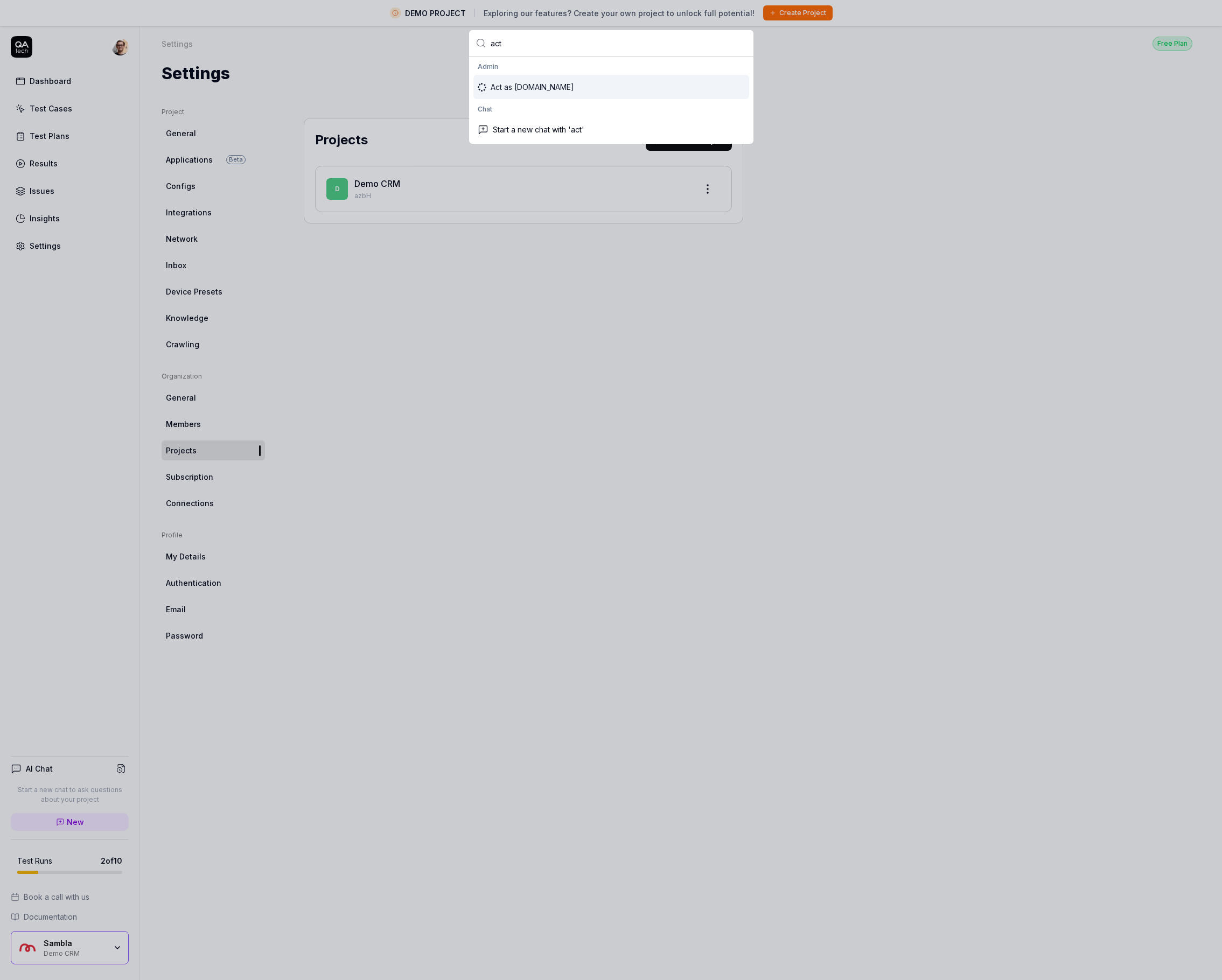
type input "act"
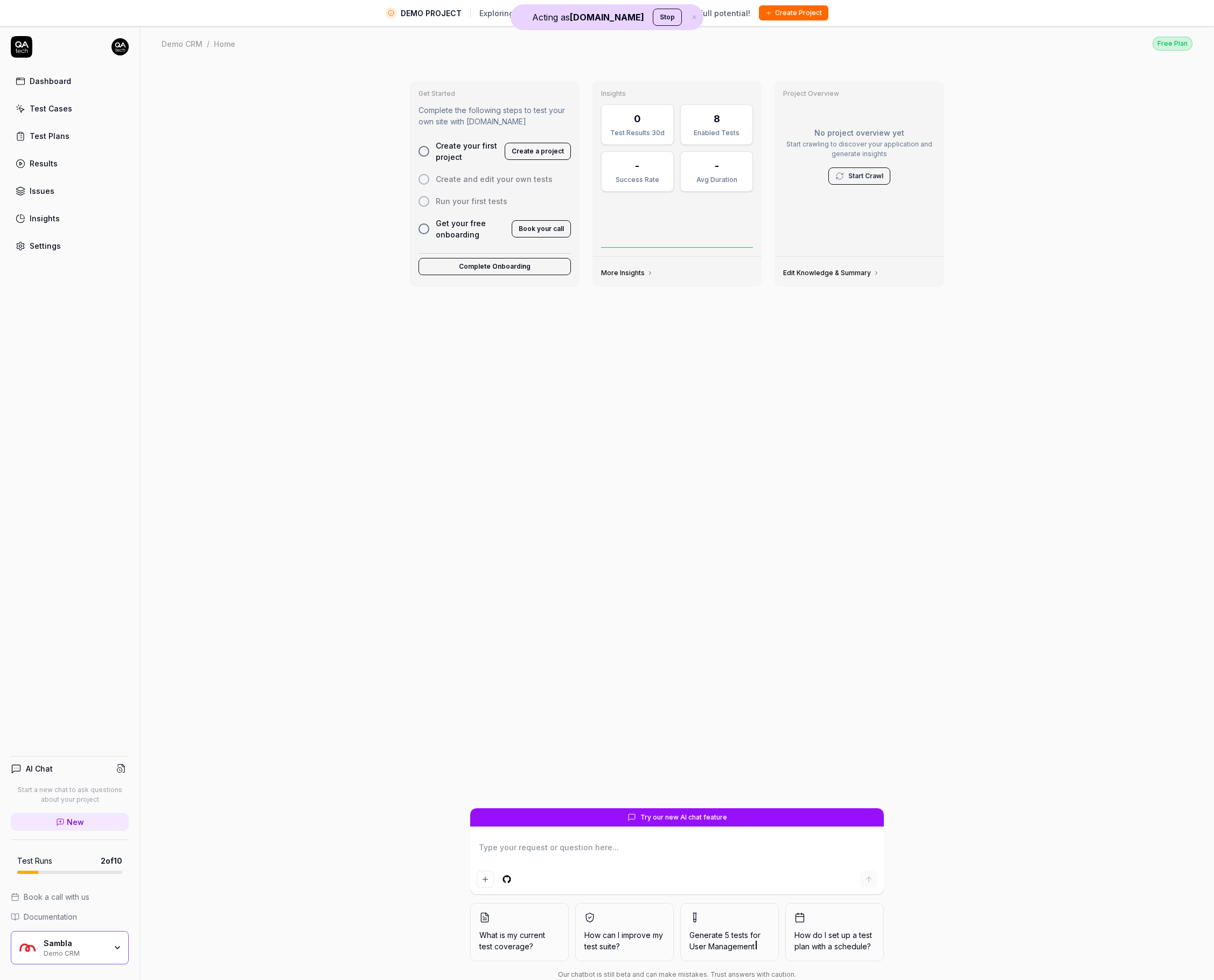
click at [422, 227] on div at bounding box center [424, 229] width 11 height 11
click at [555, 228] on button "Book your call" at bounding box center [541, 229] width 59 height 17
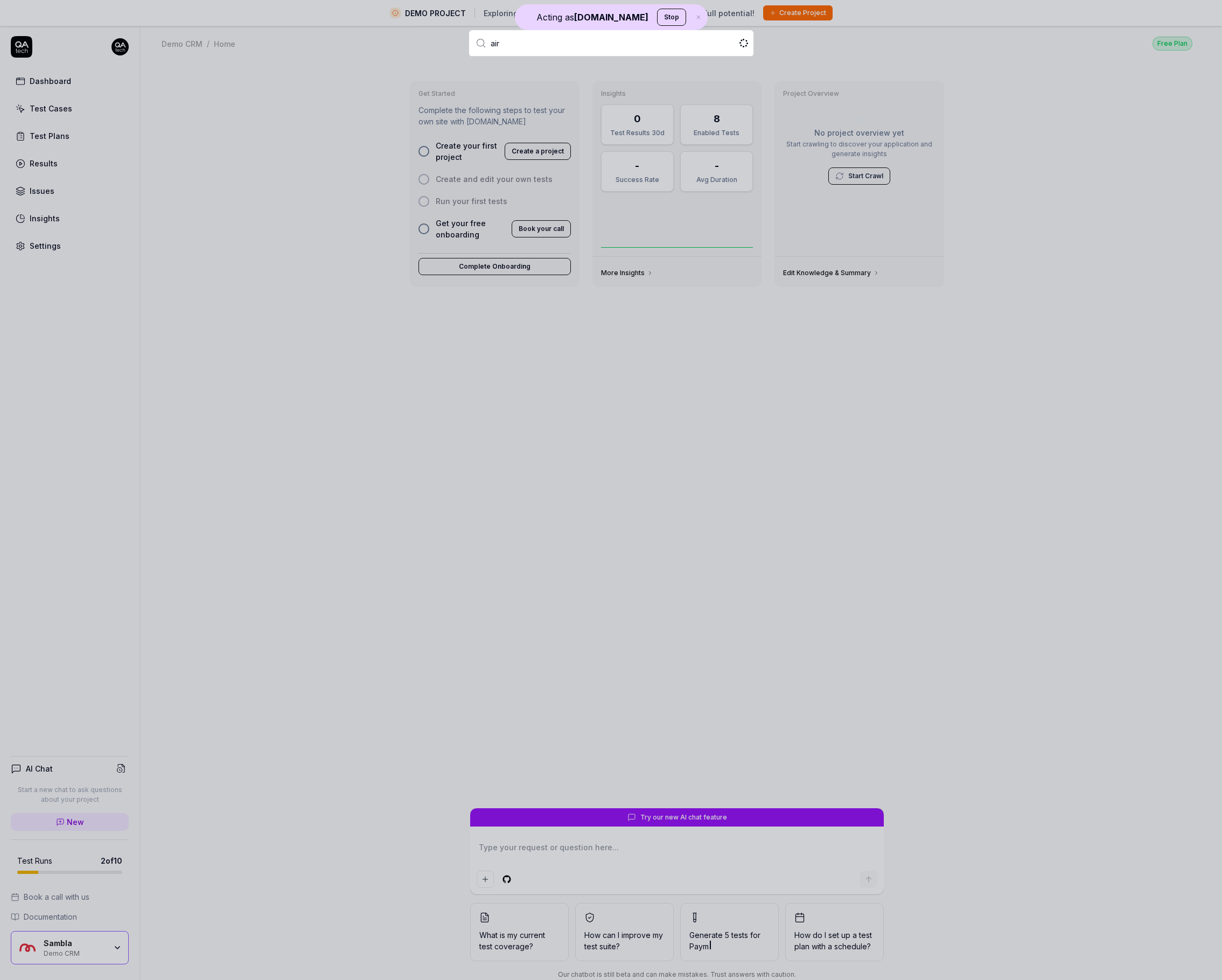
type input "airp"
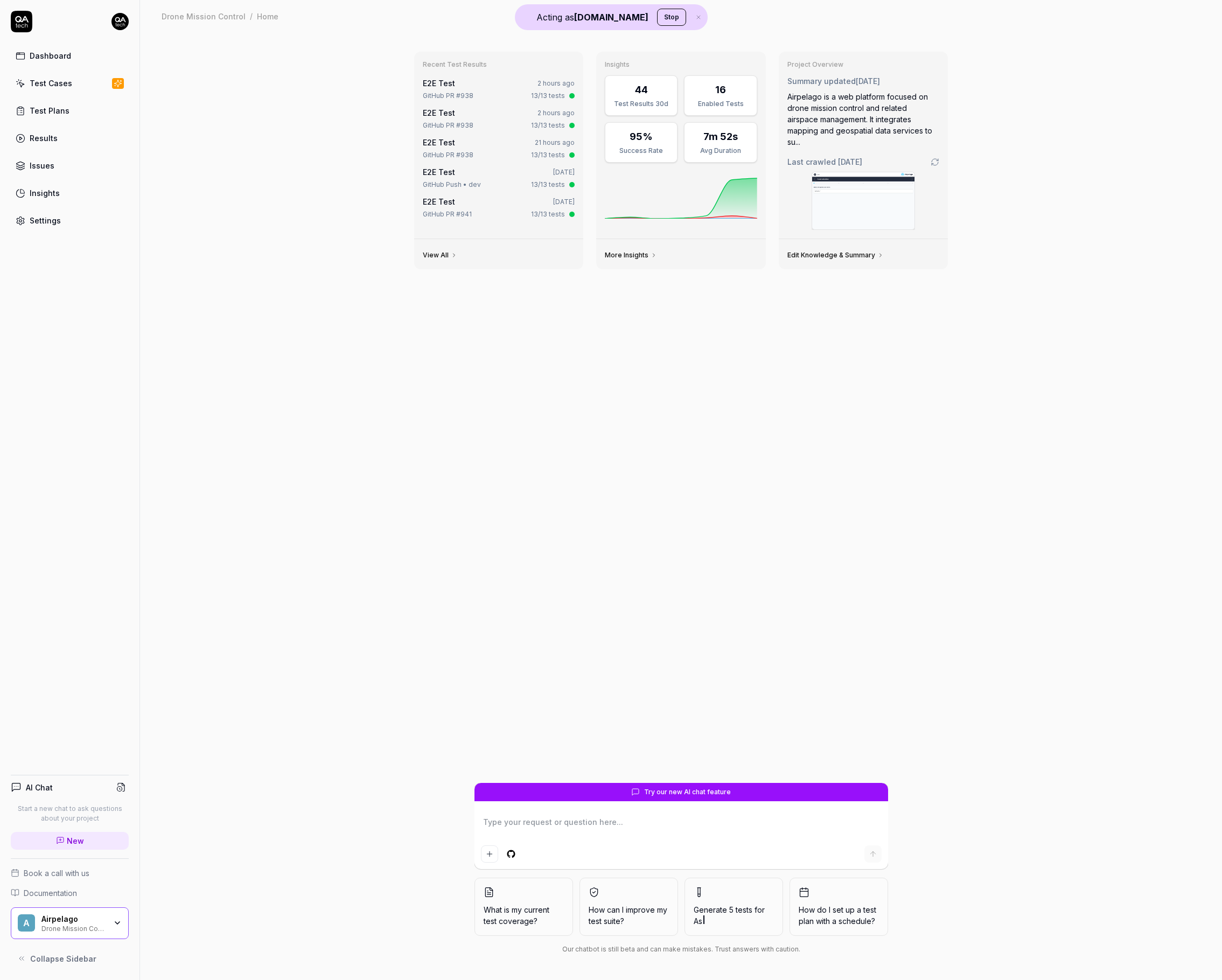
click at [53, 128] on link "Results" at bounding box center [70, 138] width 118 height 21
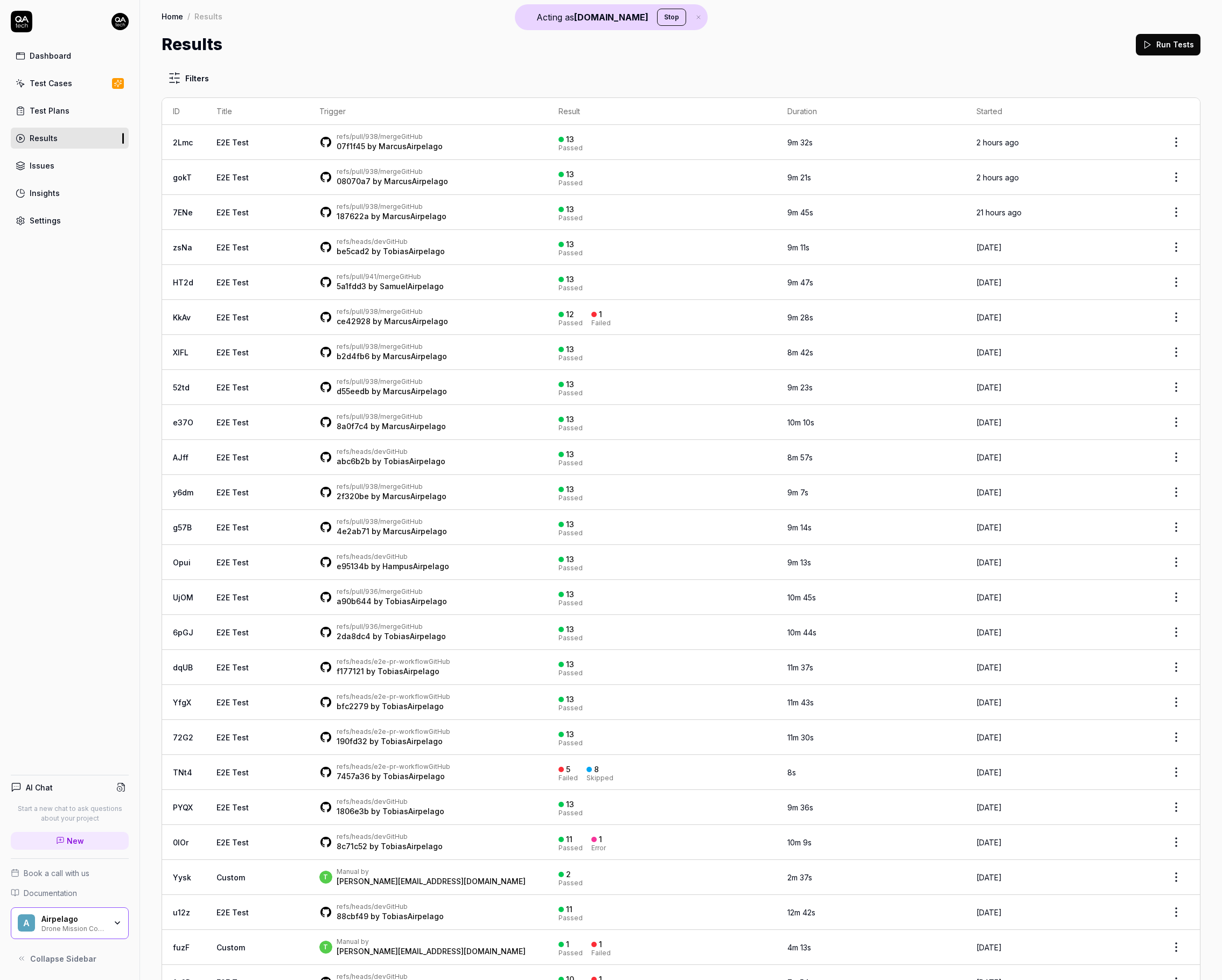
click at [456, 142] on div "refs/pull/938/merge GitHub 07f1f45 by MarcusAirpelago" at bounding box center [428, 142] width 218 height 20
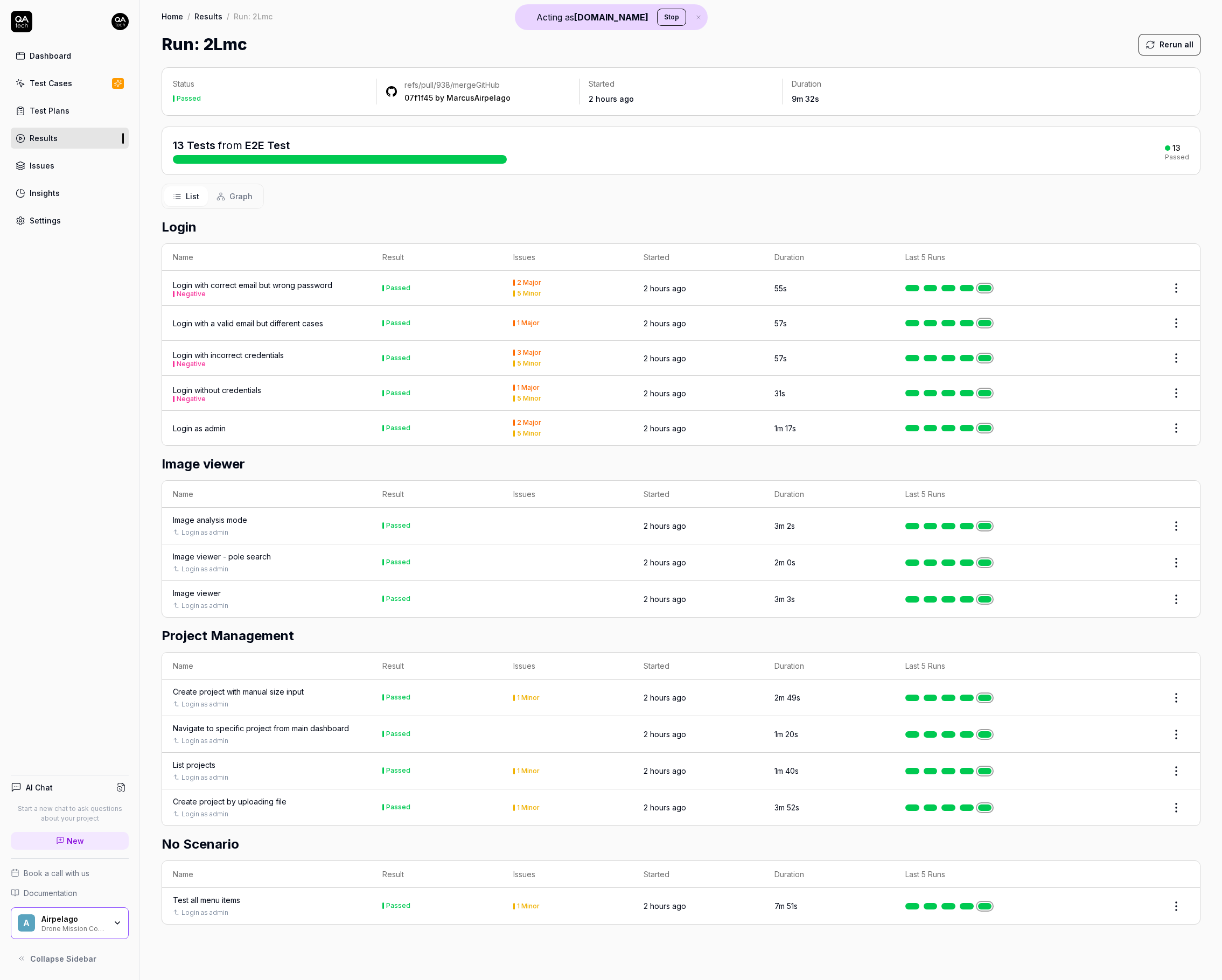
click at [62, 86] on div "Test Cases" at bounding box center [51, 83] width 43 height 12
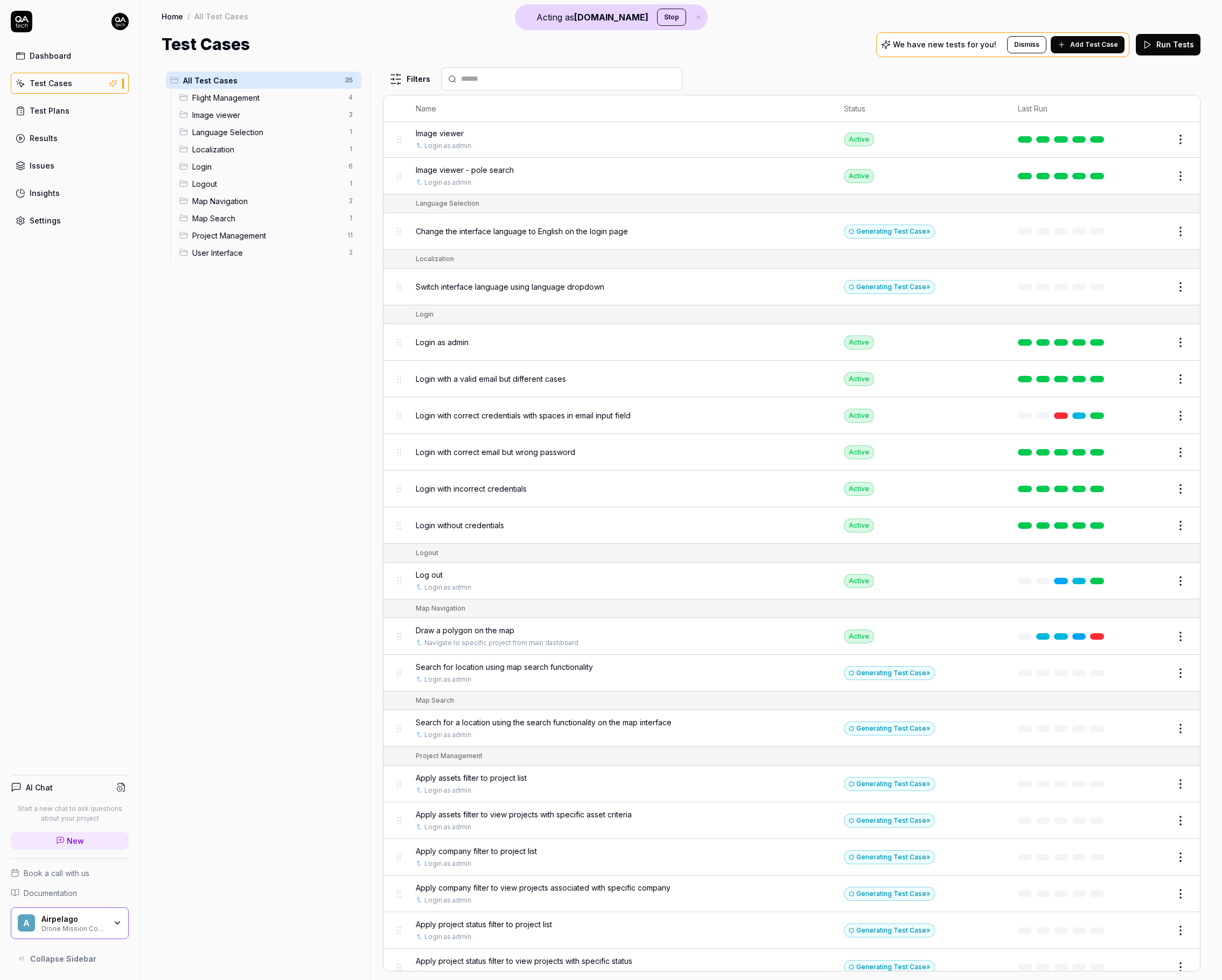
scroll to position [112, 0]
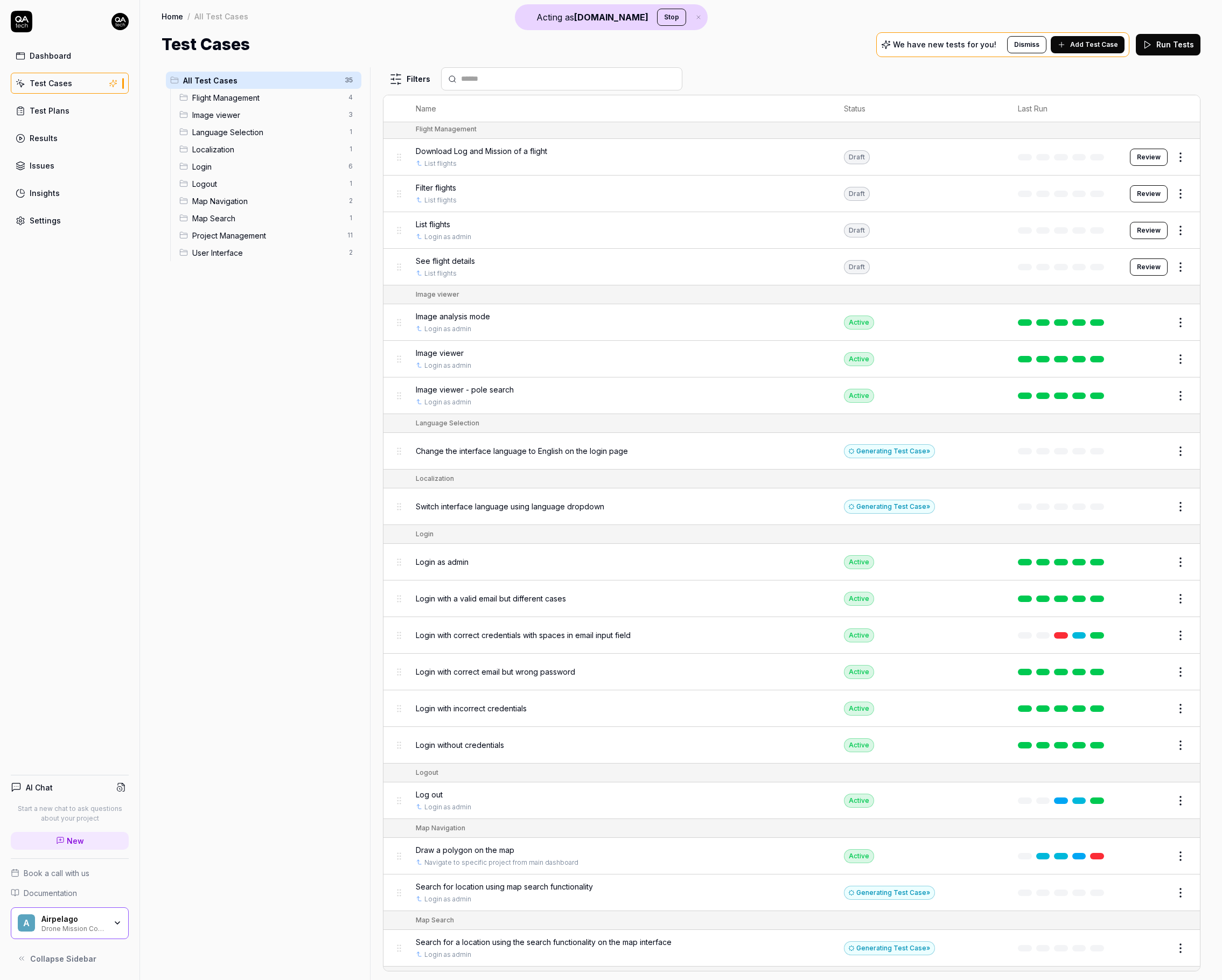
click at [1151, 396] on button "Edit" at bounding box center [1154, 396] width 26 height 17
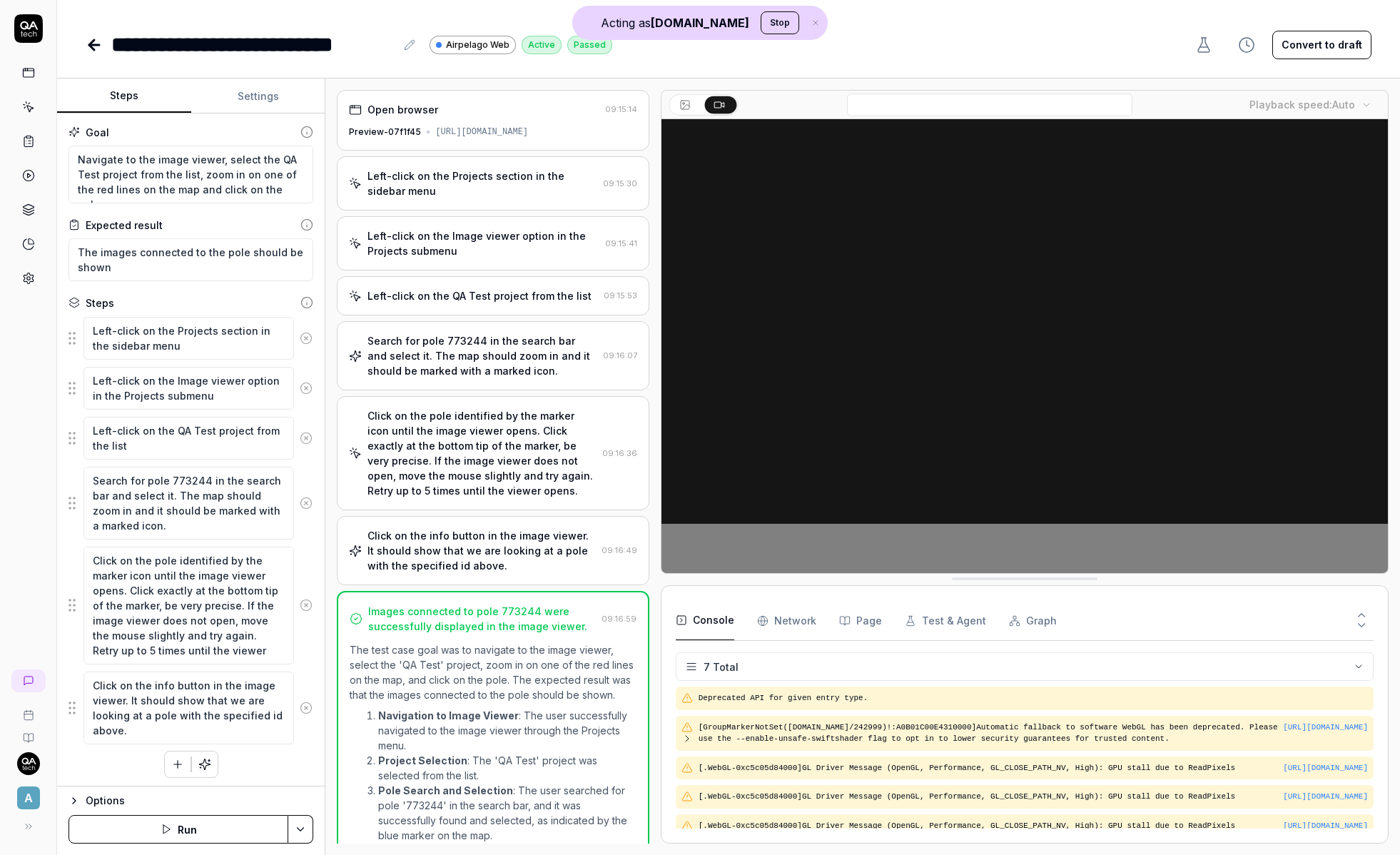
scroll to position [124, 0]
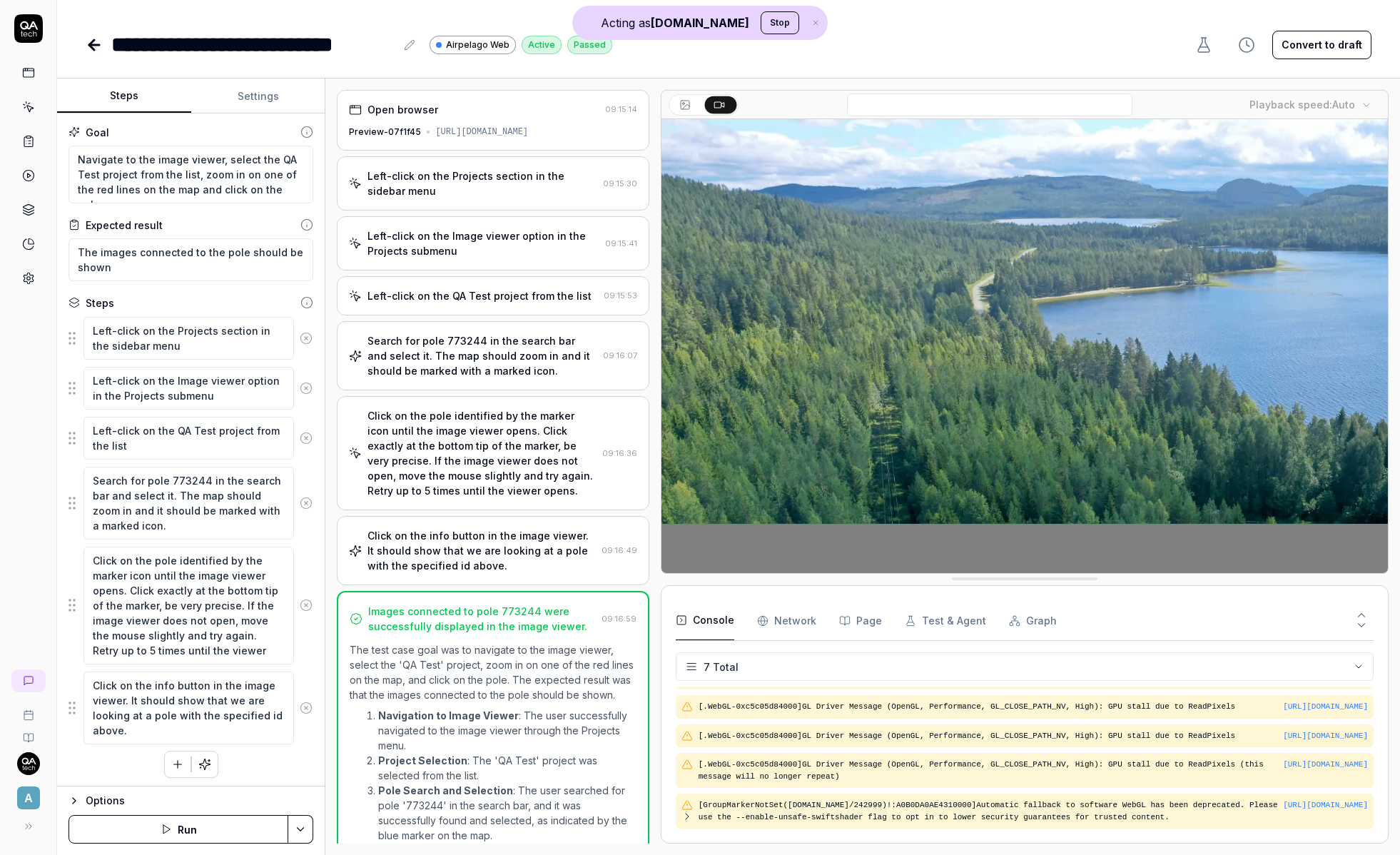
type textarea "*"
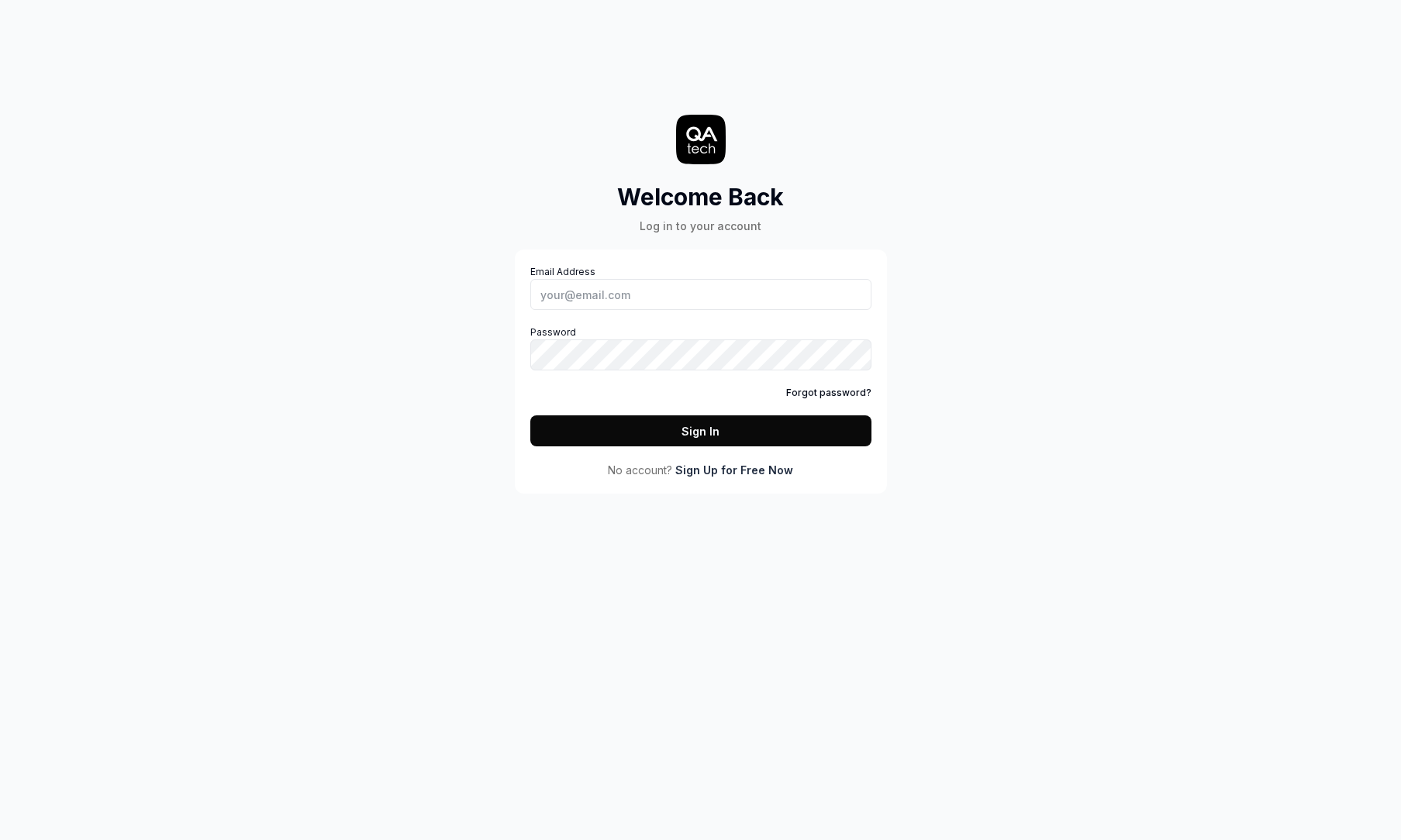
click at [586, 583] on div "Welcome Back Log in to your account Email Address Password Forgot password? Sig…" at bounding box center [700, 420] width 1401 height 840
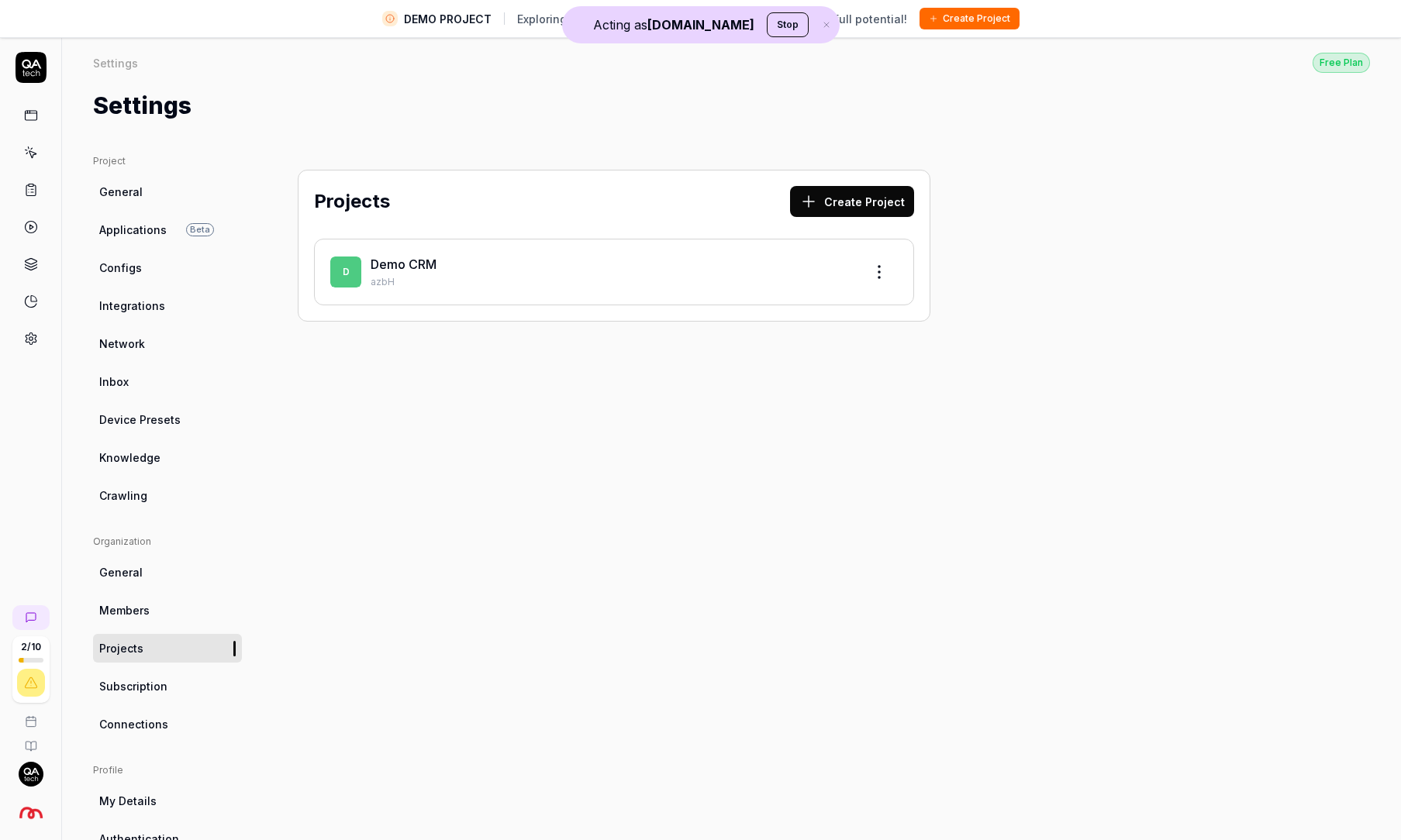
click at [824, 26] on icon "button" at bounding box center [826, 25] width 5 height 5
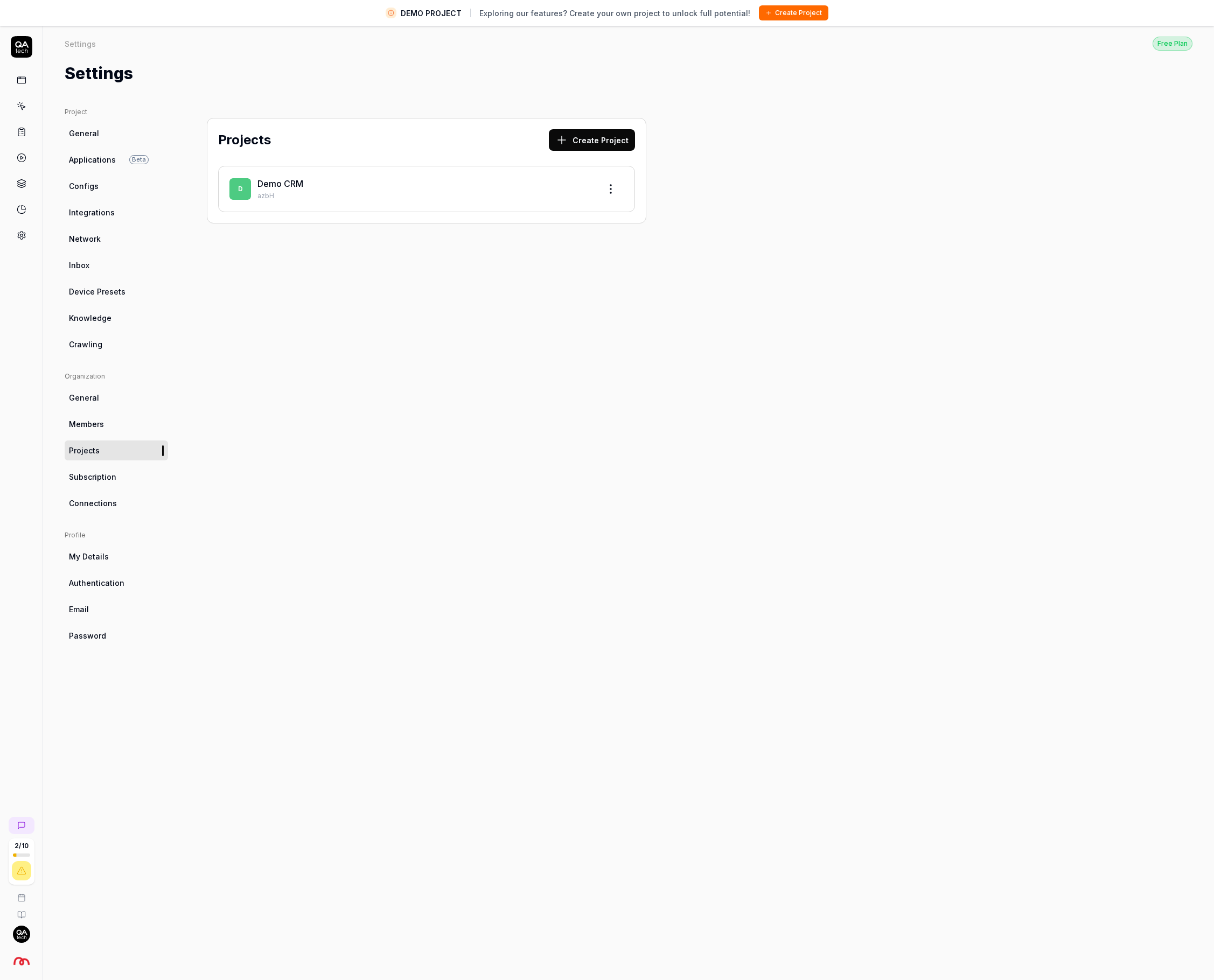
click at [127, 142] on link "General" at bounding box center [116, 133] width 104 height 20
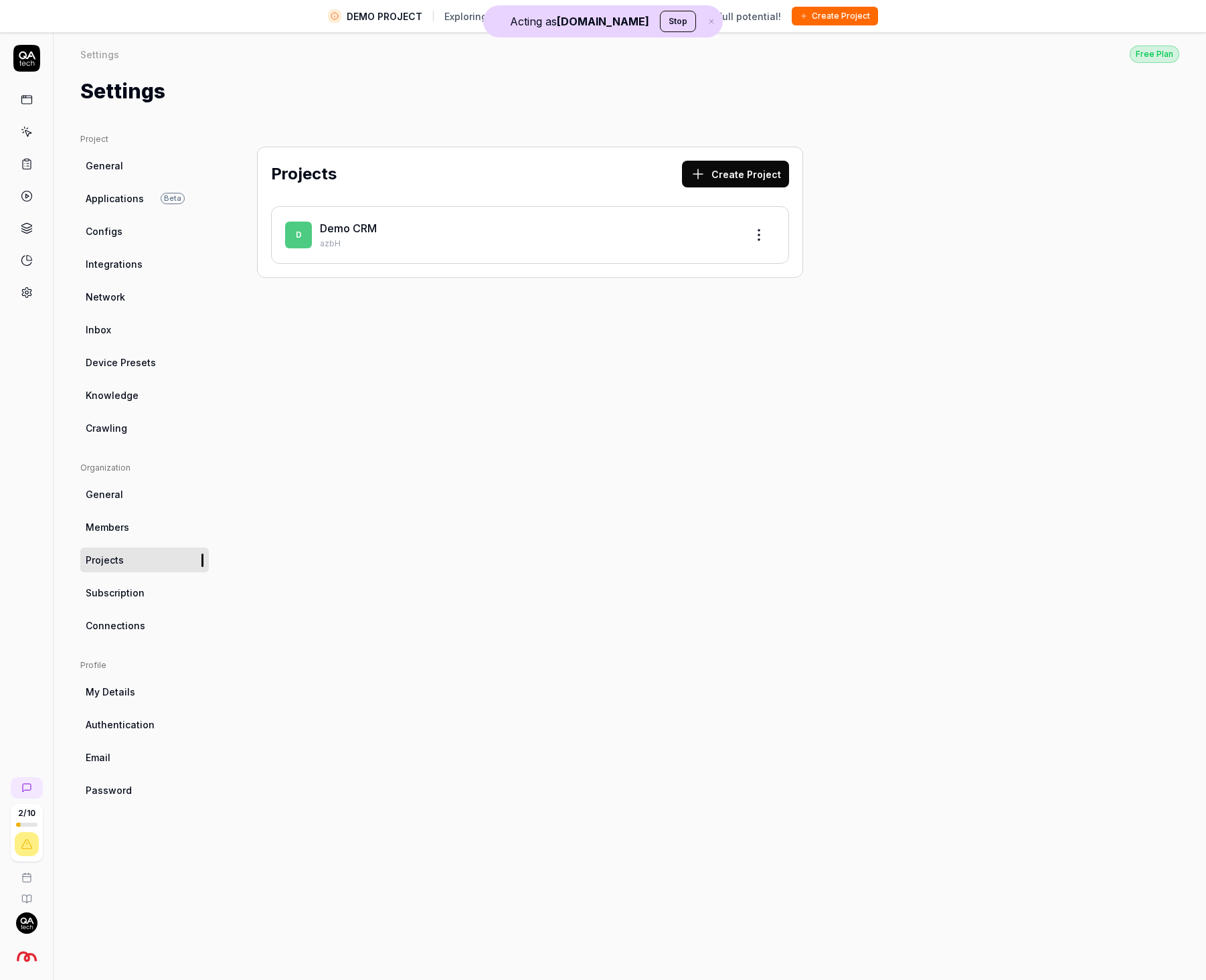
click at [147, 521] on link "Members" at bounding box center [144, 527] width 129 height 25
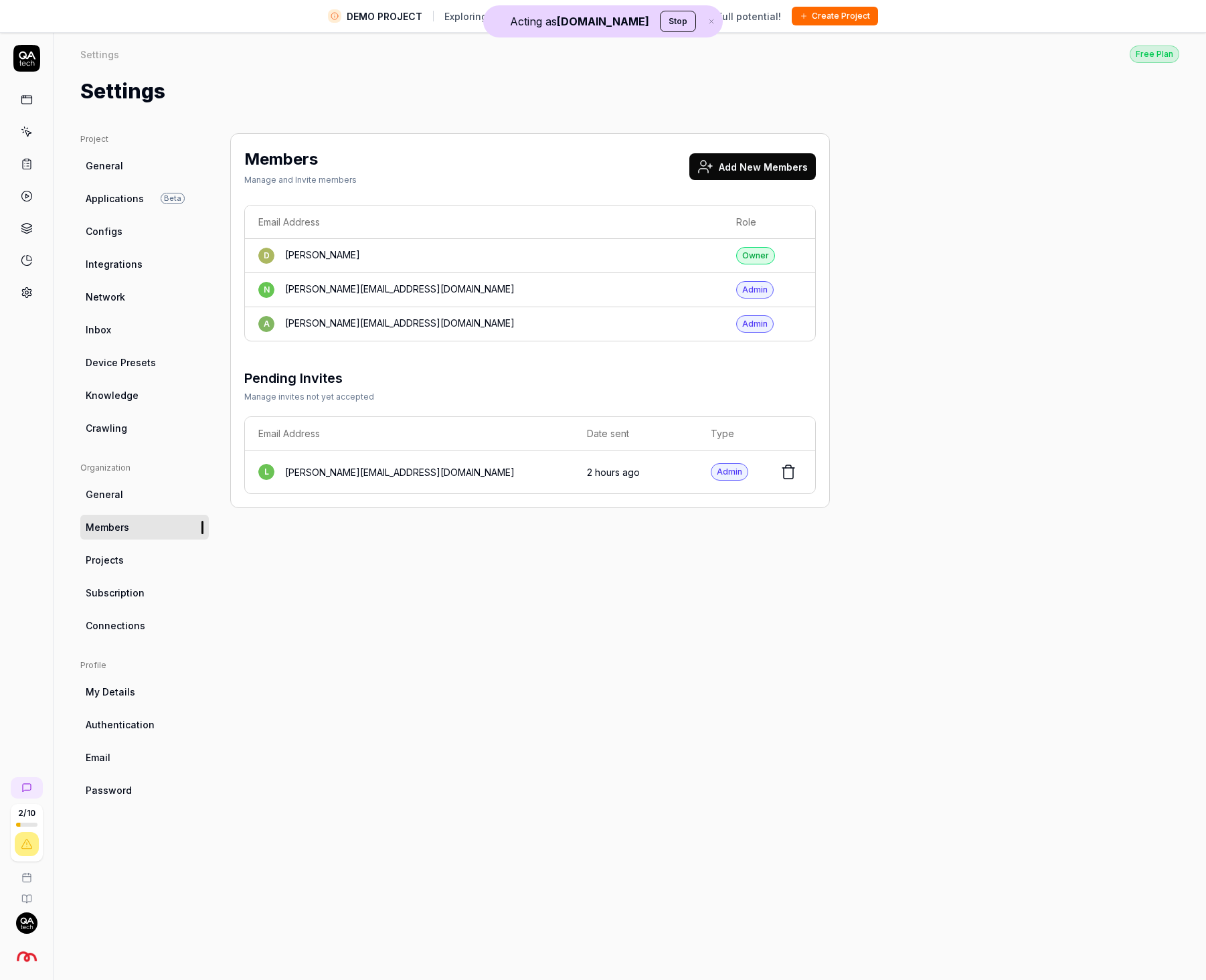
click at [784, 289] on td "Admin" at bounding box center [756, 290] width 66 height 34
click at [660, 23] on button "Stop" at bounding box center [678, 21] width 36 height 21
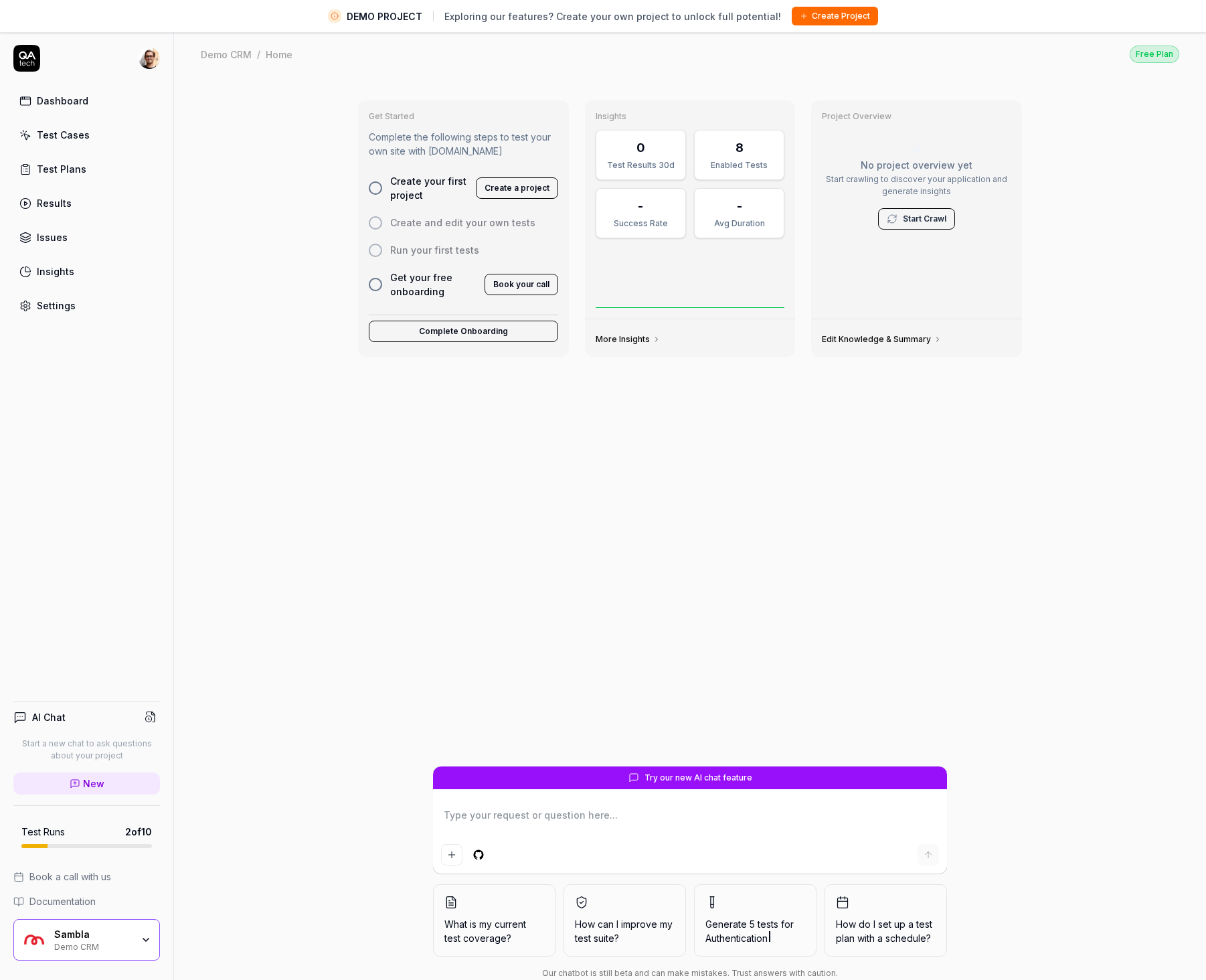
click at [437, 222] on span "Create and edit your own tests" at bounding box center [463, 223] width 145 height 14
drag, startPoint x: 437, startPoint y: 222, endPoint x: 342, endPoint y: 220, distance: 95.0
click at [341, 222] on div "Get Started Complete the following steps to test your own site with QA.tech Cre…" at bounding box center [690, 544] width 1032 height 935
drag, startPoint x: 370, startPoint y: 222, endPoint x: 377, endPoint y: 222, distance: 7.0
click at [370, 222] on div at bounding box center [375, 222] width 14 height 14
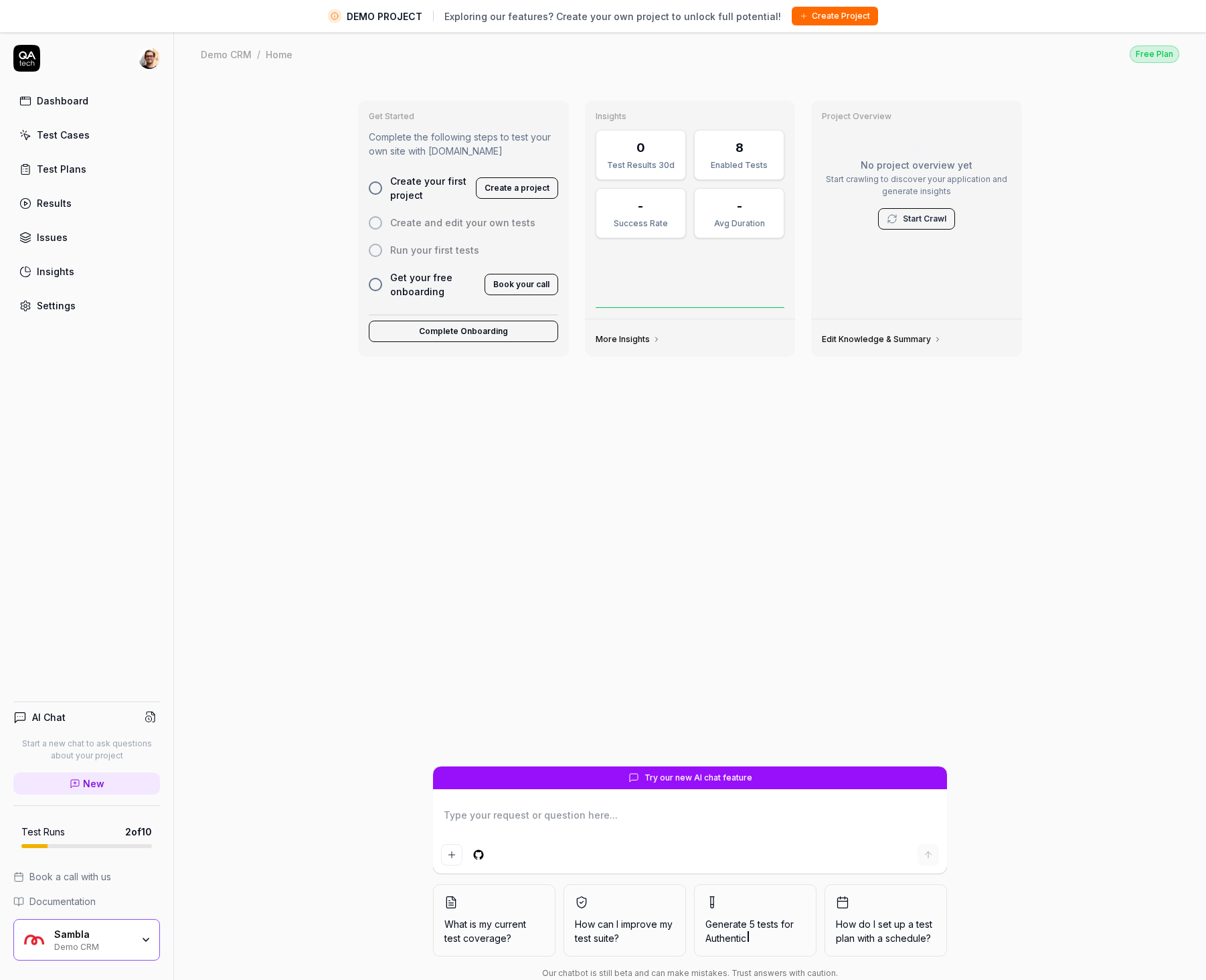
click at [377, 222] on div at bounding box center [375, 222] width 14 height 14
drag, startPoint x: 377, startPoint y: 222, endPoint x: 377, endPoint y: 242, distance: 20.0
click at [377, 226] on div at bounding box center [375, 222] width 14 height 14
type textarea "*"
click at [377, 257] on div "Run your first tests" at bounding box center [463, 250] width 189 height 14
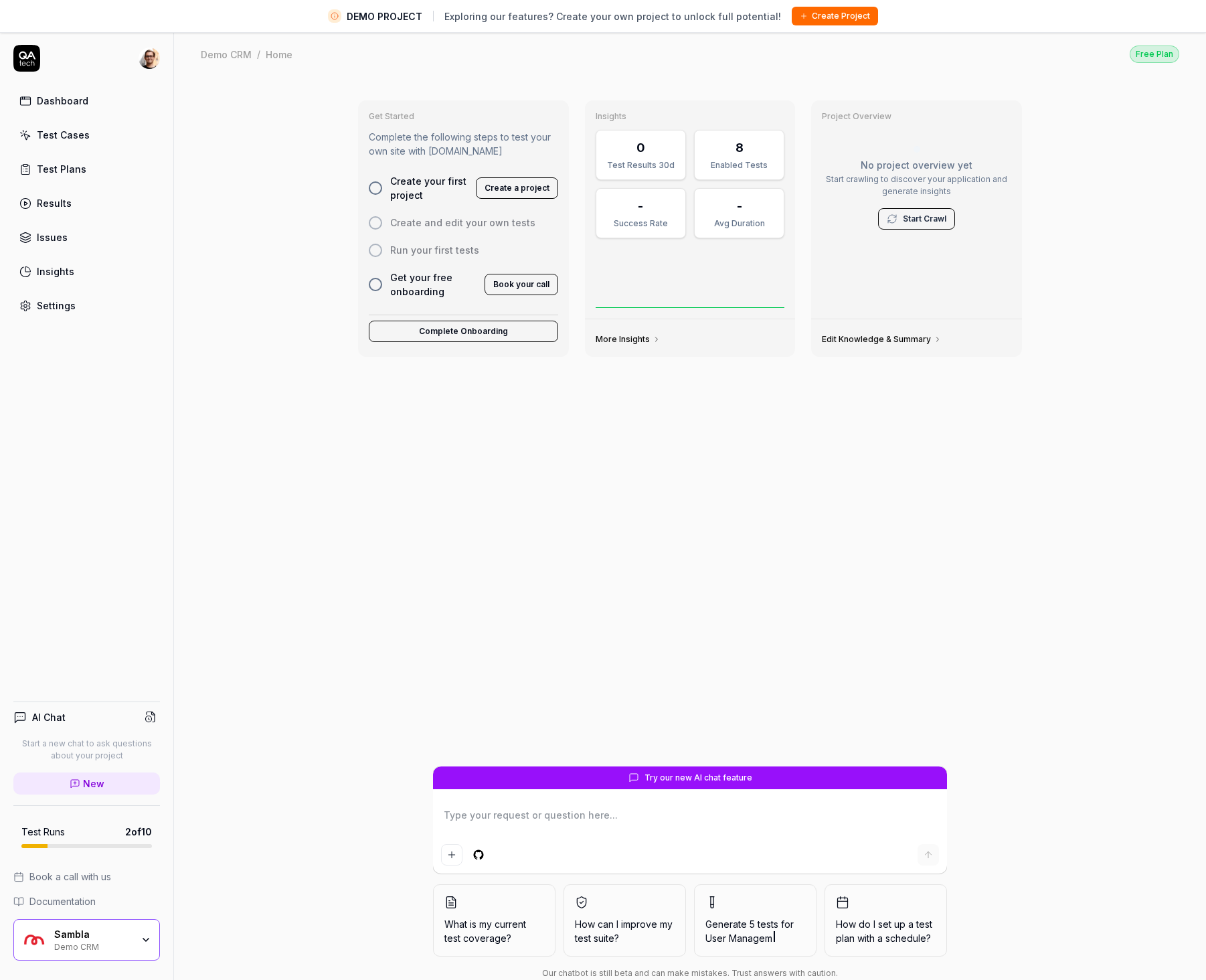
click at [528, 191] on button "Create a project" at bounding box center [517, 188] width 82 height 21
type textarea "*"
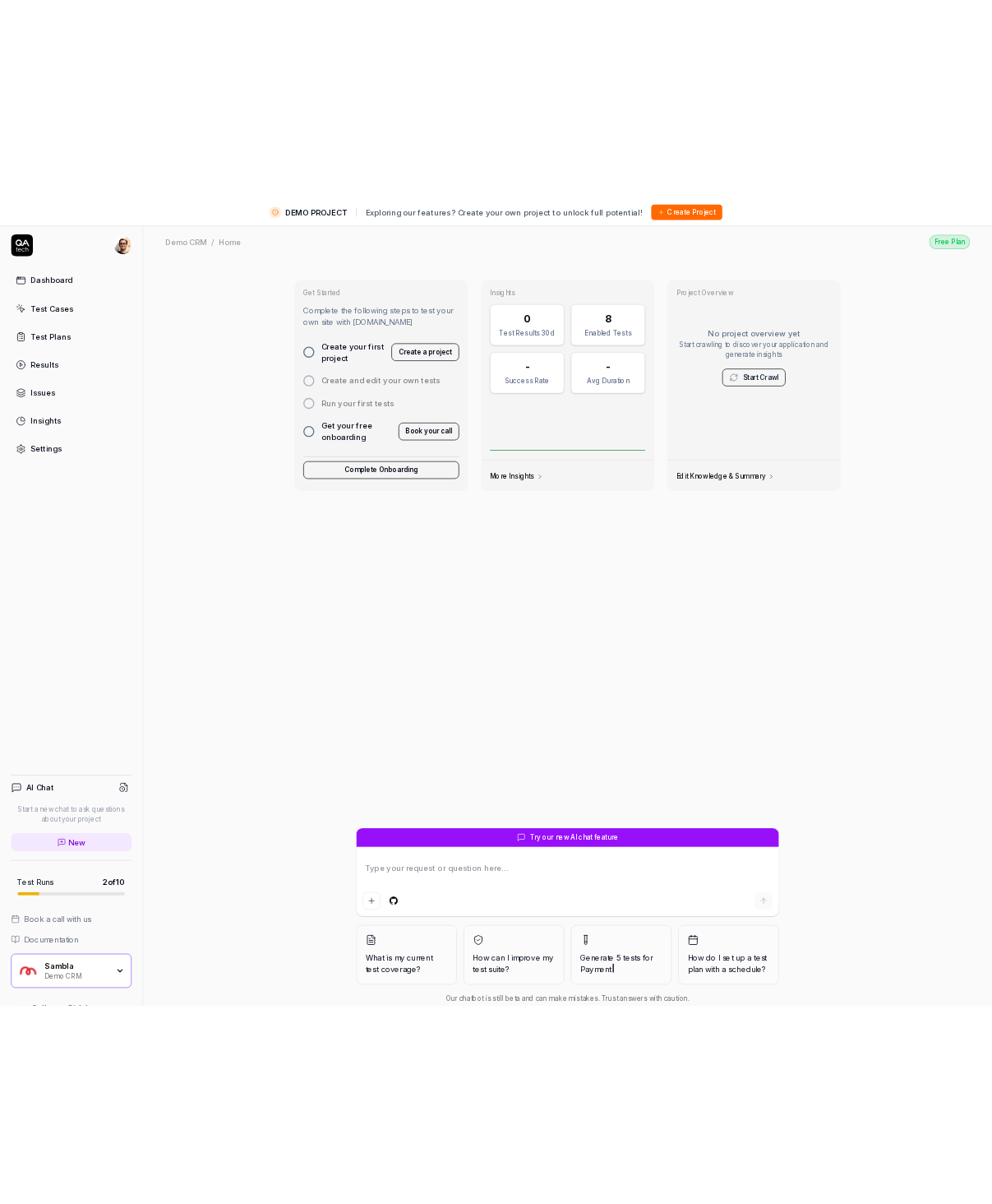
scroll to position [4, 0]
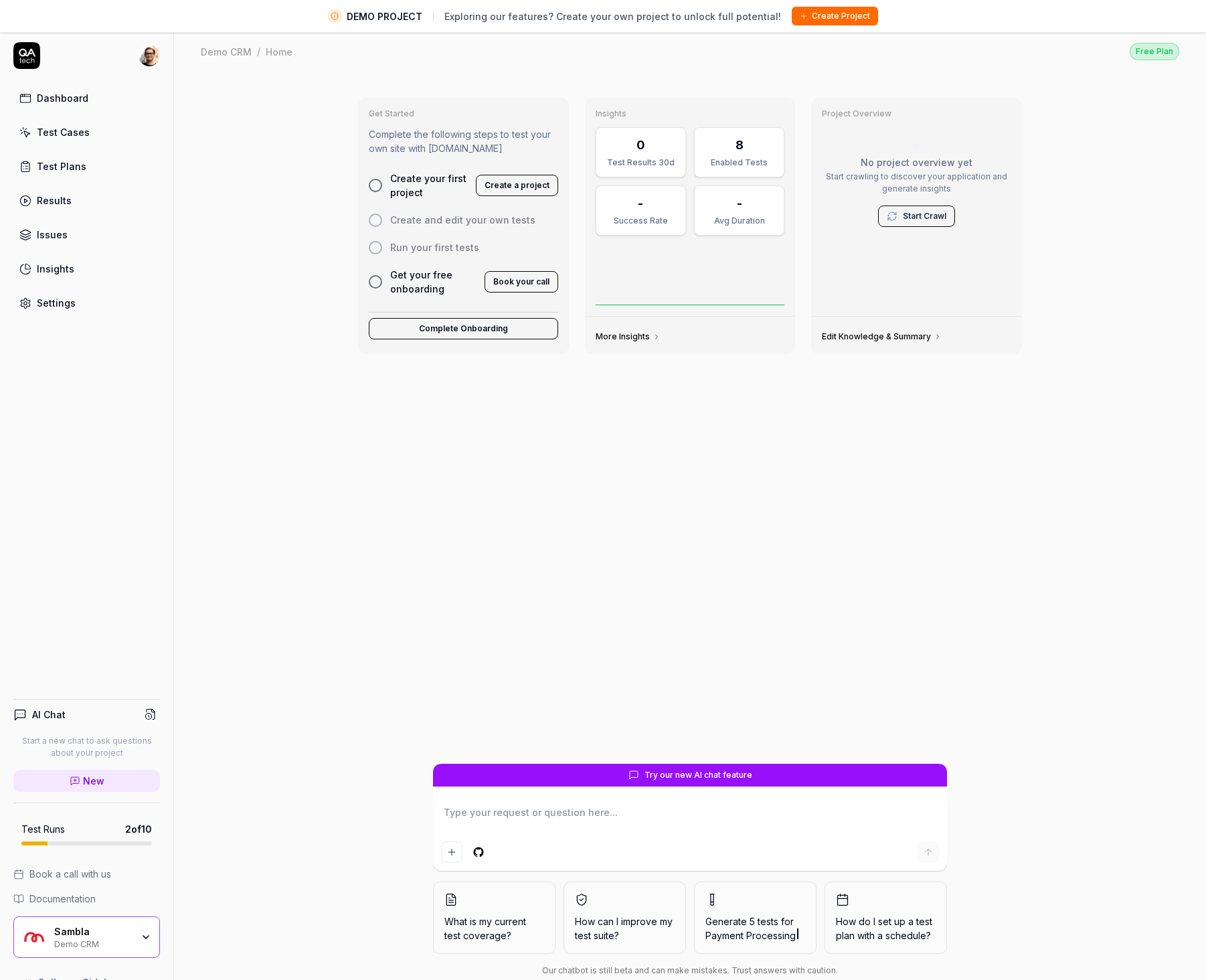
click at [88, 309] on link "Settings" at bounding box center [87, 302] width 147 height 26
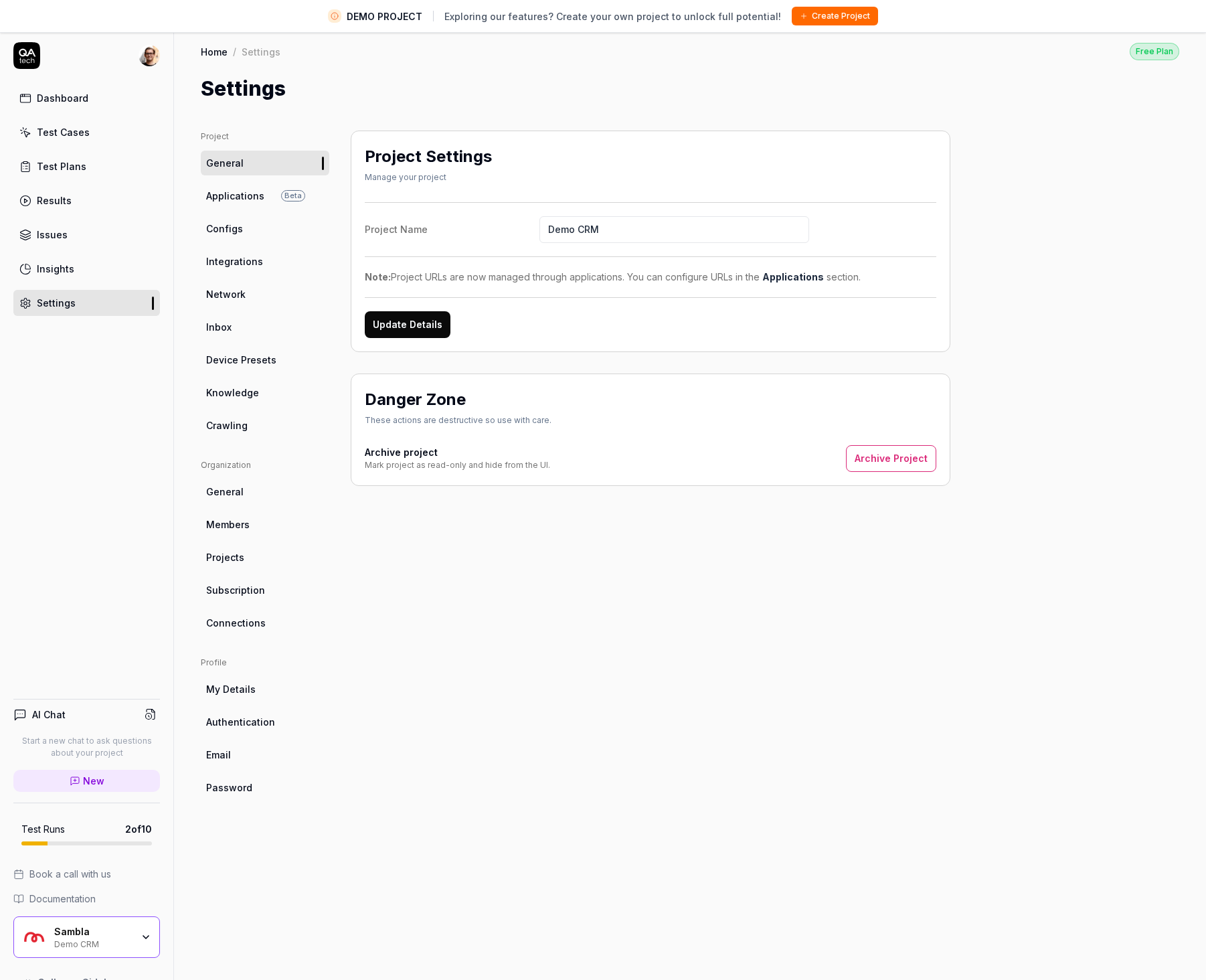
click at [261, 528] on link "Members" at bounding box center [265, 524] width 129 height 25
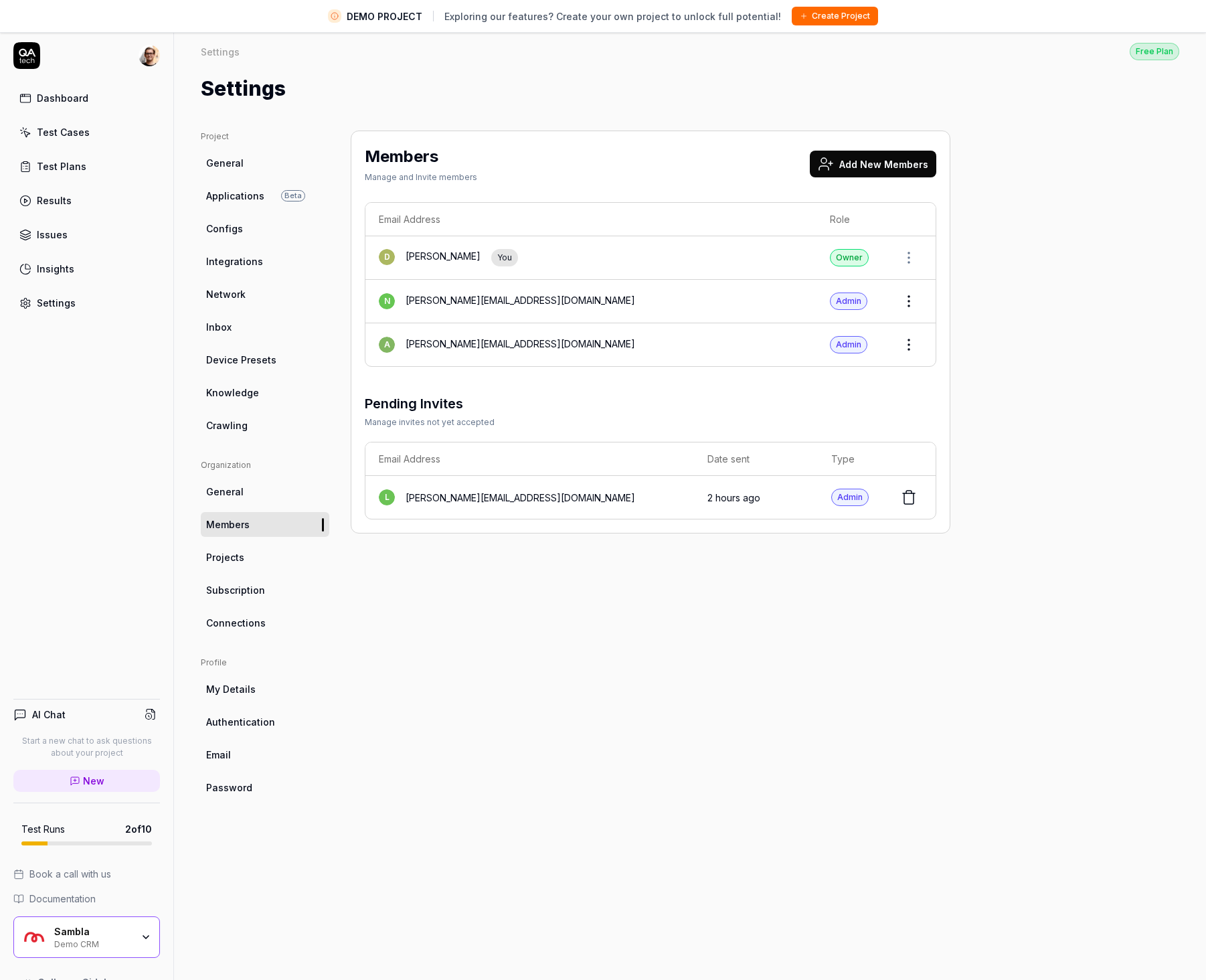
click at [914, 340] on html "DEMO PROJECT Exploring our features? Create your own project to unlock full pot…" at bounding box center [603, 503] width 1206 height 1011
click at [826, 523] on html "DEMO PROJECT Exploring our features? Create your own project to unlock full pot…" at bounding box center [603, 503] width 1206 height 1011
click at [907, 345] on html "DEMO PROJECT Exploring our features? Create your own project to unlock full pot…" at bounding box center [603, 503] width 1206 height 1011
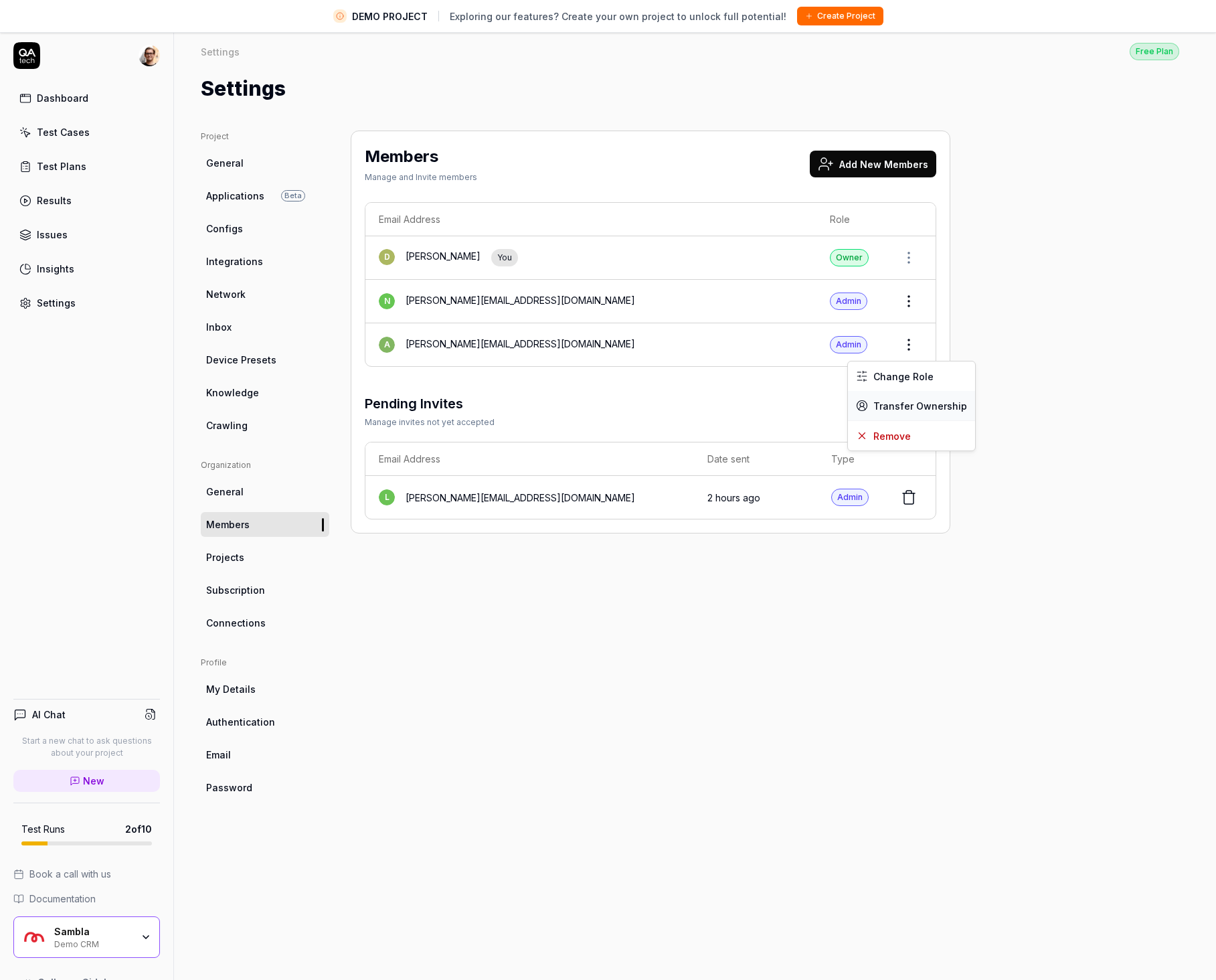
click at [905, 408] on span "Transfer Ownership" at bounding box center [920, 406] width 94 height 14
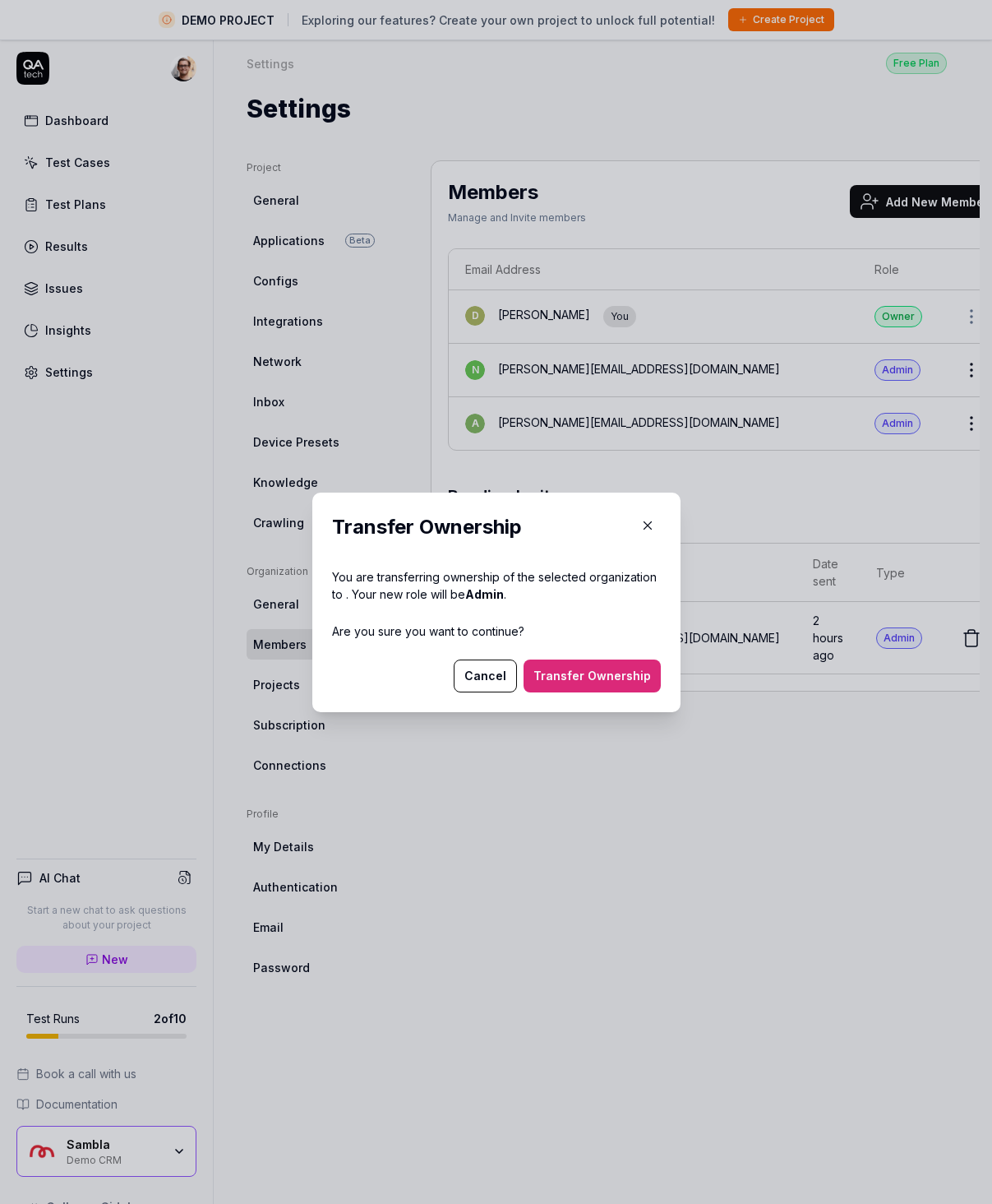
click at [606, 680] on button "Transfer Ownership" at bounding box center [593, 675] width 137 height 32
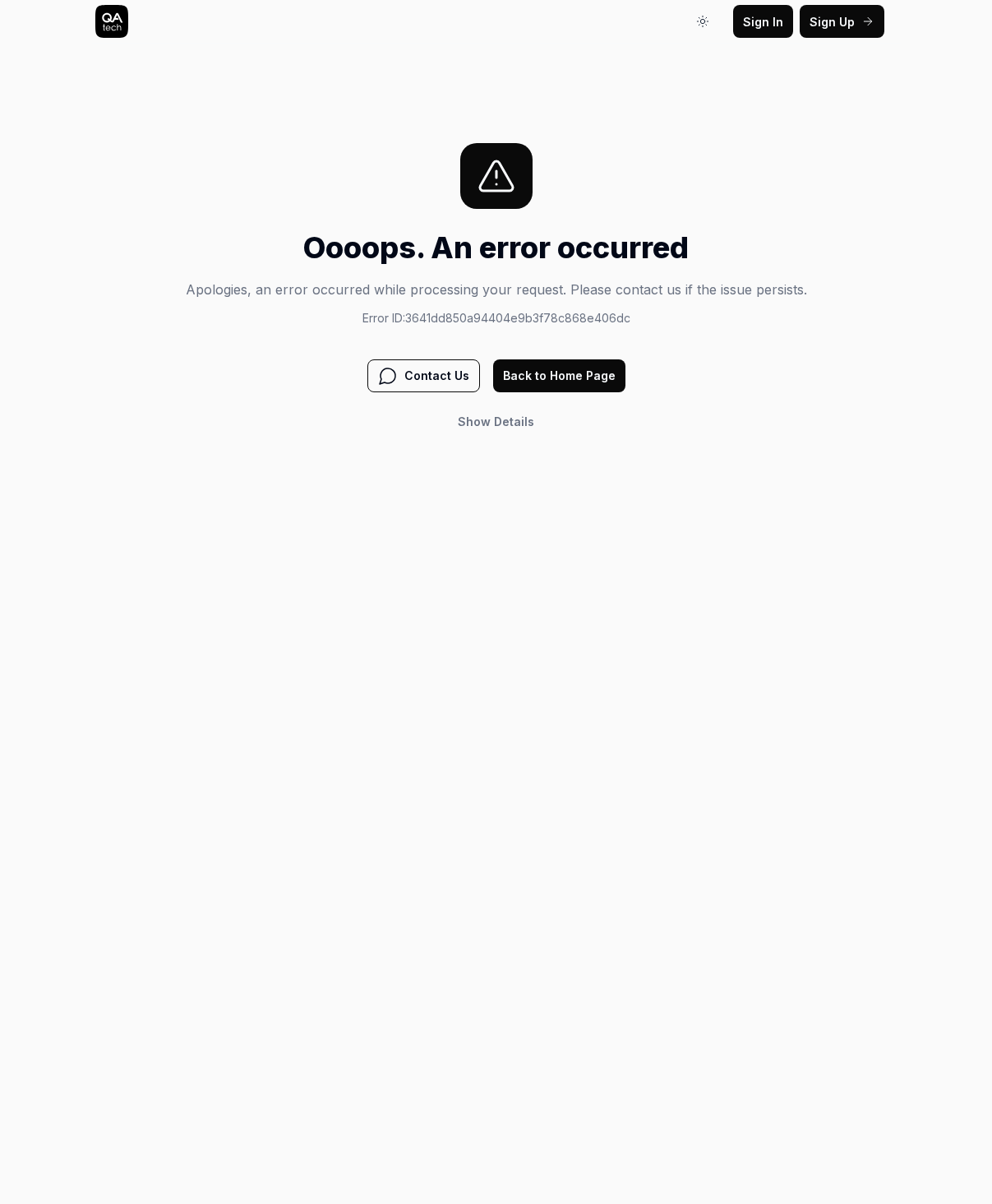
click at [511, 429] on span "Show Details" at bounding box center [496, 422] width 76 height 18
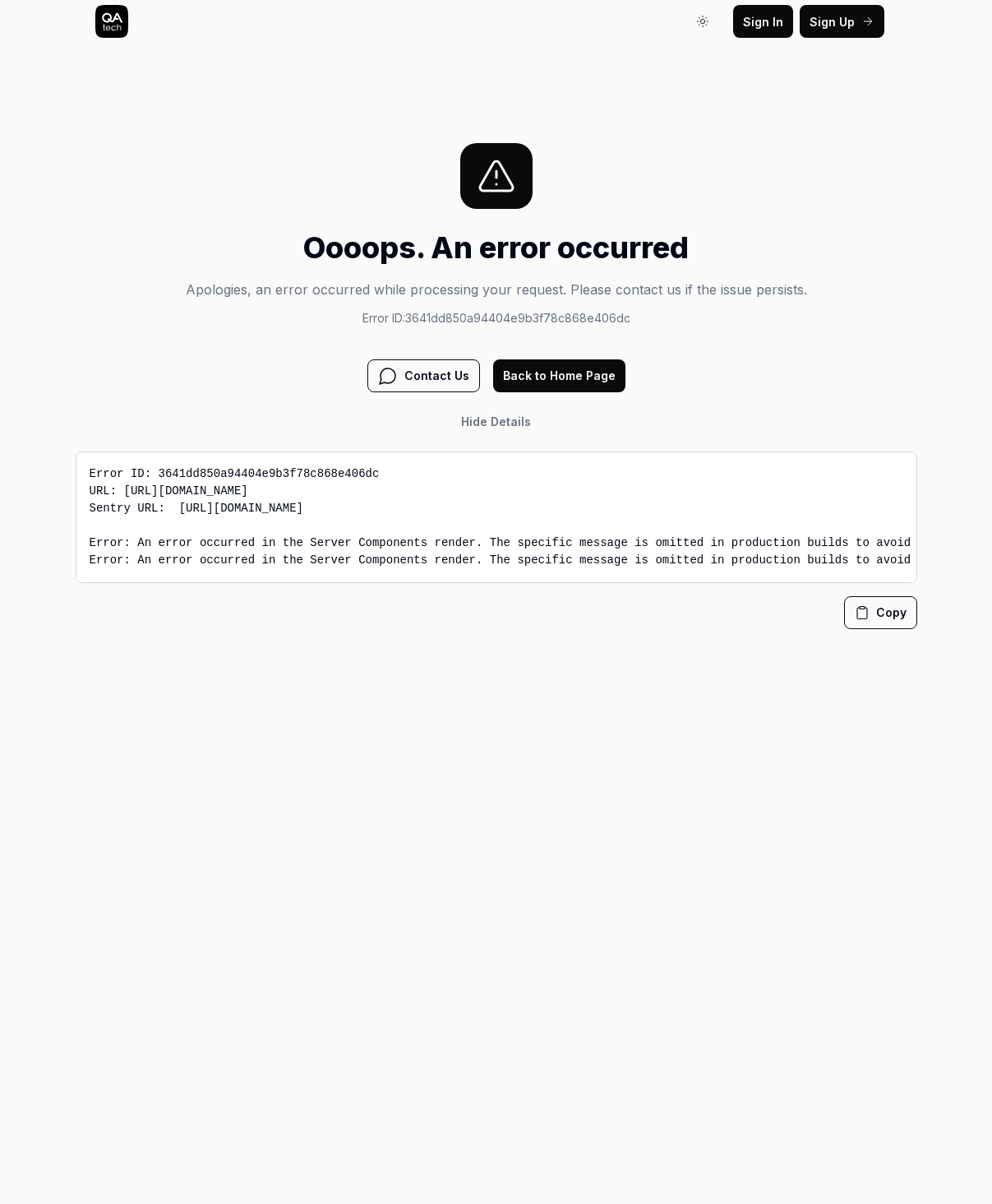
click at [253, 509] on pre "Error ID: 3641dd850a94404e9b3f78c868e406dc URL: https://app.qa.tech/dashboard/0…" at bounding box center [496, 517] width 842 height 132
click at [215, 511] on pre "Error ID: 3641dd850a94404e9b3f78c868e406dc URL: https://app.qa.tech/dashboard/0…" at bounding box center [496, 517] width 842 height 132
click at [209, 509] on pre "Error ID: 3641dd850a94404e9b3f78c868e406dc URL: https://app.qa.tech/dashboard/0…" at bounding box center [496, 517] width 842 height 132
drag, startPoint x: 209, startPoint y: 509, endPoint x: 839, endPoint y: 507, distance: 630.0
click at [839, 507] on pre "Error ID: 3641dd850a94404e9b3f78c868e406dc URL: https://app.qa.tech/dashboard/0…" at bounding box center [496, 517] width 842 height 132
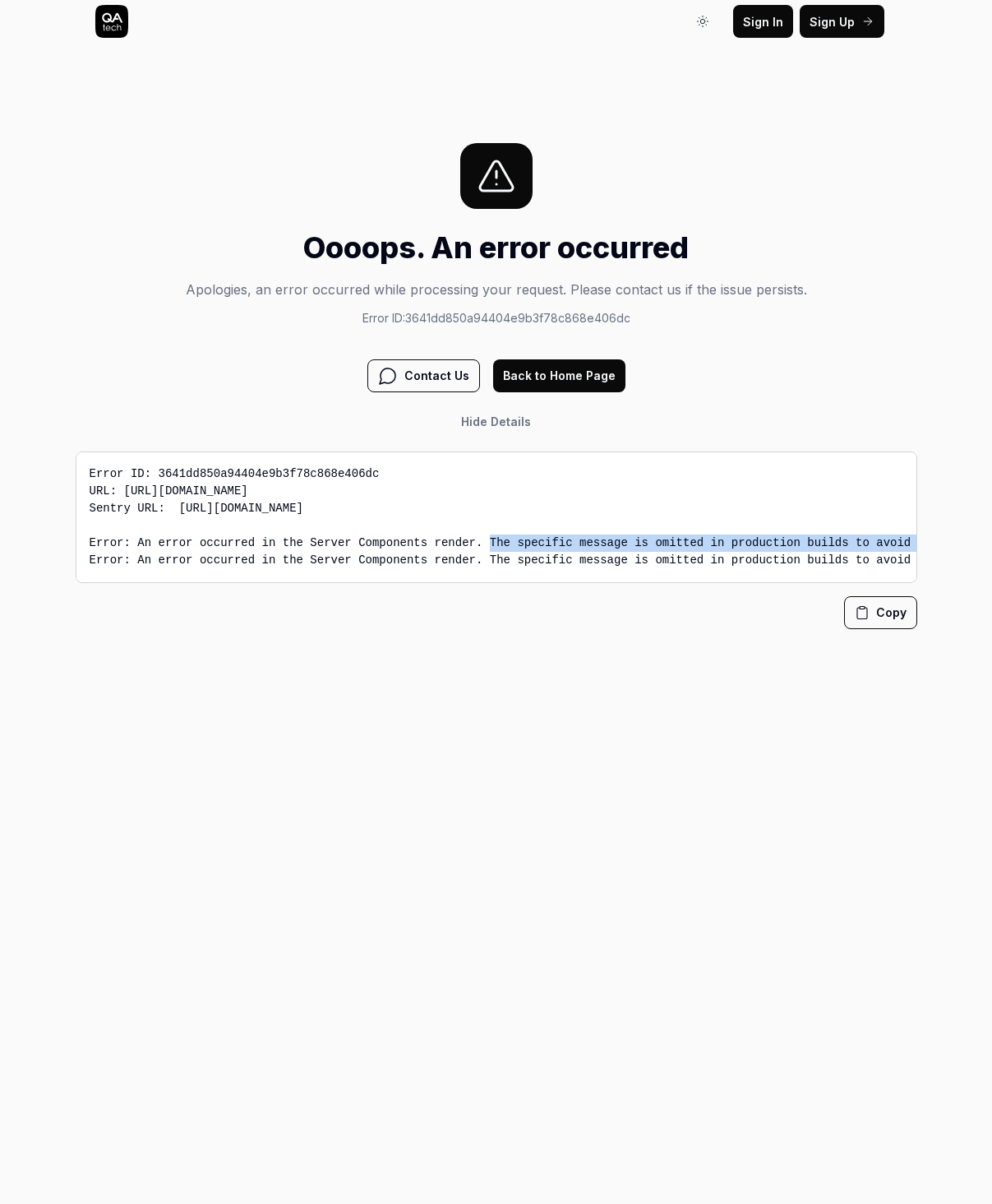
copy pre "https://qa-tech-ab.sentry.io/issues?project=4506082923446272&query=3641dd850a94…"
click at [703, 545] on pre "Error ID: 3641dd850a94404e9b3f78c868e406dc URL: https://app.qa.tech/dashboard/0…" at bounding box center [496, 517] width 842 height 132
click at [713, 506] on pre "Error ID: 3641dd850a94404e9b3f78c868e406dc URL: https://app.qa.tech/dashboard/0…" at bounding box center [496, 517] width 842 height 132
copy pre "3641dd850a94404e9b3f78c868e406dc"
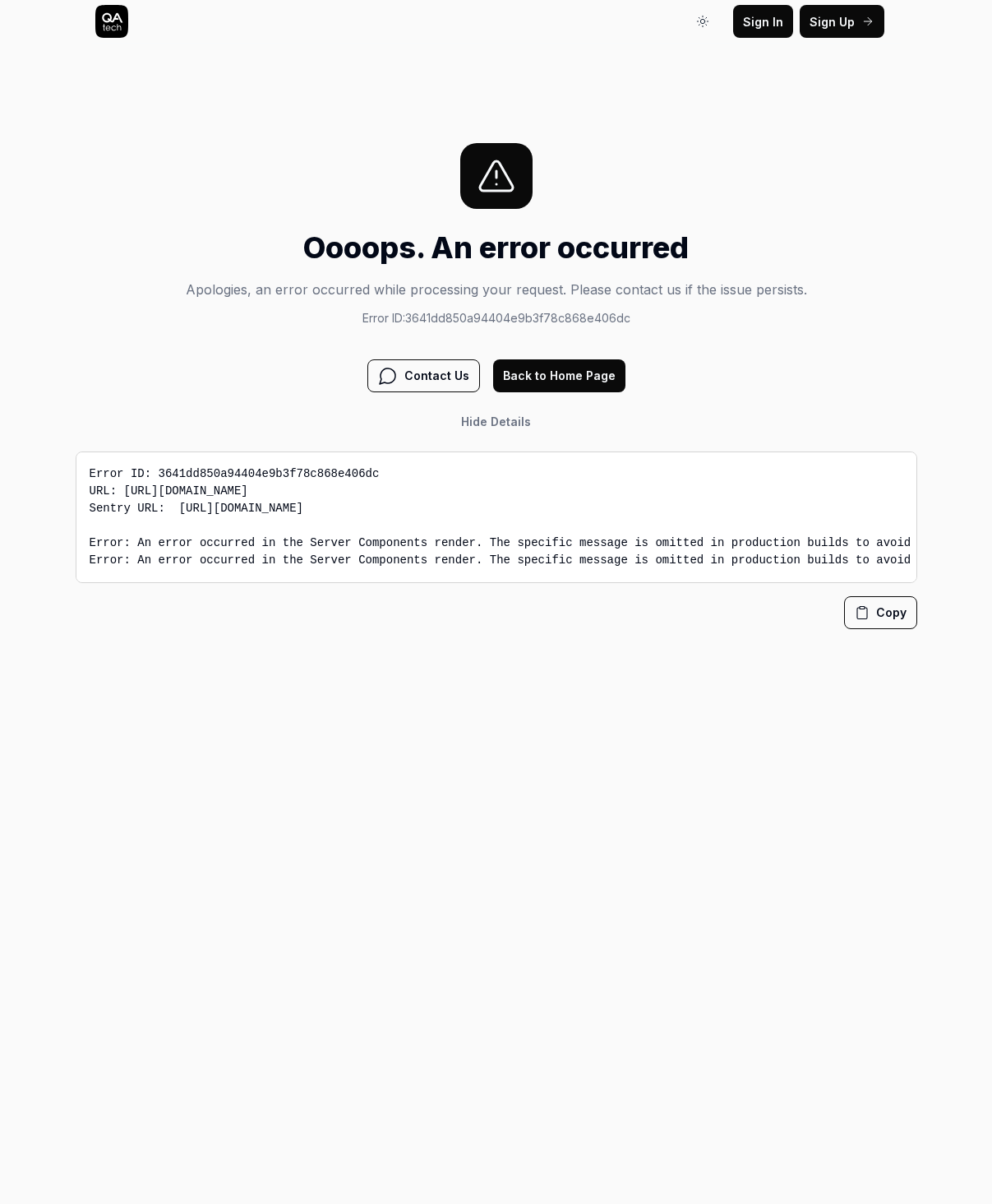
click at [147, 516] on pre "Error ID: 3641dd850a94404e9b3f78c868e406dc URL: https://app.qa.tech/dashboard/0…" at bounding box center [496, 517] width 842 height 132
click at [148, 511] on pre "Error ID: 3641dd850a94404e9b3f78c868e406dc URL: https://app.qa.tech/dashboard/0…" at bounding box center [496, 517] width 842 height 132
drag, startPoint x: 148, startPoint y: 511, endPoint x: 85, endPoint y: 512, distance: 63.0
click at [85, 512] on pre "Error ID: 3641dd850a94404e9b3f78c868e406dc URL: https://app.qa.tech/dashboard/0…" at bounding box center [496, 517] width 842 height 132
copy pre "Sentry URL"
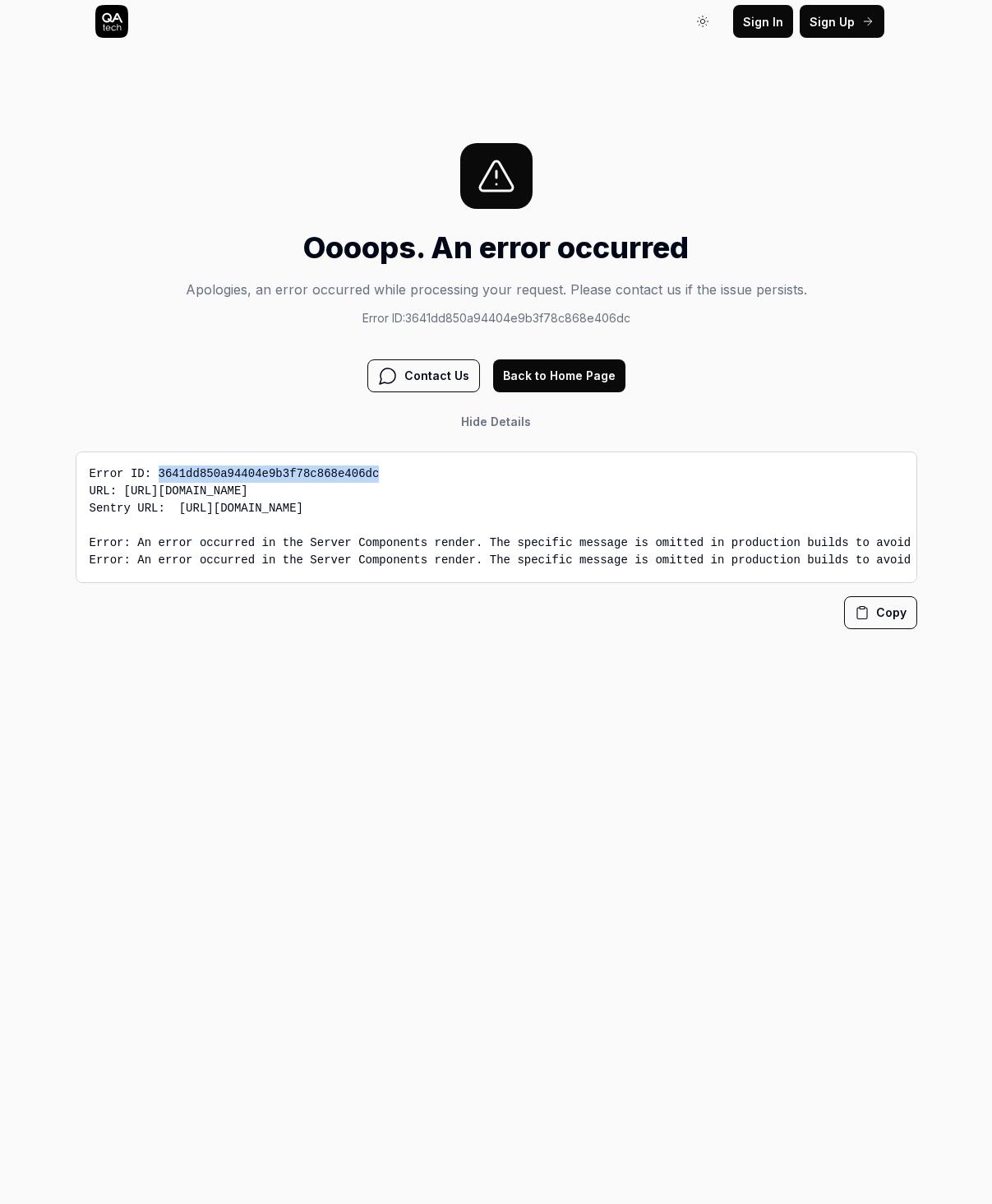
drag, startPoint x: 394, startPoint y: 474, endPoint x: 732, endPoint y: 56, distance: 537.6
click at [156, 479] on pre "Error ID: 3641dd850a94404e9b3f78c868e406dc URL: https://app.qa.tech/dashboard/0…" at bounding box center [496, 517] width 842 height 132
copy pre "3641dd850a94404e9b3f78c868e406dc"
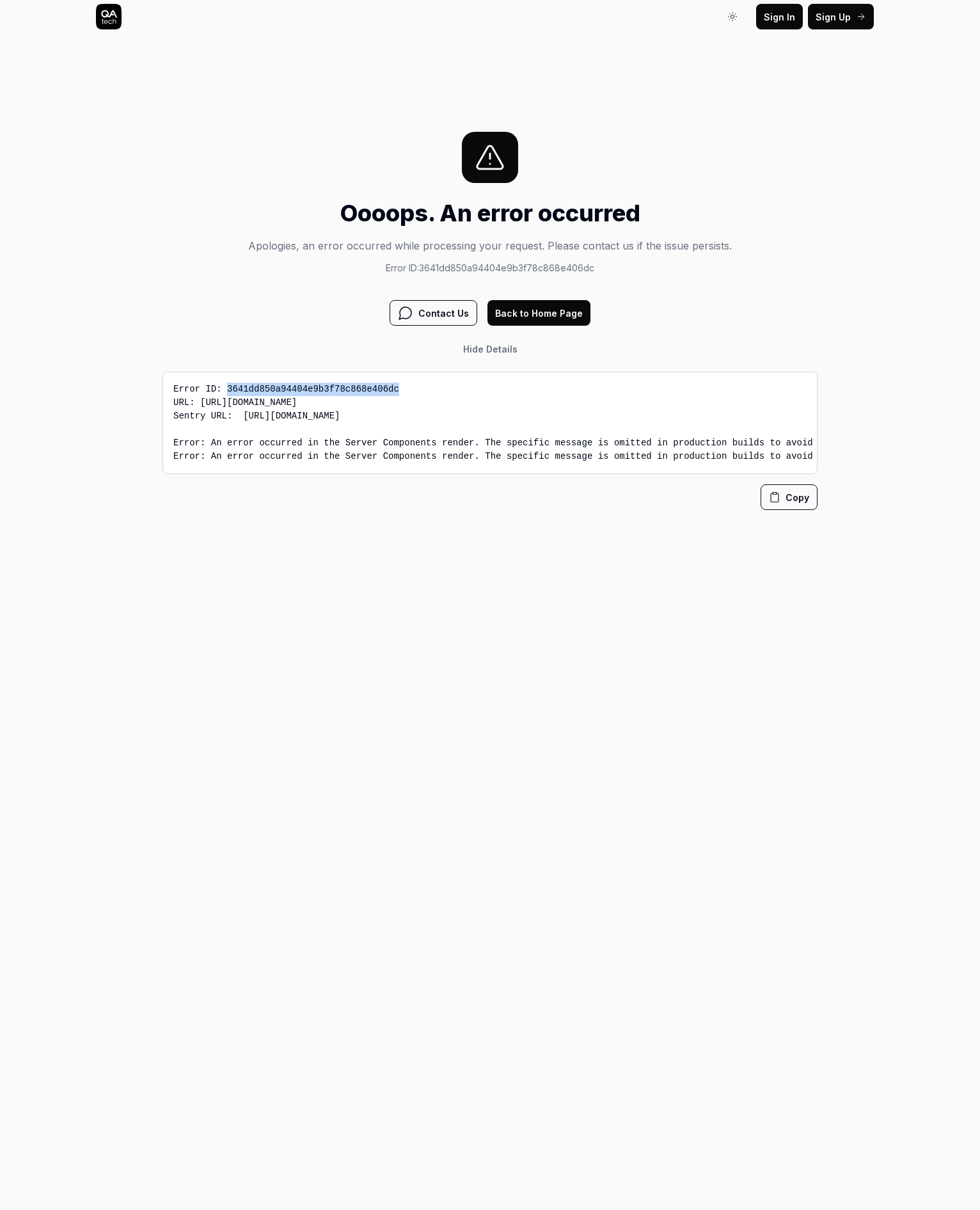
click at [780, 502] on icon "button" at bounding box center [774, 497] width 12 height 12
drag, startPoint x: 900, startPoint y: 99, endPoint x: 909, endPoint y: 59, distance: 41.0
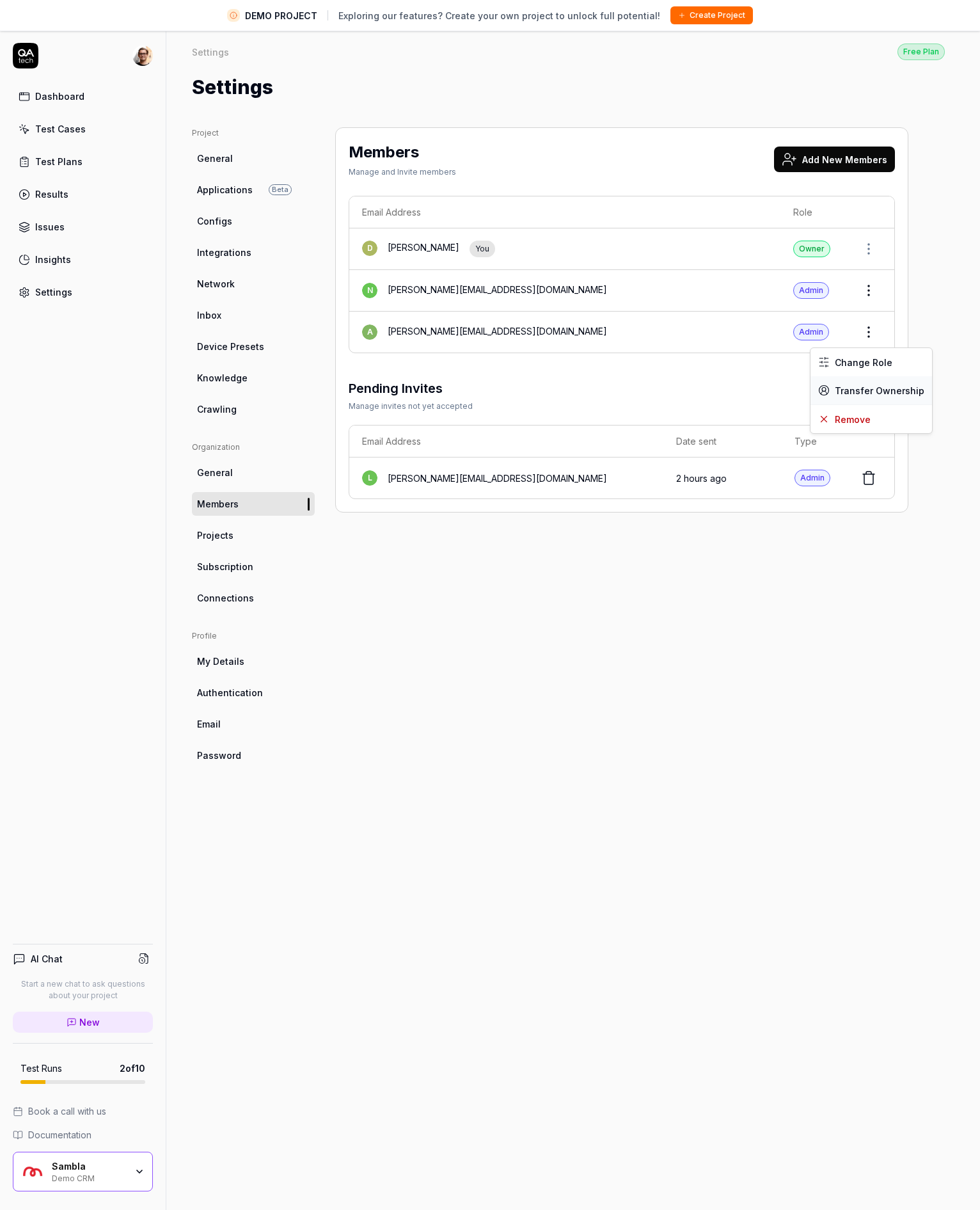
click at [861, 398] on div "Transfer Ownership" at bounding box center [871, 390] width 122 height 28
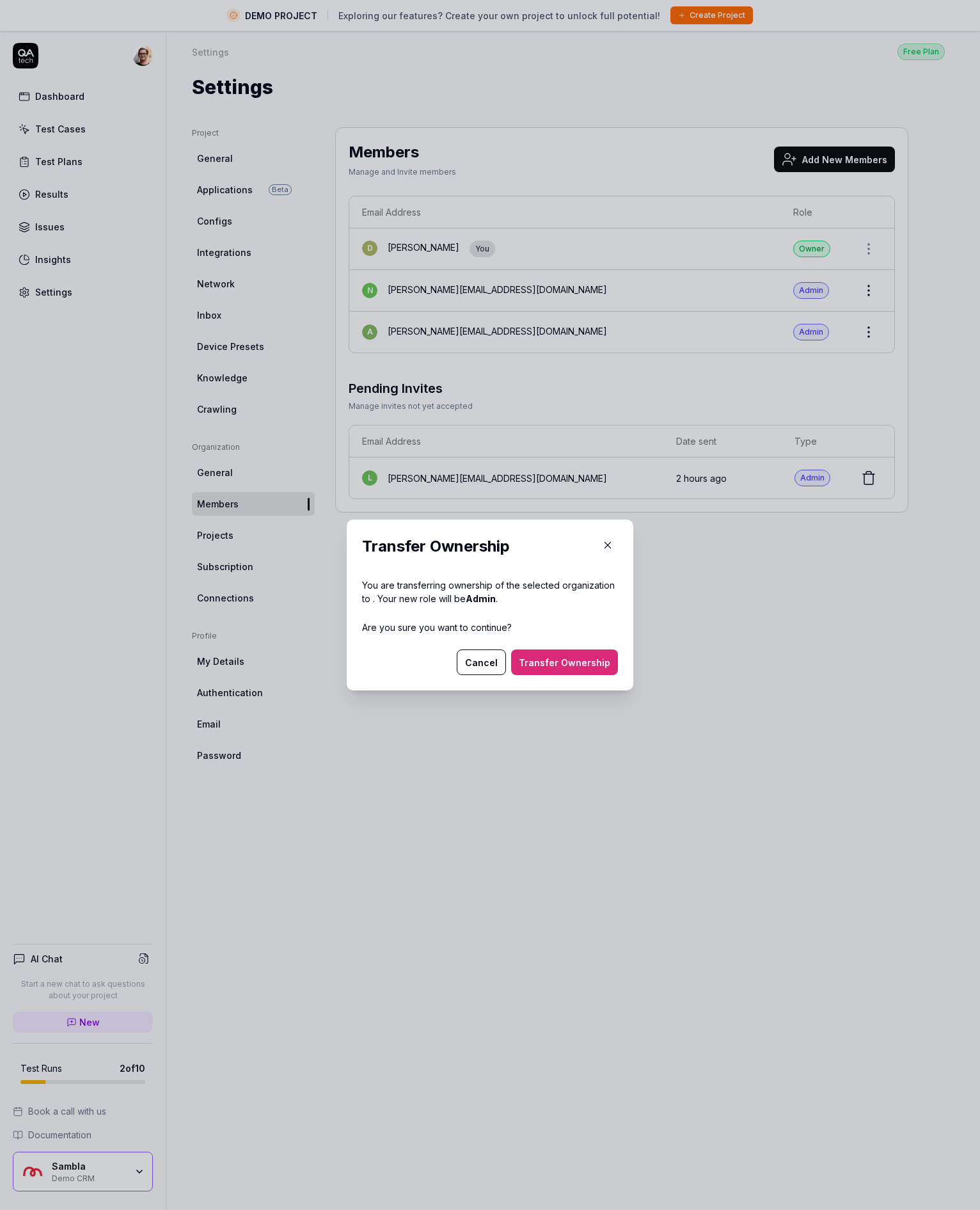
click at [544, 665] on button "Transfer Ownership" at bounding box center [564, 661] width 107 height 25
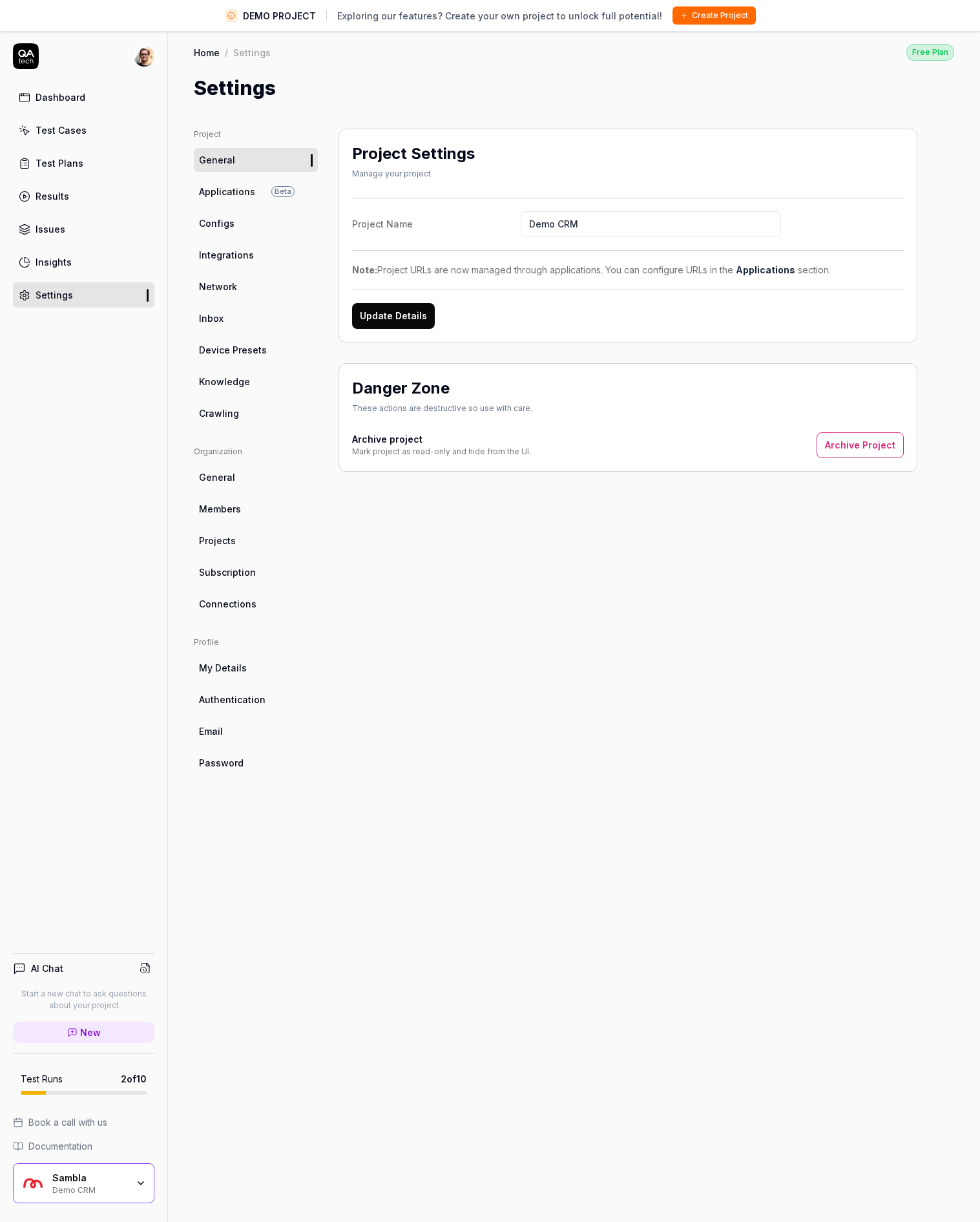
click at [221, 481] on span "General" at bounding box center [217, 477] width 36 height 14
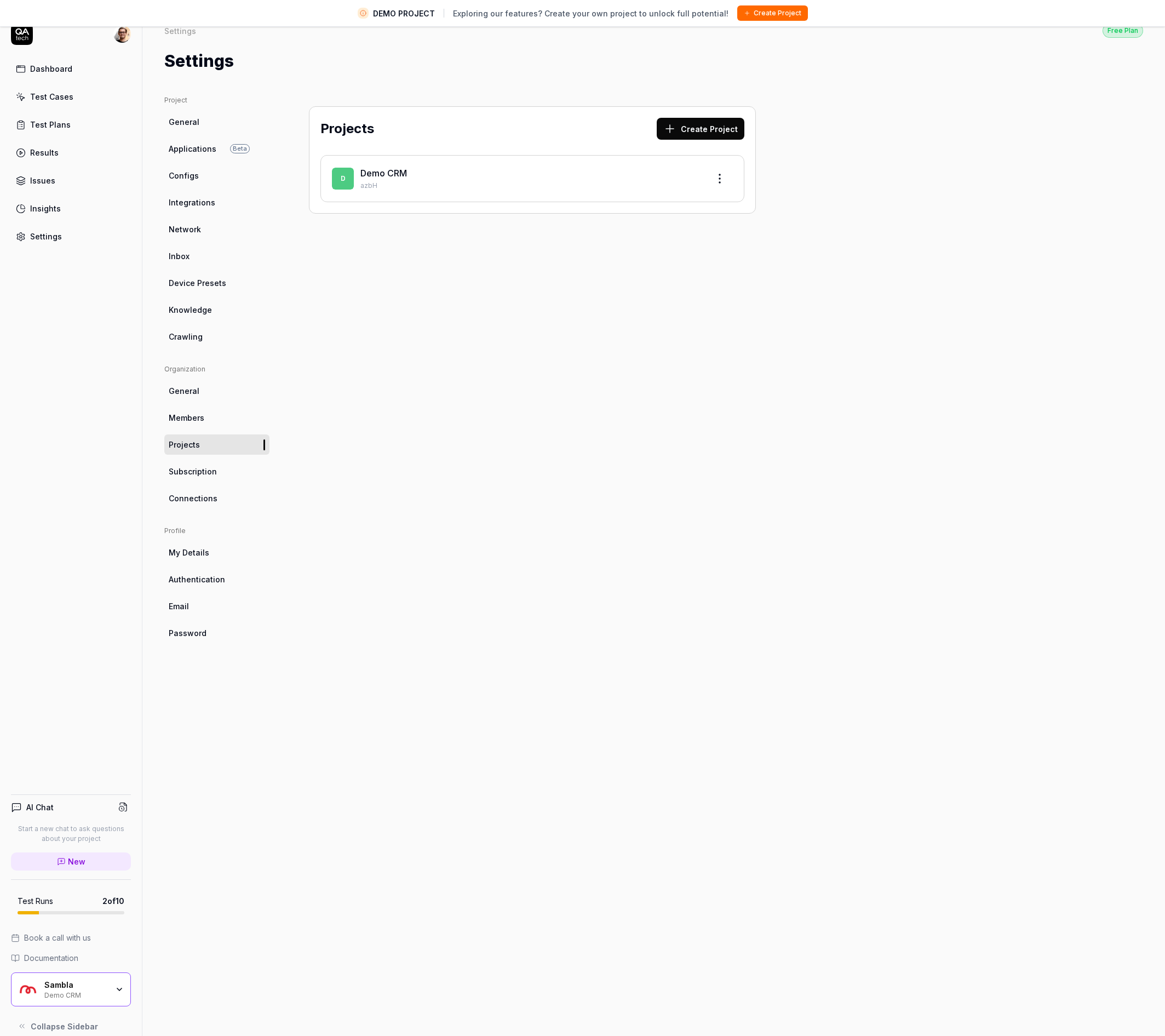
scroll to position [26, 0]
